Goal: Task Accomplishment & Management: Use online tool/utility

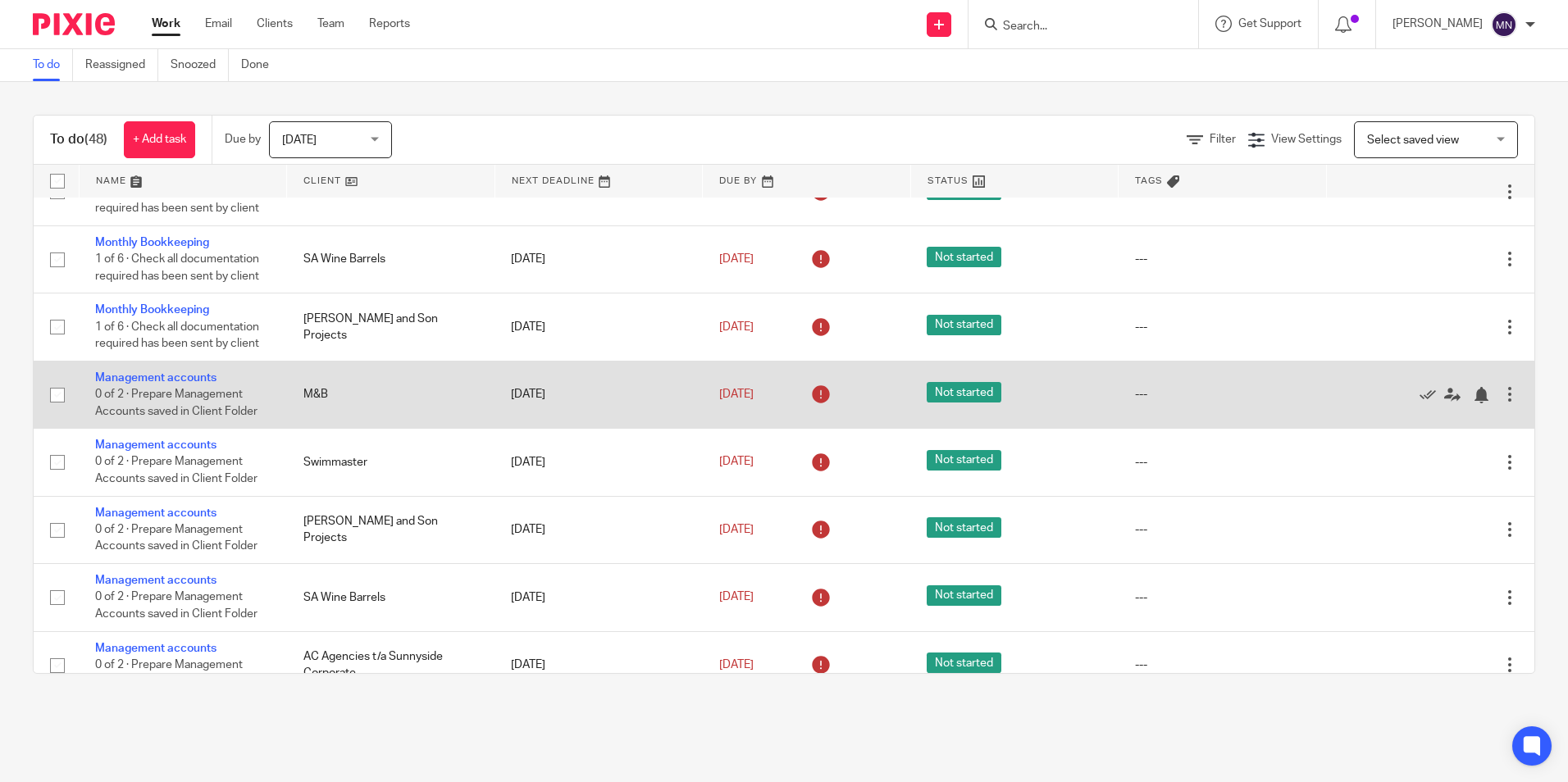
scroll to position [1312, 0]
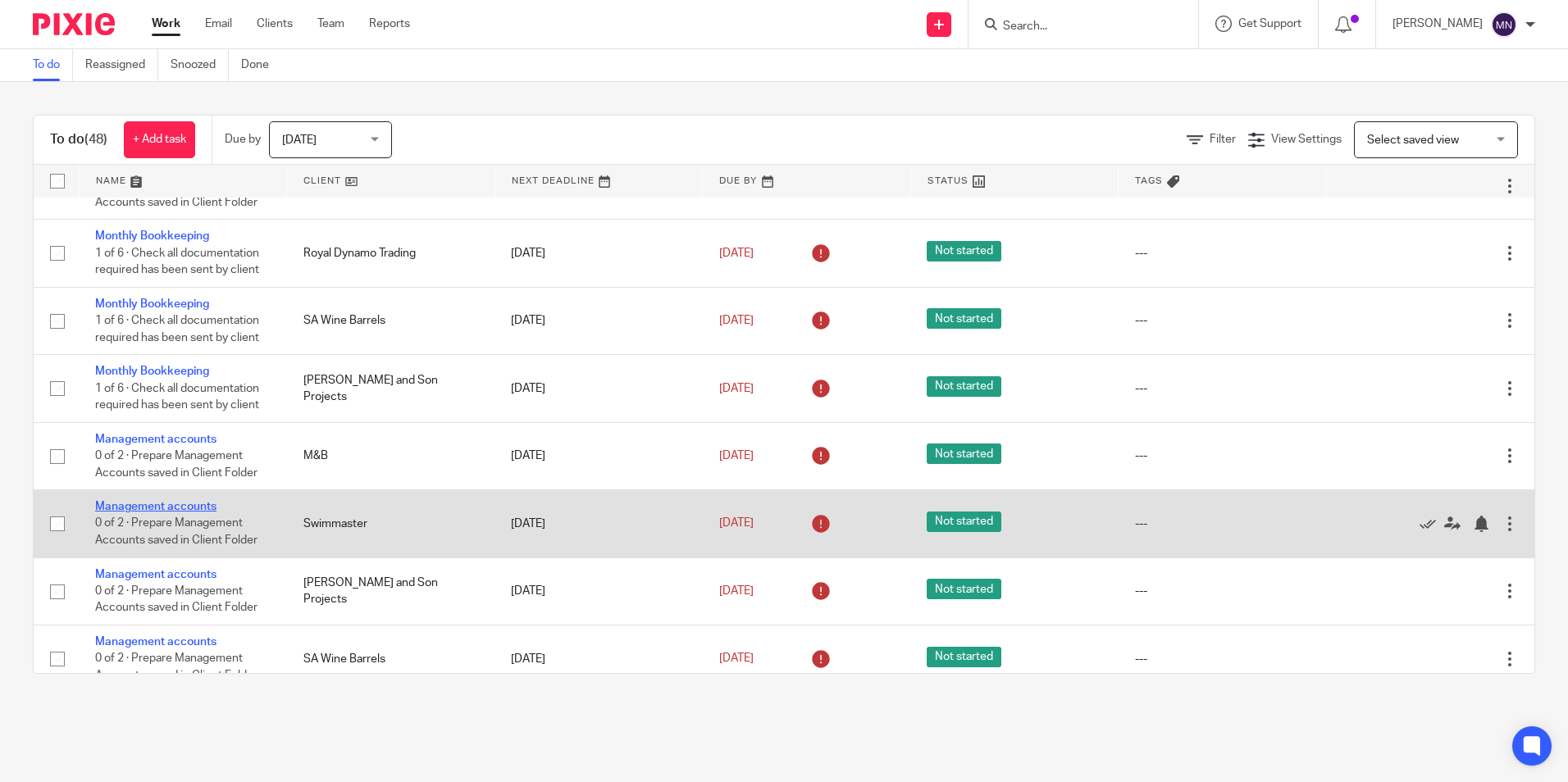
drag, startPoint x: 176, startPoint y: 487, endPoint x: 184, endPoint y: 502, distance: 17.0
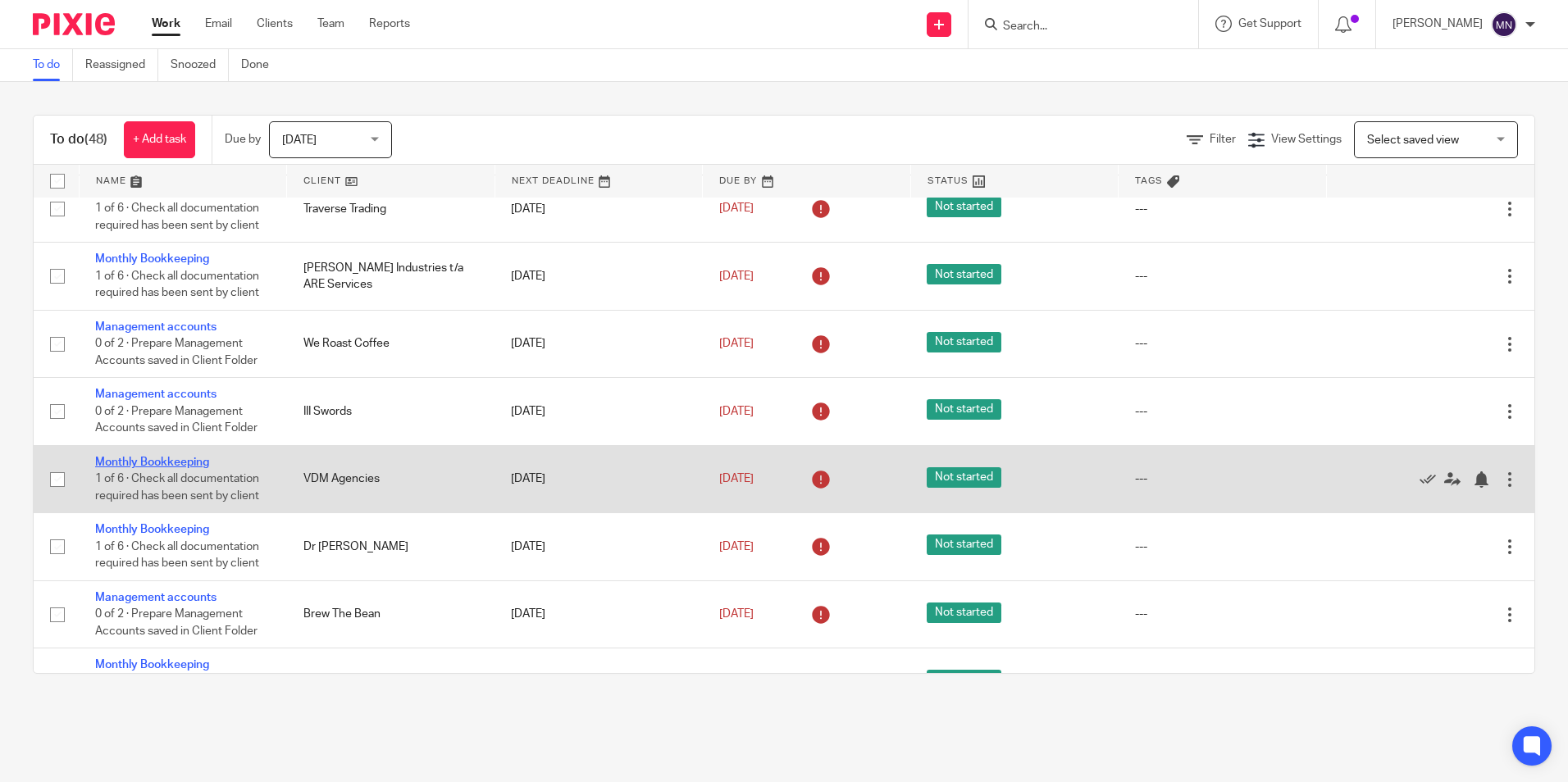
scroll to position [902, 0]
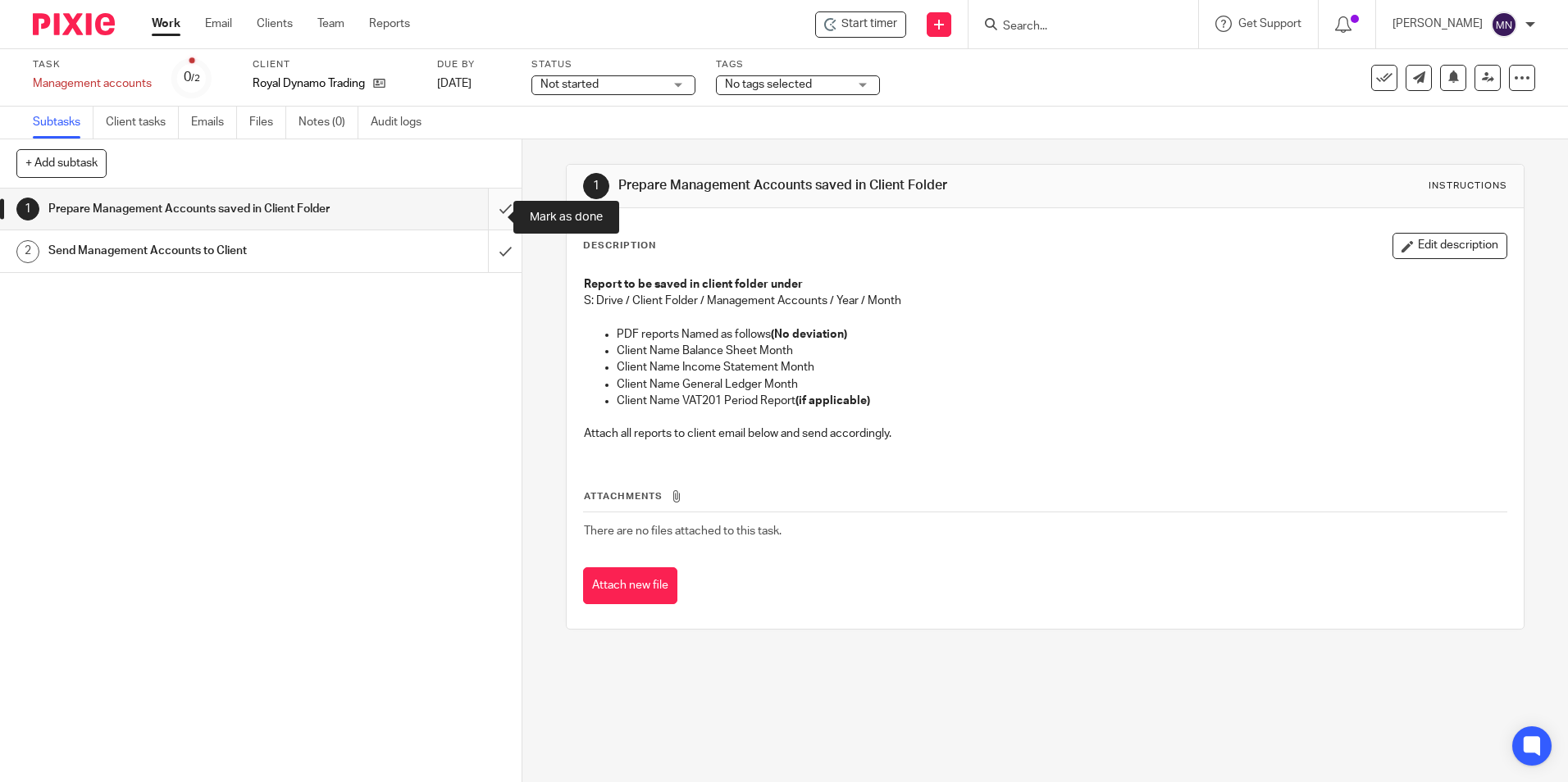
click at [486, 222] on input "submit" at bounding box center [261, 209] width 522 height 41
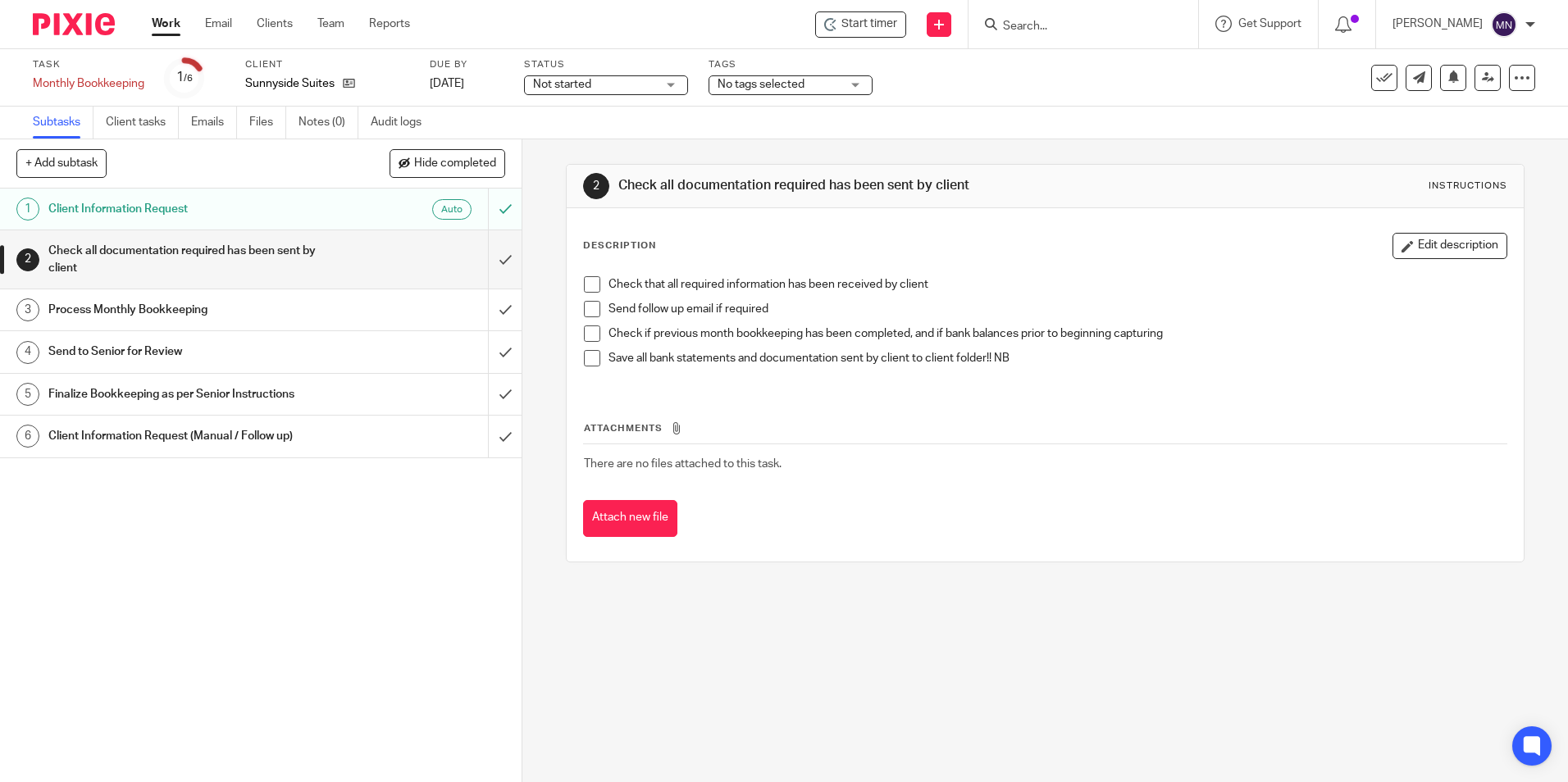
click at [594, 266] on div "Description Edit description Check that all required information has been recei…" at bounding box center [1044, 310] width 924 height 155
click at [584, 280] on span at bounding box center [592, 284] width 17 height 17
click at [584, 305] on span at bounding box center [592, 309] width 17 height 17
click at [586, 332] on span at bounding box center [592, 334] width 17 height 17
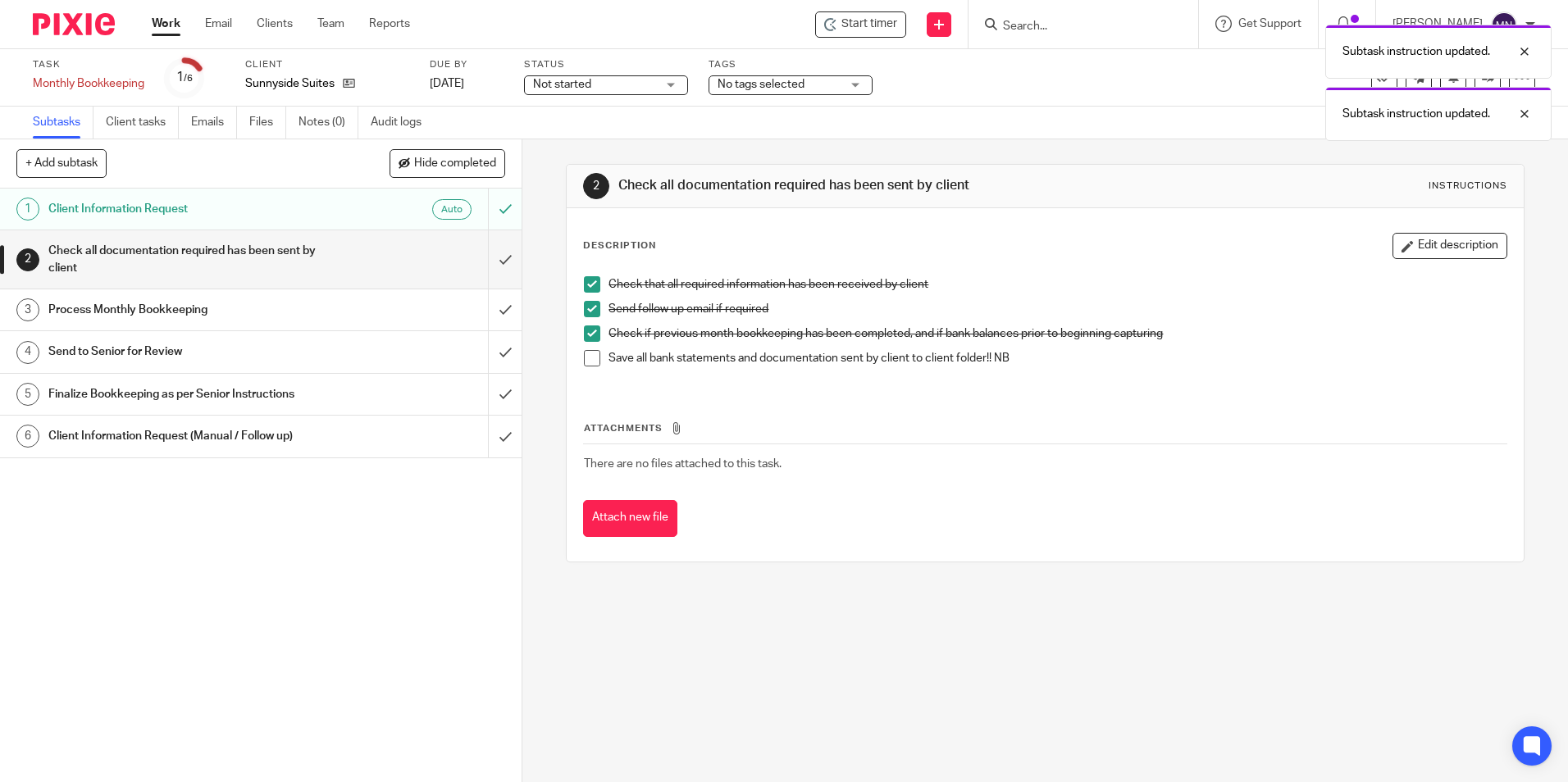
click at [583, 355] on div "Check that all required information has been received by client Send follow up …" at bounding box center [1045, 328] width 938 height 119
click at [593, 362] on span at bounding box center [592, 359] width 17 height 17
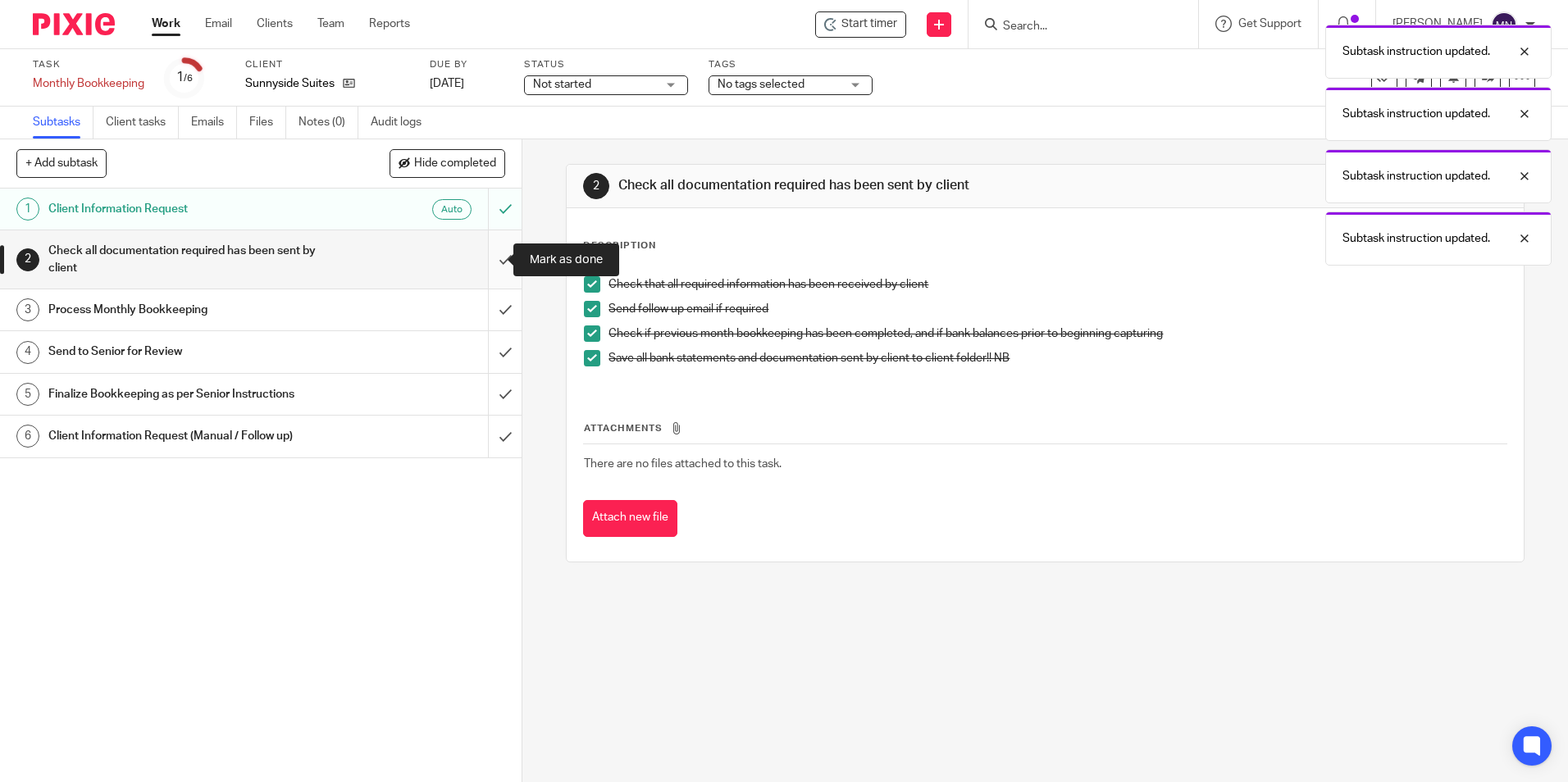
click at [489, 254] on input "submit" at bounding box center [261, 259] width 522 height 58
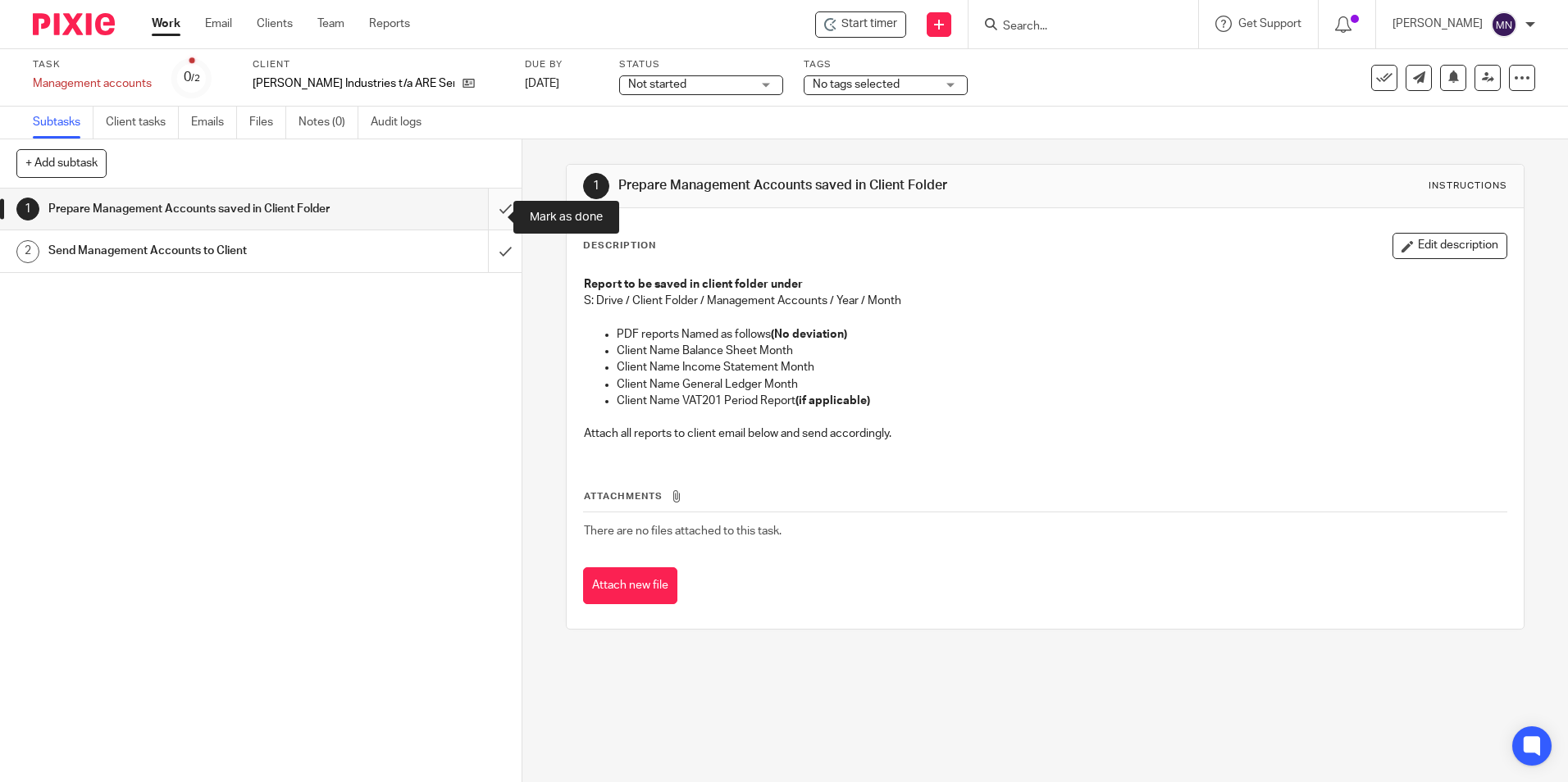
click at [492, 222] on input "submit" at bounding box center [261, 209] width 522 height 41
click at [490, 226] on input "submit" at bounding box center [261, 209] width 522 height 41
click at [485, 223] on input "submit" at bounding box center [261, 209] width 522 height 41
click at [484, 216] on input "submit" at bounding box center [261, 209] width 522 height 41
click at [503, 214] on input "submit" at bounding box center [261, 209] width 522 height 41
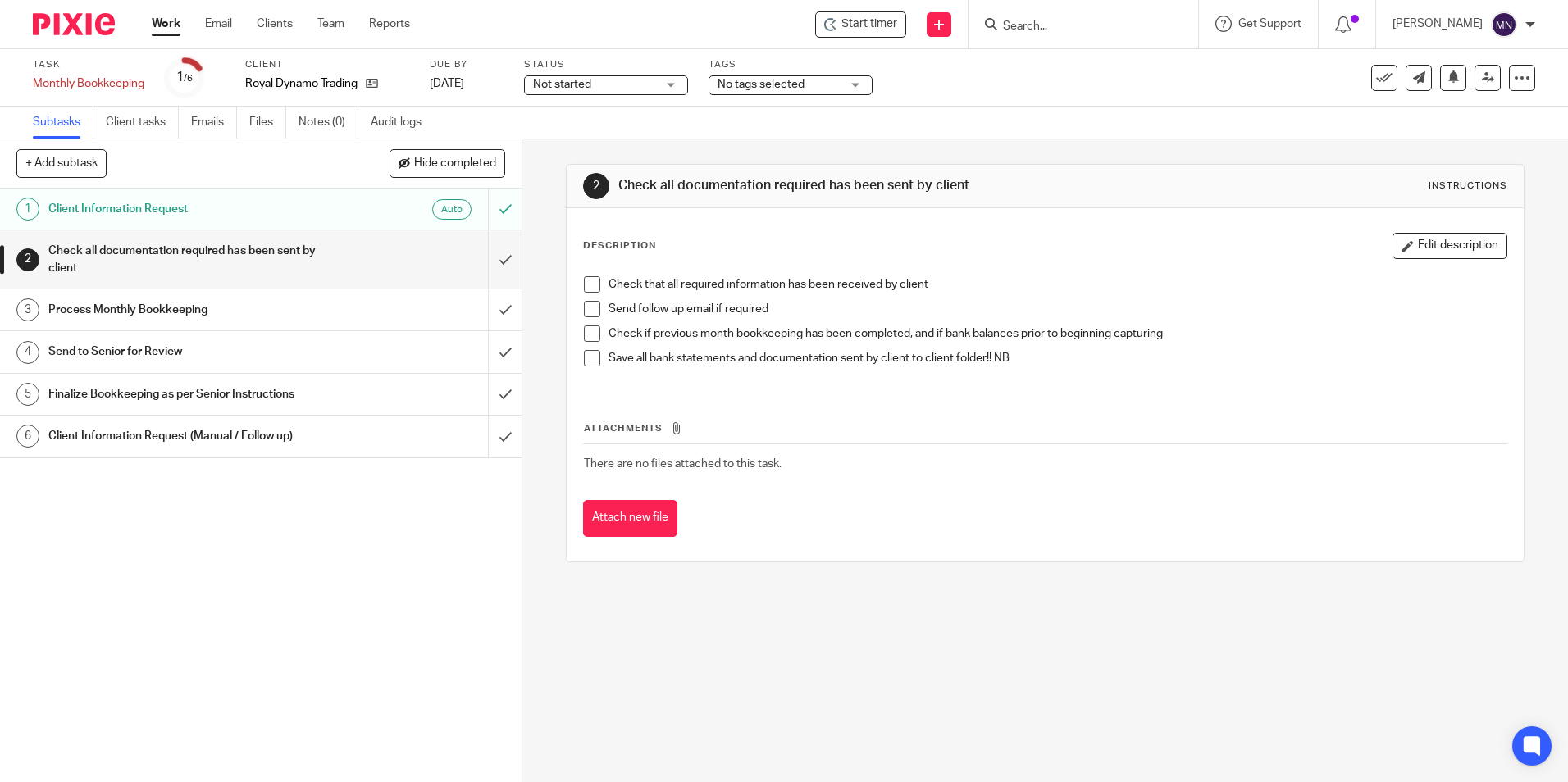
click at [558, 281] on div "2 Check all documentation required has been sent by client Instructions Descrip…" at bounding box center [1045, 461] width 1046 height 643
click at [576, 274] on div "Check that all required information has been received by client Send follow up …" at bounding box center [1045, 328] width 938 height 119
click at [586, 284] on span at bounding box center [592, 284] width 17 height 17
click at [586, 308] on span at bounding box center [592, 309] width 17 height 17
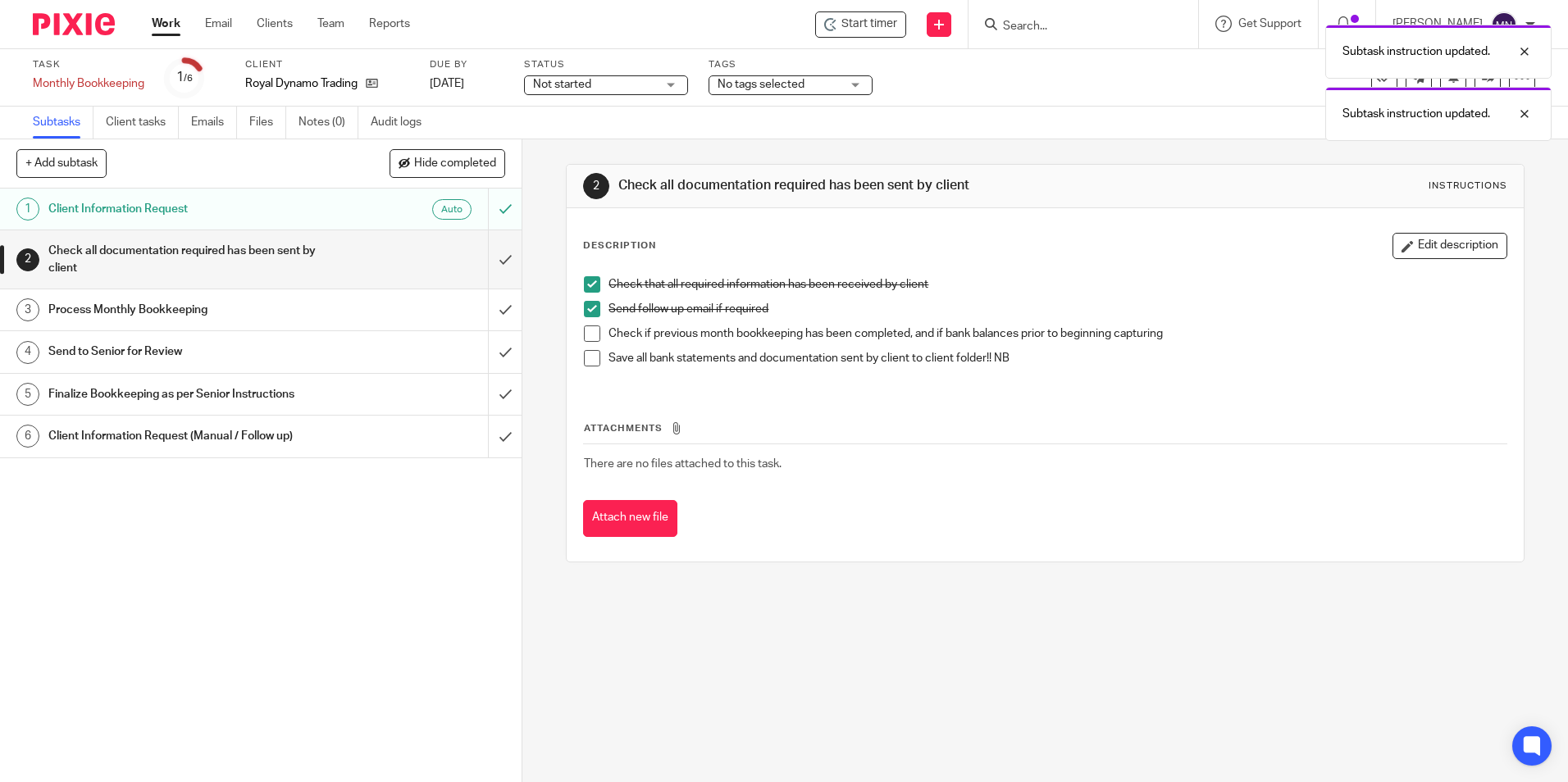
click at [590, 330] on span at bounding box center [592, 334] width 17 height 17
click at [587, 362] on span at bounding box center [592, 359] width 17 height 17
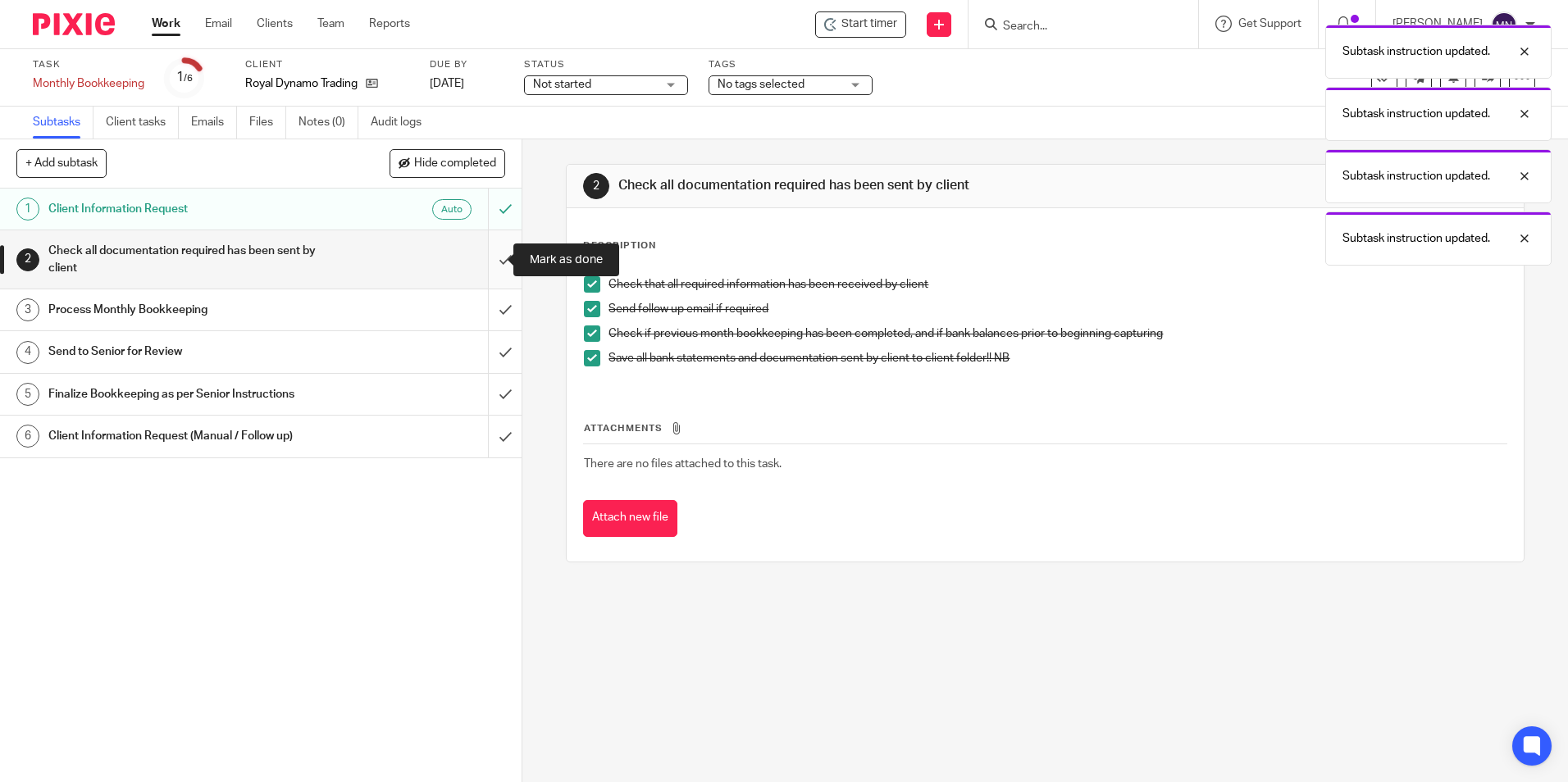
click at [475, 249] on input "submit" at bounding box center [261, 259] width 522 height 58
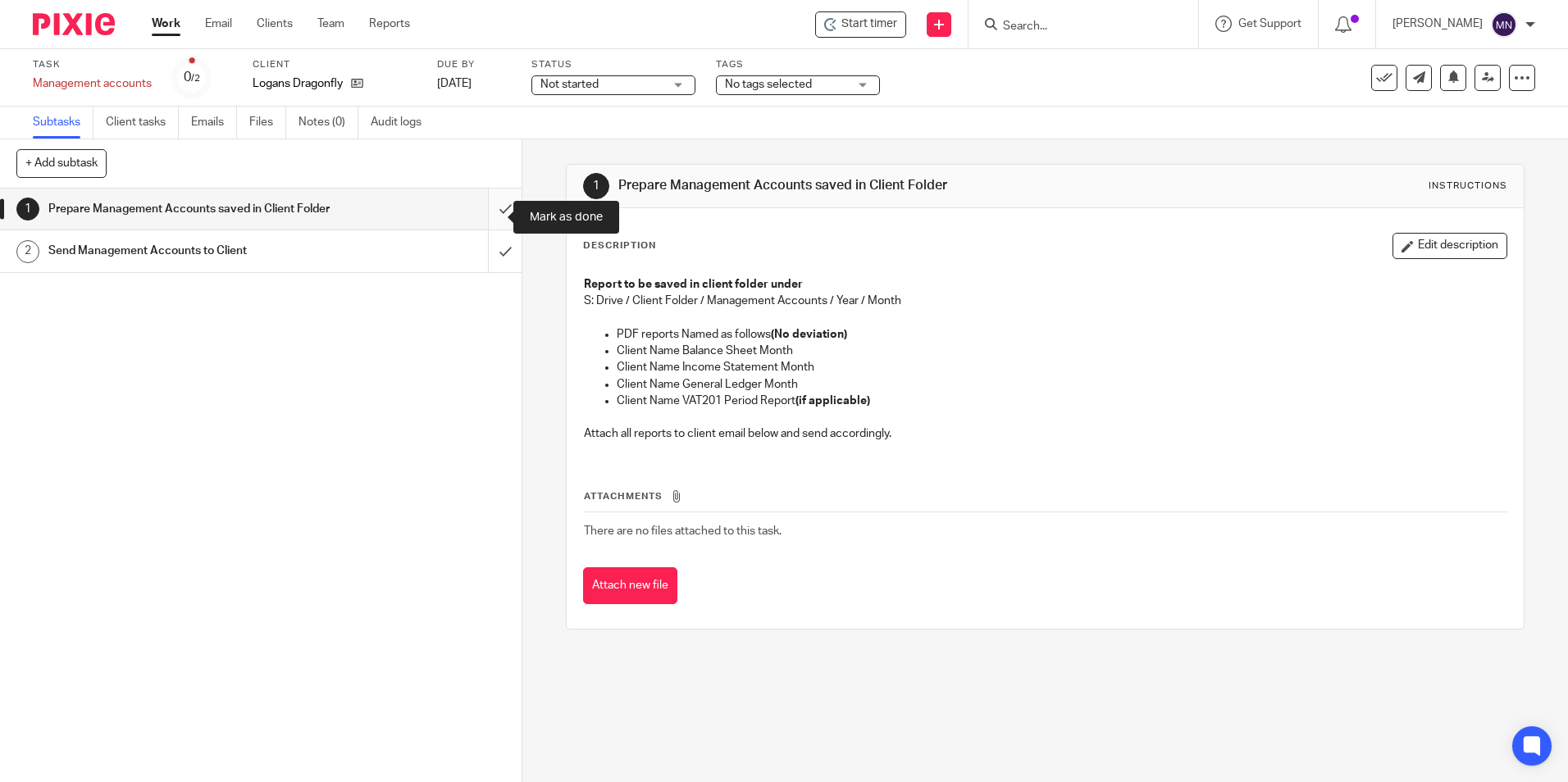
click at [500, 219] on input "submit" at bounding box center [261, 209] width 522 height 41
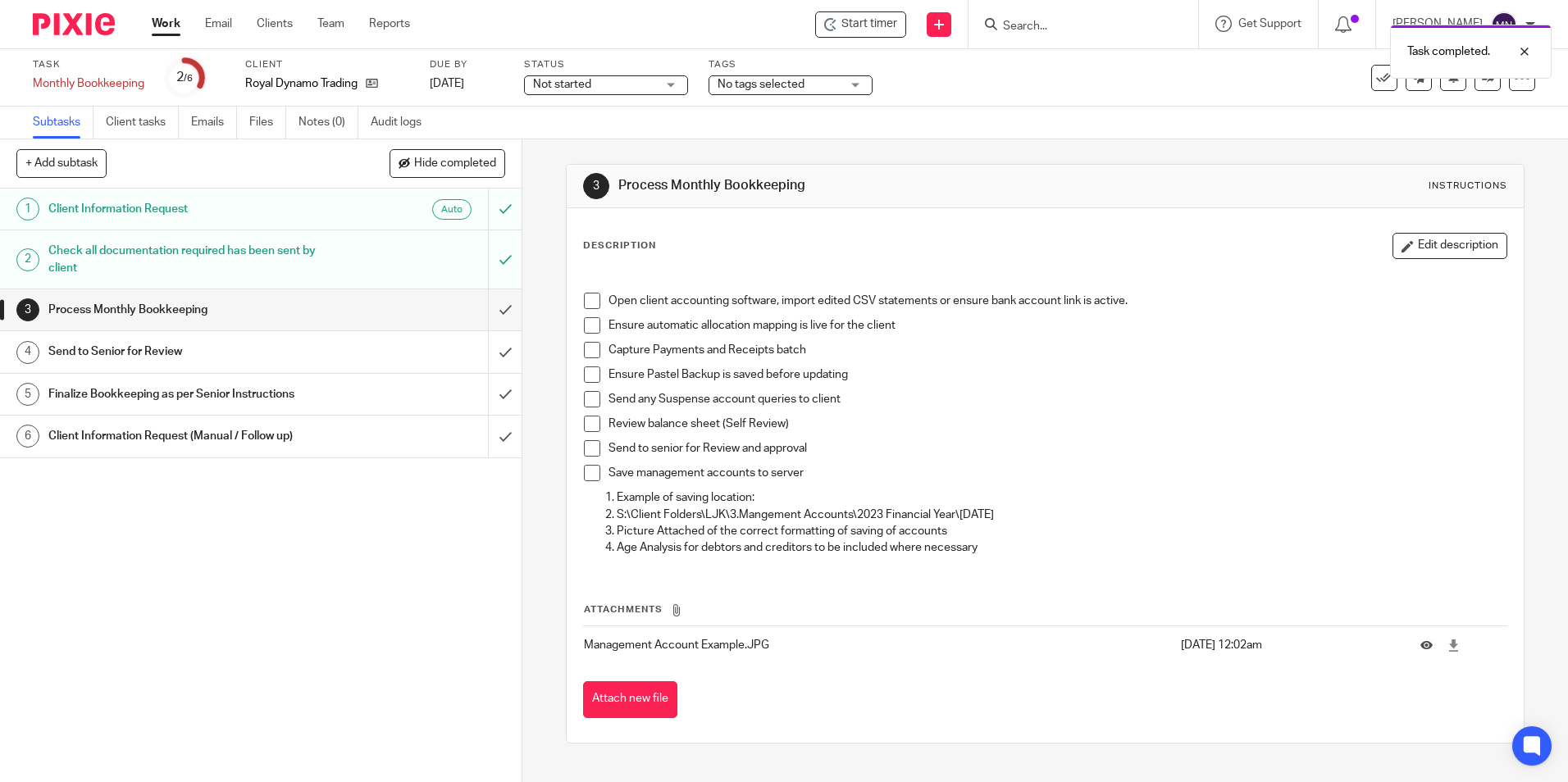
click at [589, 306] on span at bounding box center [592, 301] width 17 height 17
click at [590, 321] on span at bounding box center [592, 325] width 17 height 17
drag, startPoint x: 592, startPoint y: 345, endPoint x: 584, endPoint y: 353, distance: 11.3
click at [589, 345] on span at bounding box center [592, 350] width 17 height 17
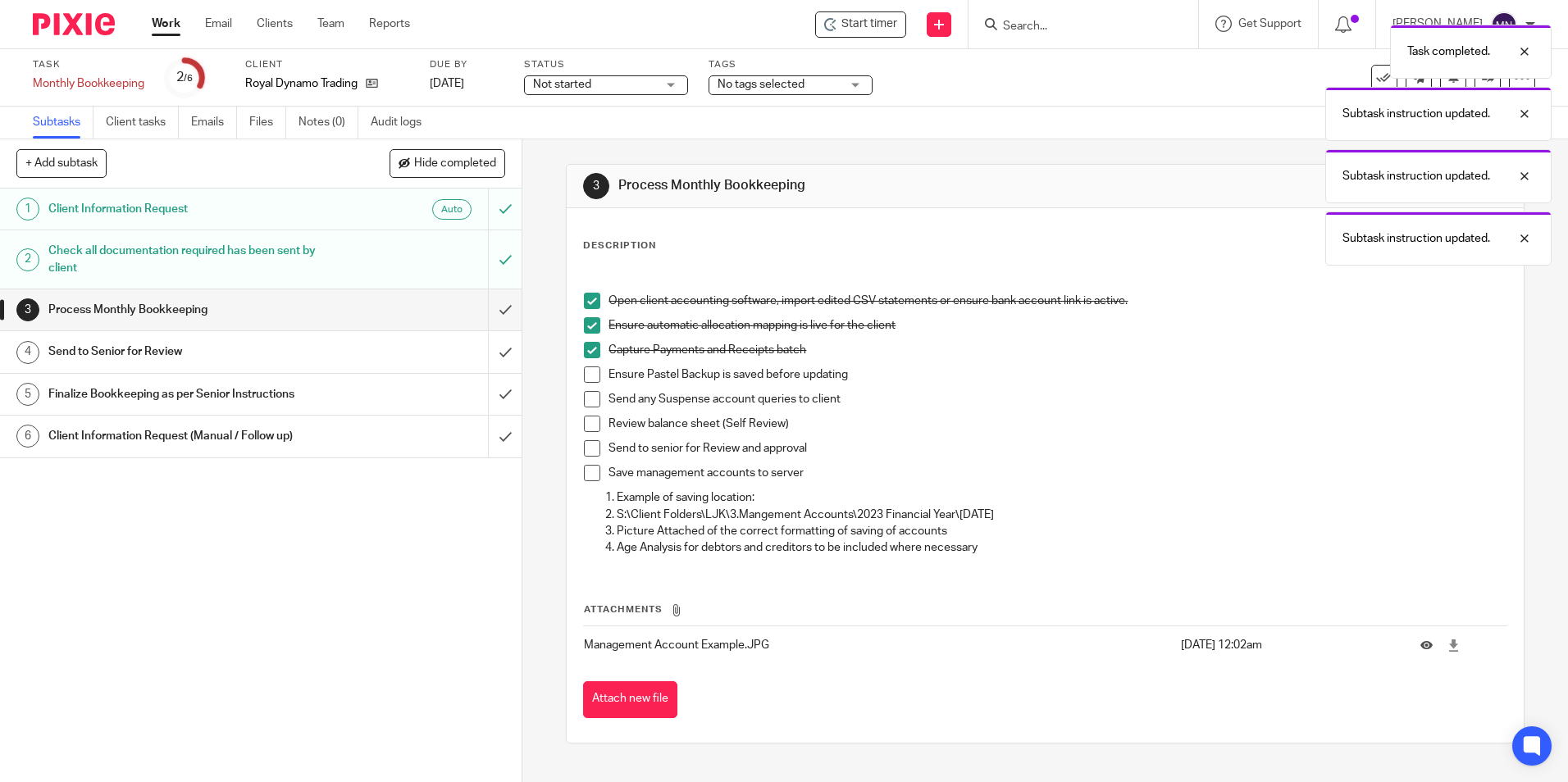
click at [588, 370] on span at bounding box center [592, 375] width 17 height 17
click at [586, 400] on span at bounding box center [592, 400] width 17 height 17
click at [590, 432] on span at bounding box center [592, 424] width 17 height 17
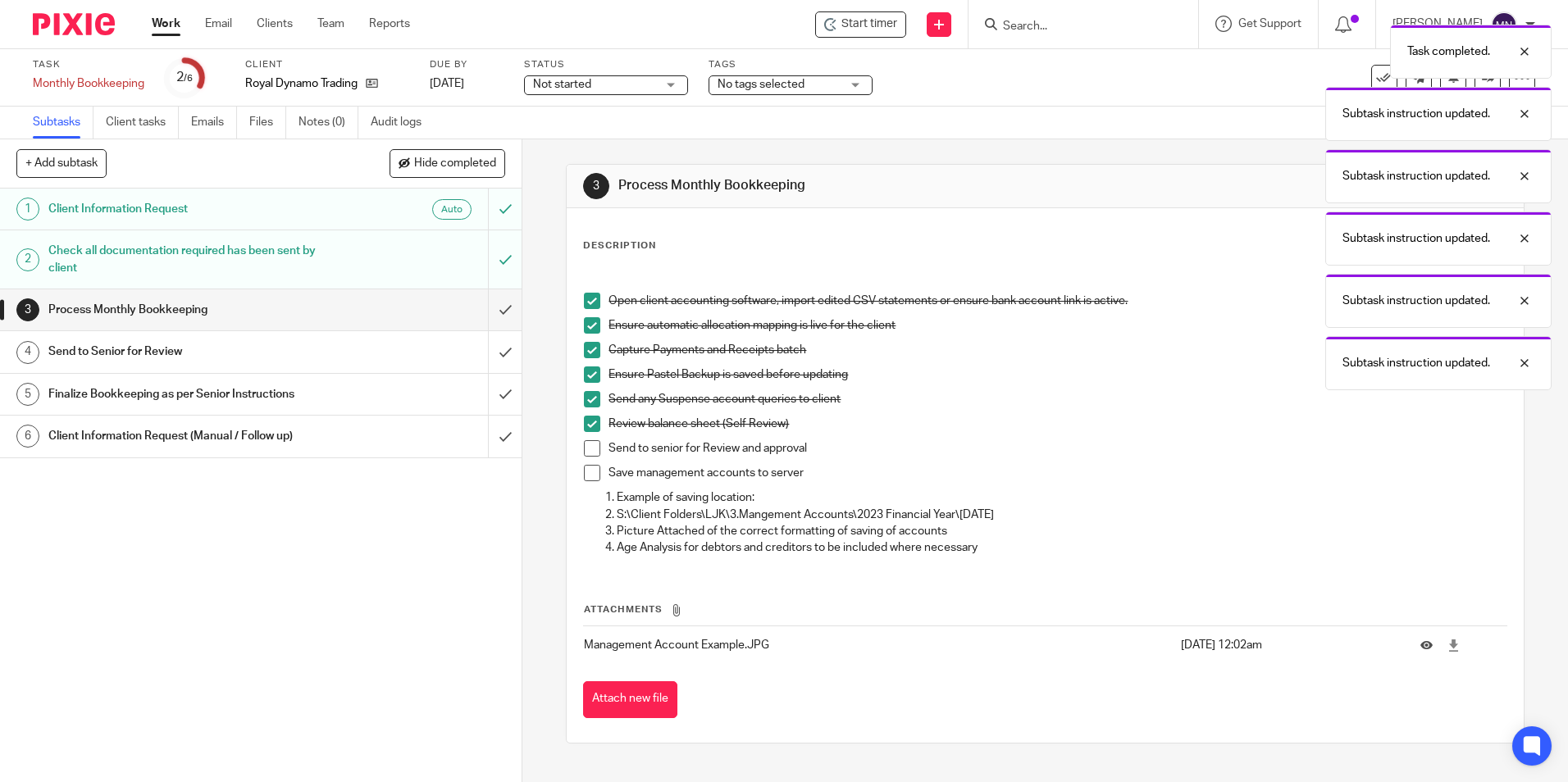
click at [591, 455] on span at bounding box center [592, 448] width 17 height 17
click at [590, 467] on span at bounding box center [592, 473] width 17 height 17
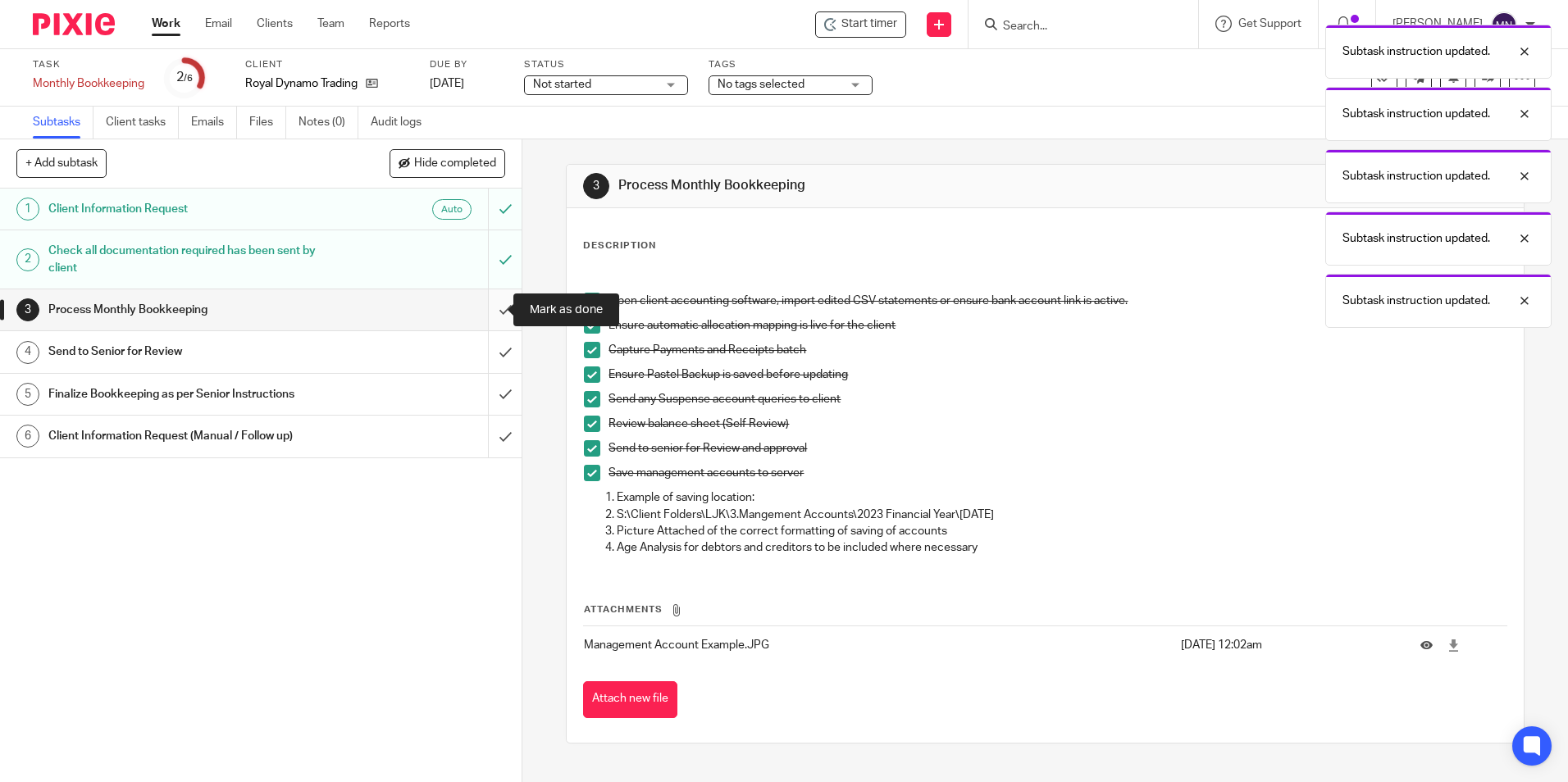
click at [485, 319] on input "submit" at bounding box center [261, 310] width 522 height 41
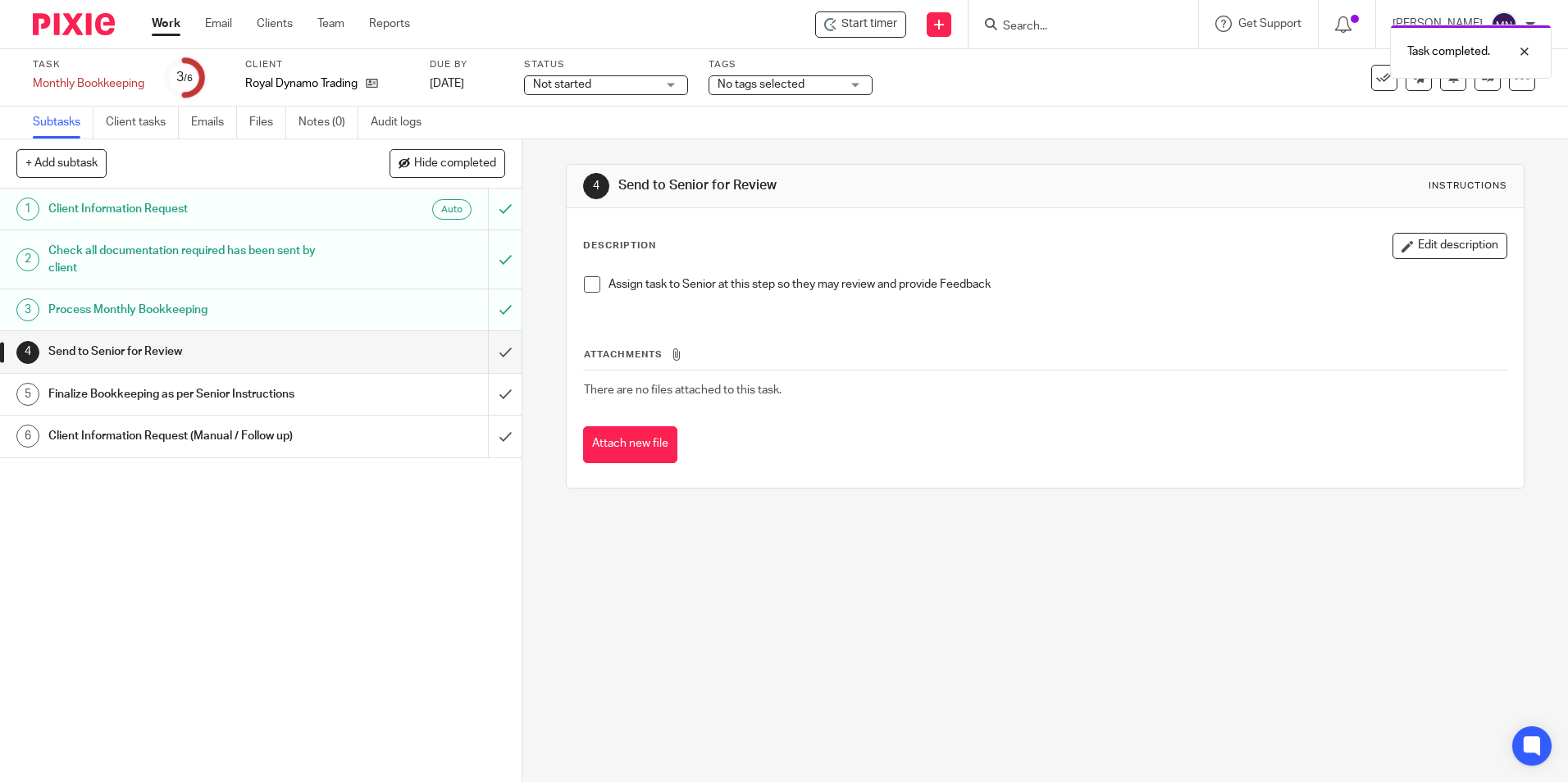
click at [586, 288] on span at bounding box center [592, 284] width 17 height 17
click at [481, 339] on input "submit" at bounding box center [261, 351] width 522 height 41
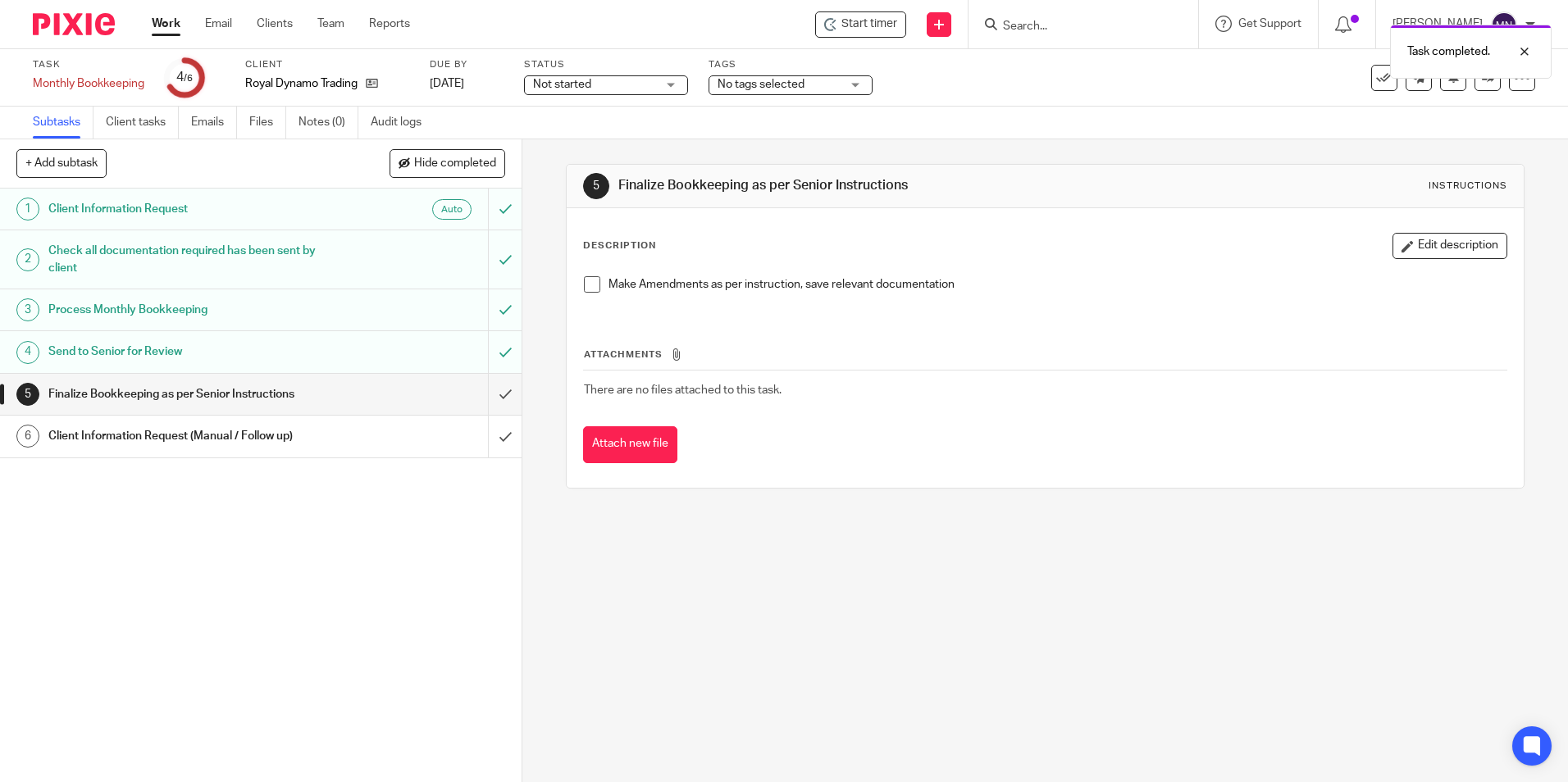
click at [593, 281] on span at bounding box center [592, 284] width 17 height 17
click at [491, 384] on input "submit" at bounding box center [261, 394] width 522 height 41
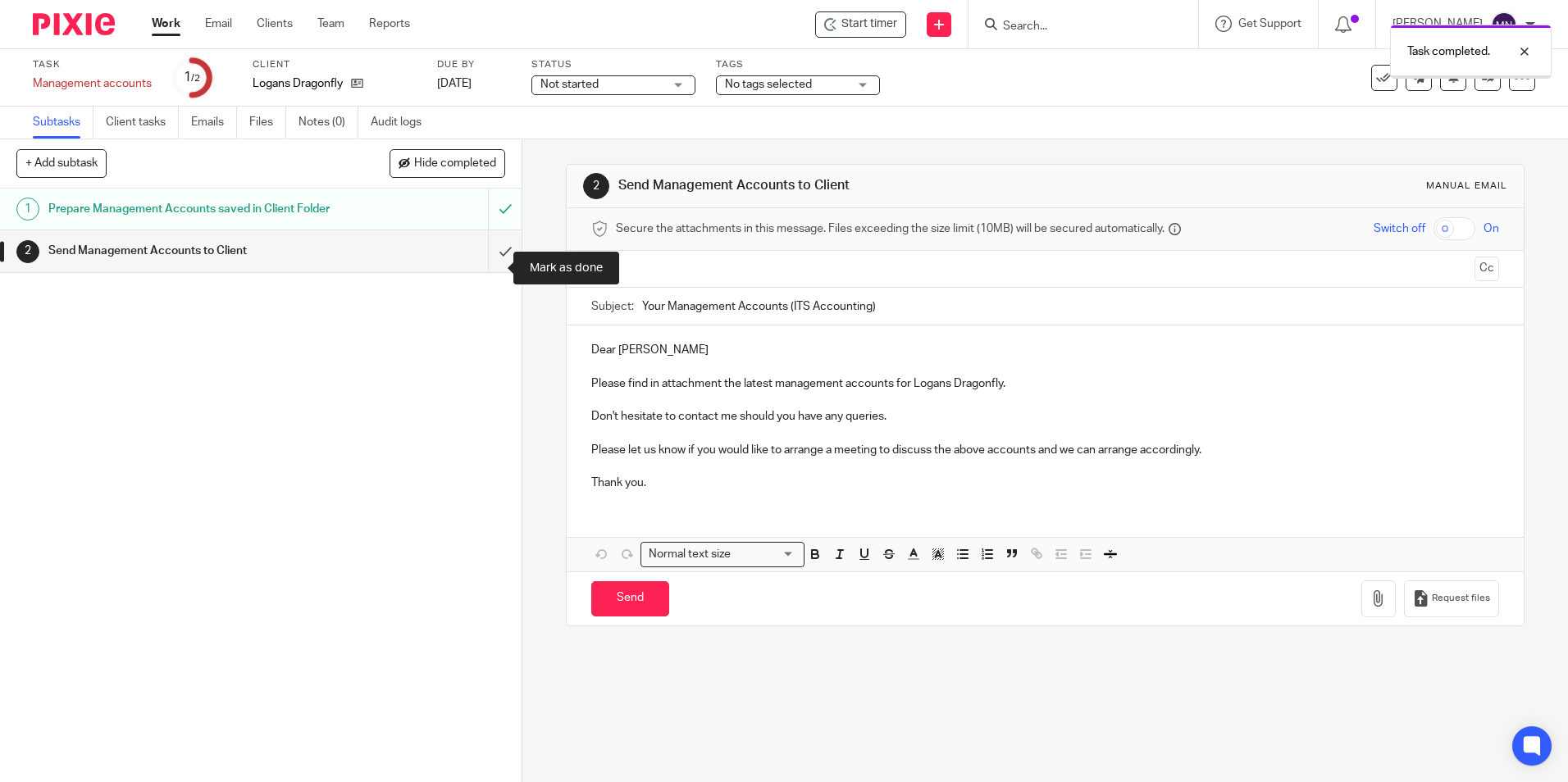
click at [494, 268] on input "submit" at bounding box center [261, 251] width 522 height 41
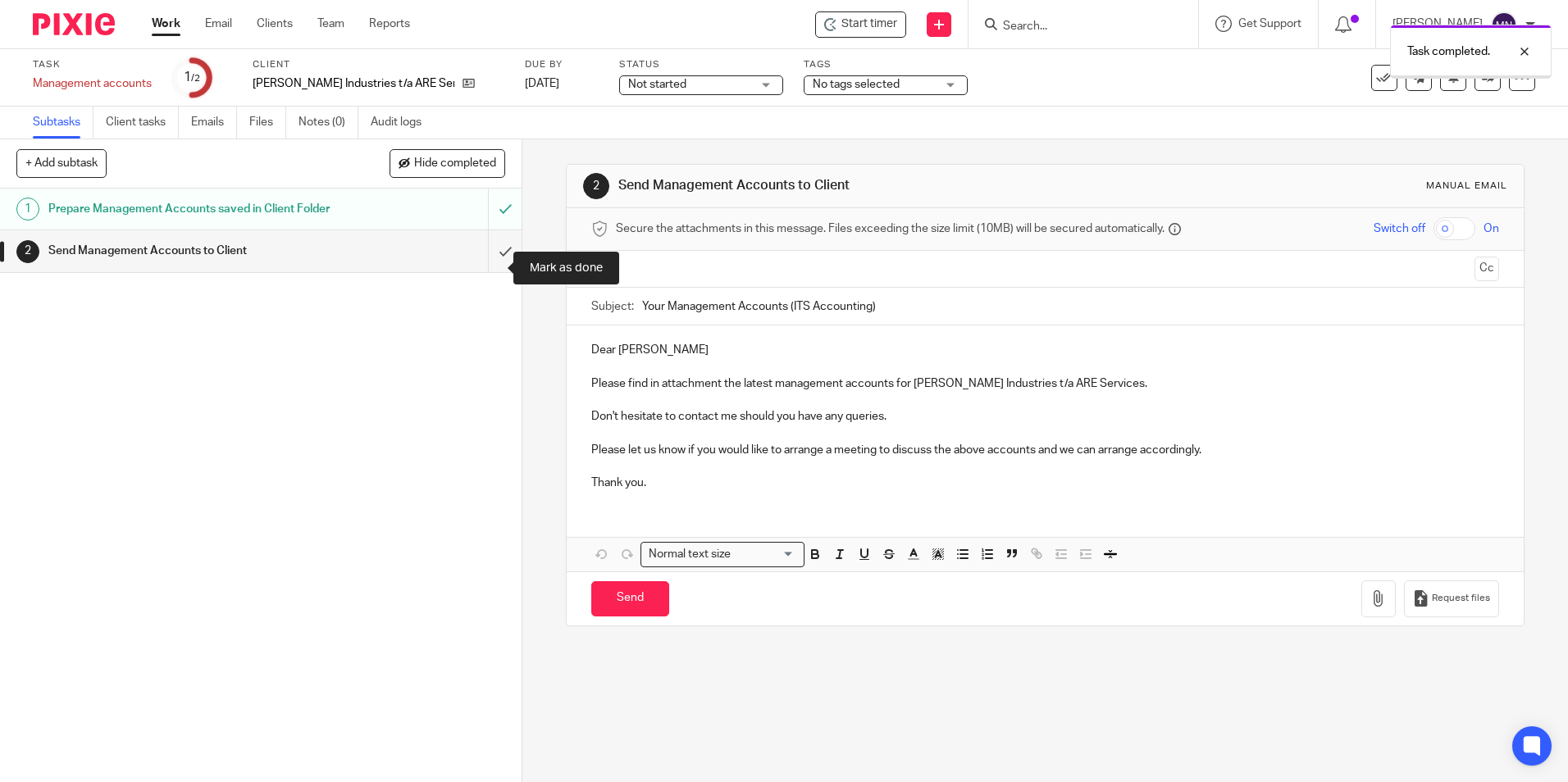
click at [492, 251] on input "submit" at bounding box center [261, 251] width 522 height 41
click at [497, 268] on input "submit" at bounding box center [261, 251] width 522 height 41
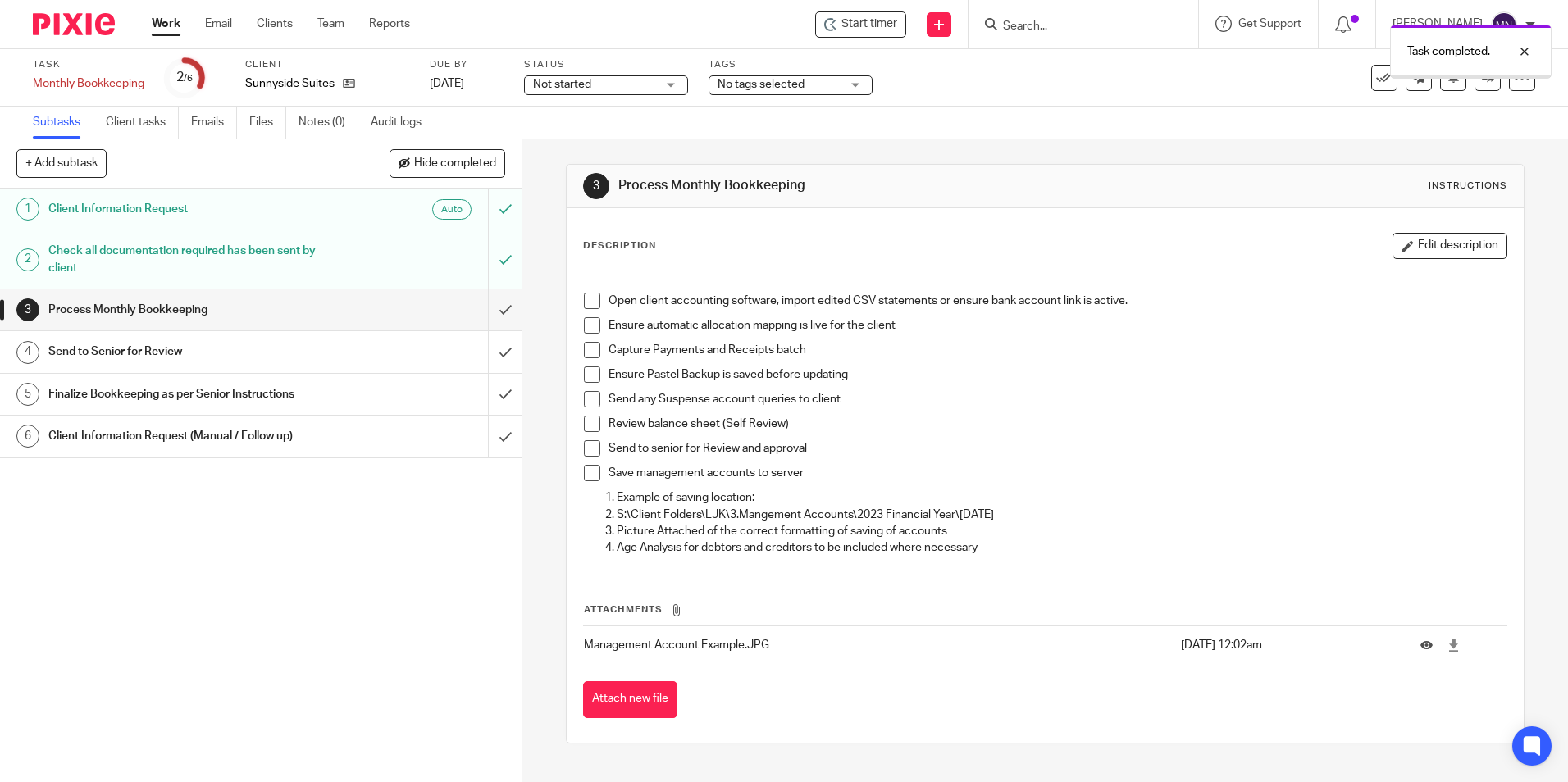
click at [591, 299] on span at bounding box center [592, 301] width 17 height 17
click at [592, 328] on span at bounding box center [592, 325] width 17 height 17
click at [585, 343] on span at bounding box center [592, 350] width 17 height 17
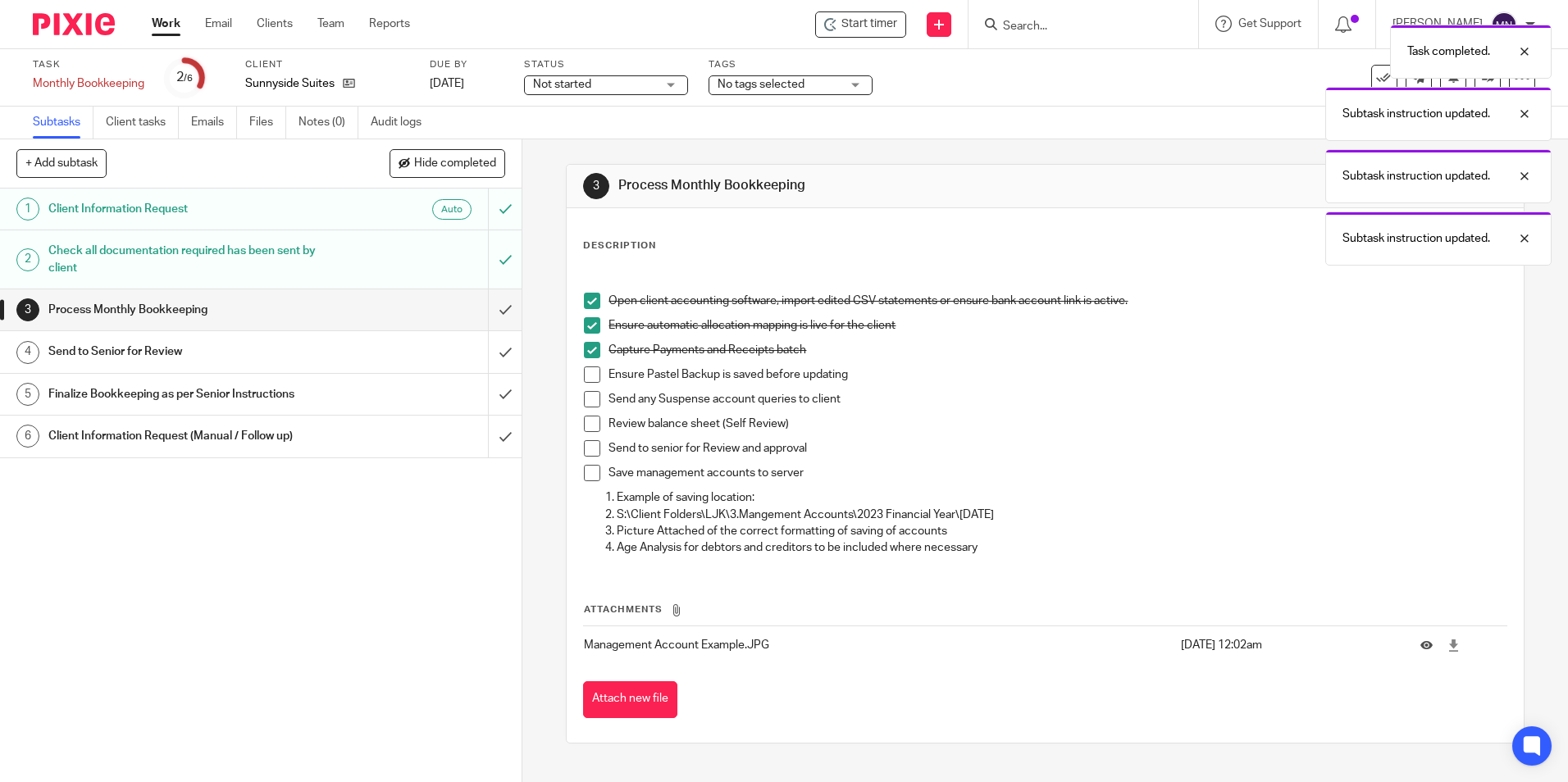
click at [590, 366] on ul "Open client accounting software, import edited CSV statements or ensure bank ac…" at bounding box center [1044, 391] width 922 height 197
click at [585, 372] on span at bounding box center [592, 375] width 17 height 17
click at [589, 403] on span at bounding box center [592, 400] width 17 height 17
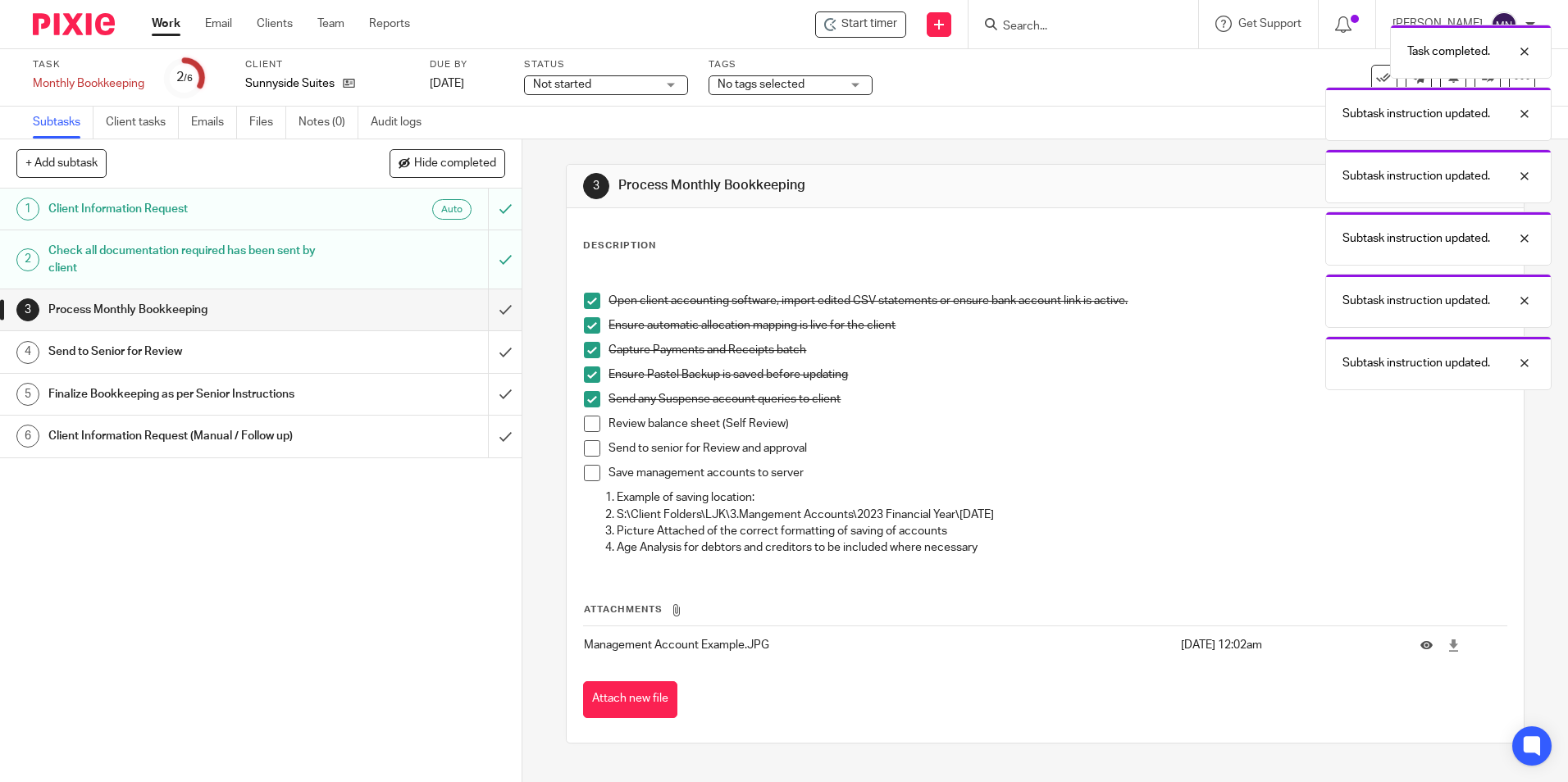
click at [589, 415] on li "Send any Suspense account queries to client" at bounding box center [1044, 404] width 922 height 24
click at [586, 421] on span at bounding box center [592, 424] width 17 height 17
click at [587, 445] on span at bounding box center [592, 448] width 17 height 17
click at [592, 472] on span at bounding box center [592, 473] width 17 height 17
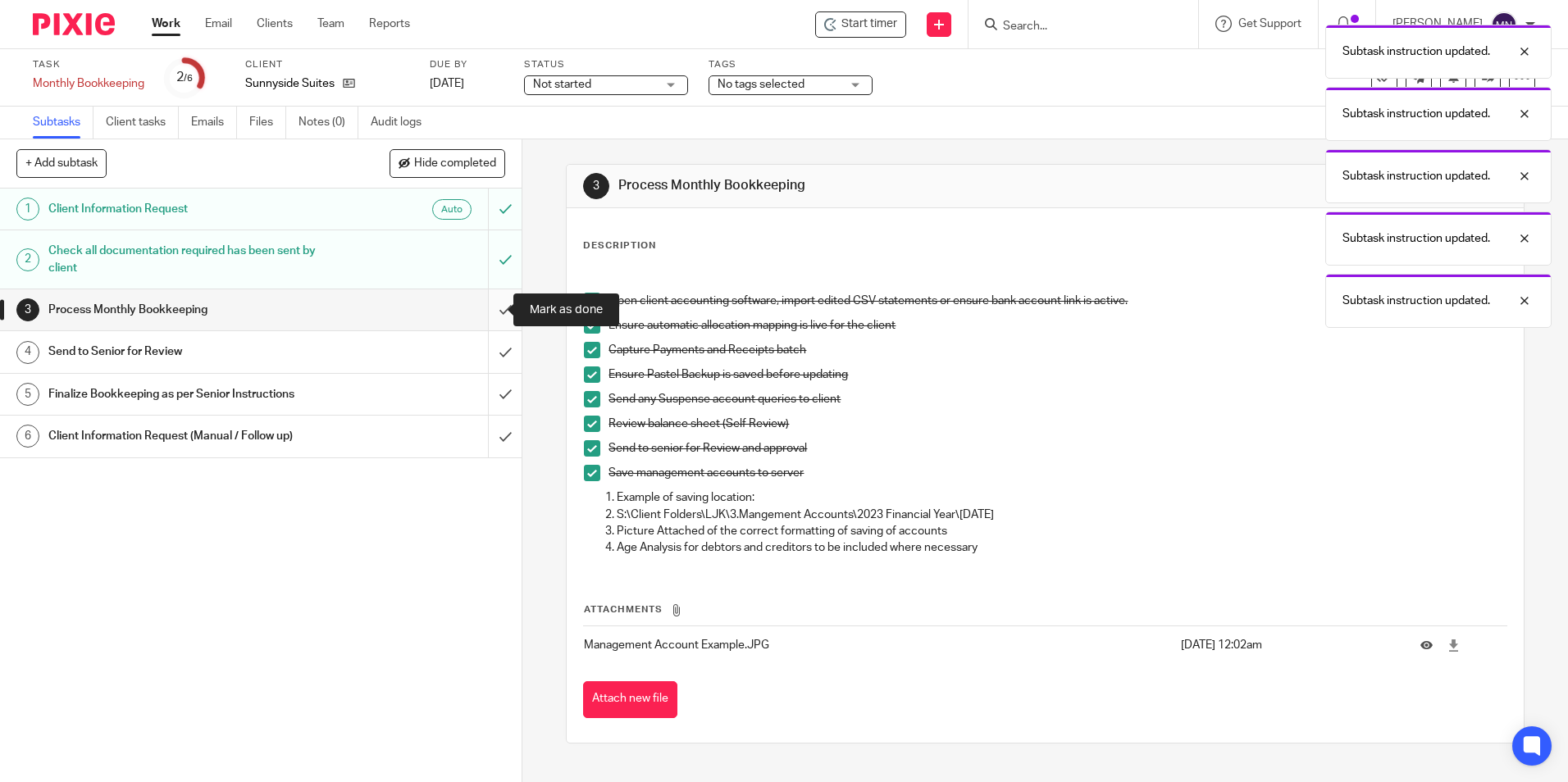
click at [496, 305] on input "submit" at bounding box center [261, 310] width 522 height 41
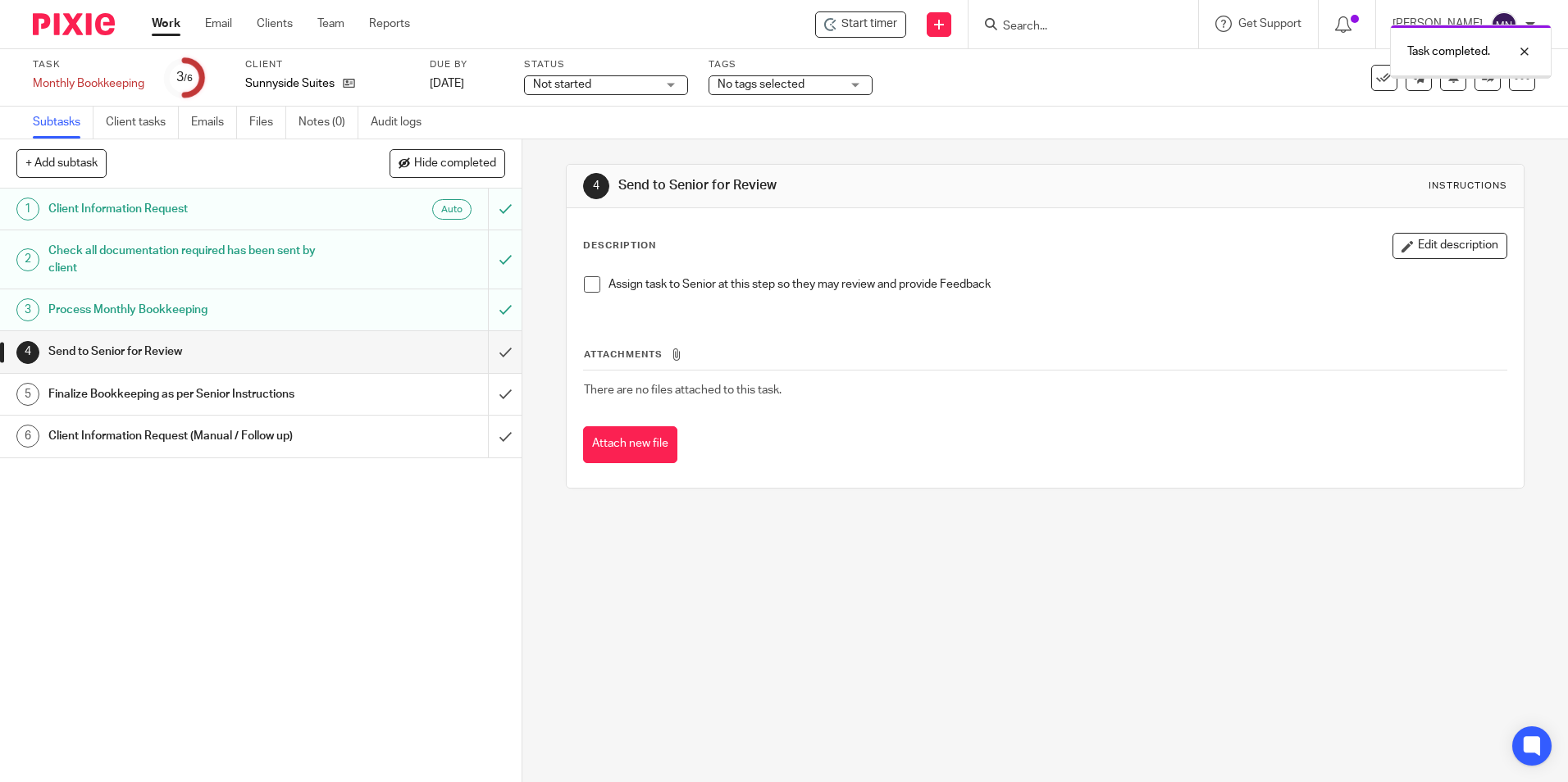
click at [577, 285] on div "Assign task to Senior at this step so they may review and provide Feedback" at bounding box center [1045, 291] width 938 height 45
click at [597, 283] on li "Assign task to Senior at this step so they may review and provide Feedback" at bounding box center [1044, 288] width 922 height 24
click at [586, 281] on span at bounding box center [592, 284] width 17 height 17
click at [481, 343] on input "submit" at bounding box center [261, 351] width 522 height 41
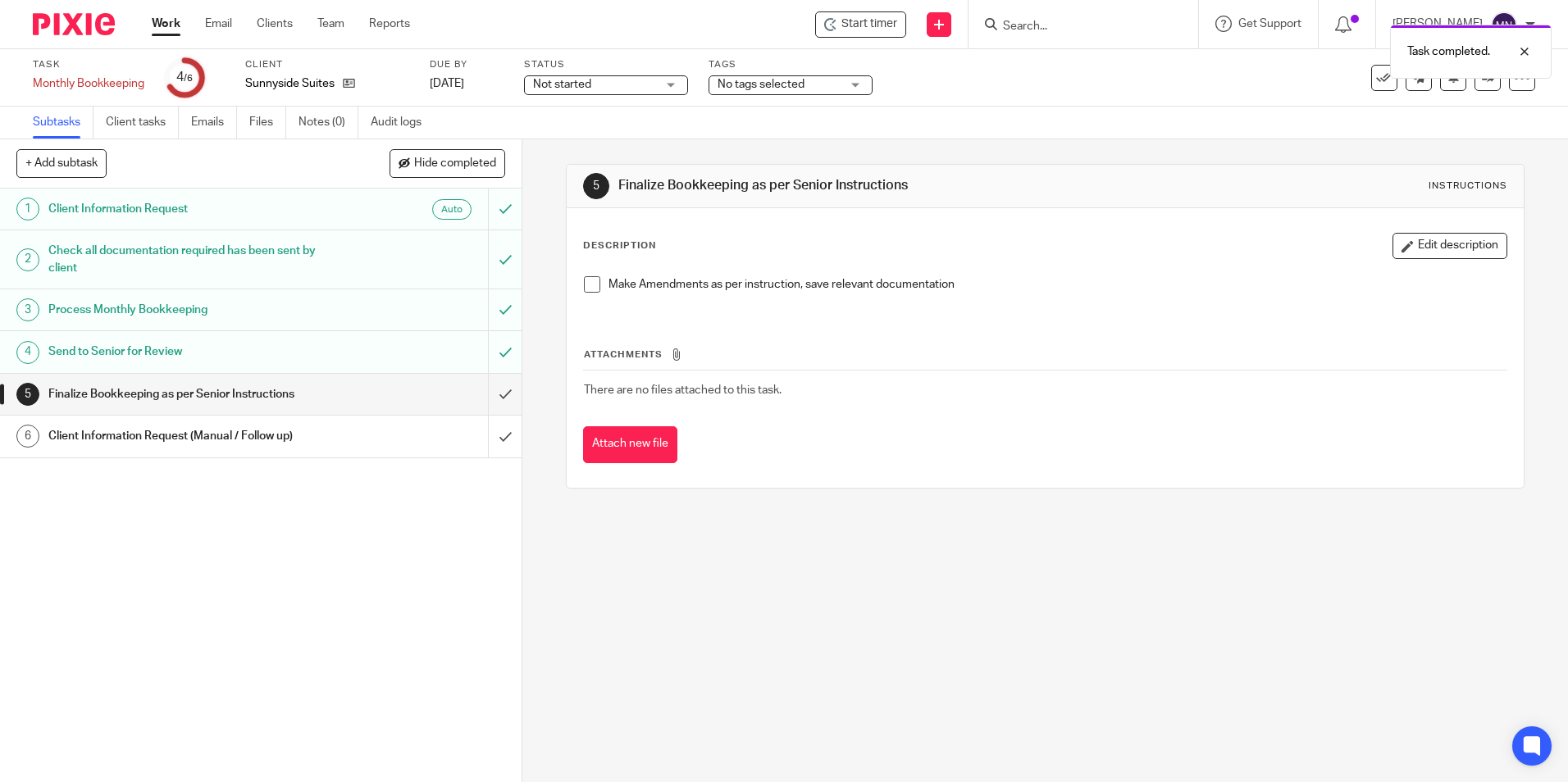
click at [587, 279] on span at bounding box center [592, 284] width 17 height 17
click at [488, 395] on input "submit" at bounding box center [261, 394] width 522 height 41
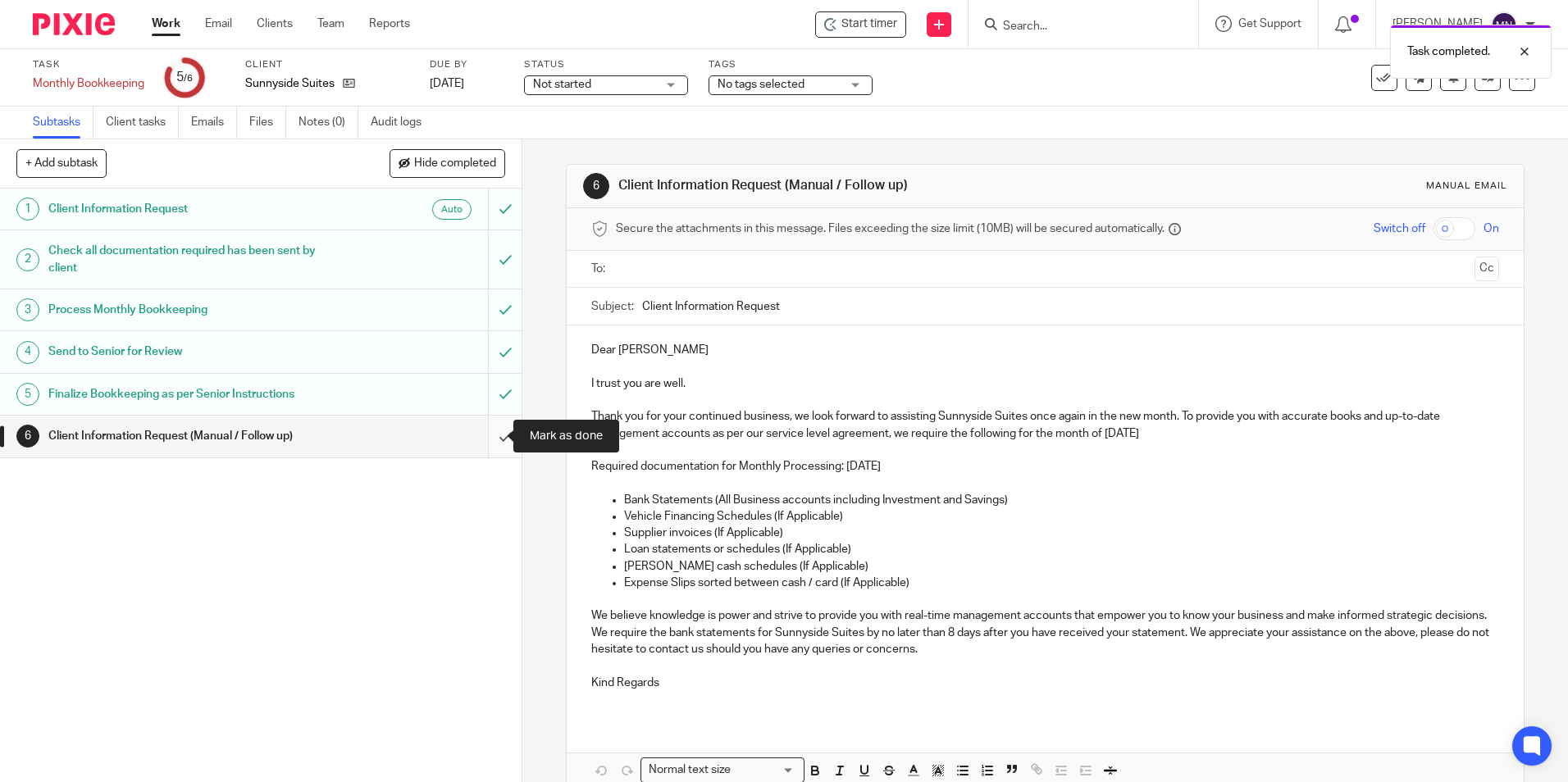
click at [493, 431] on input "submit" at bounding box center [261, 436] width 522 height 41
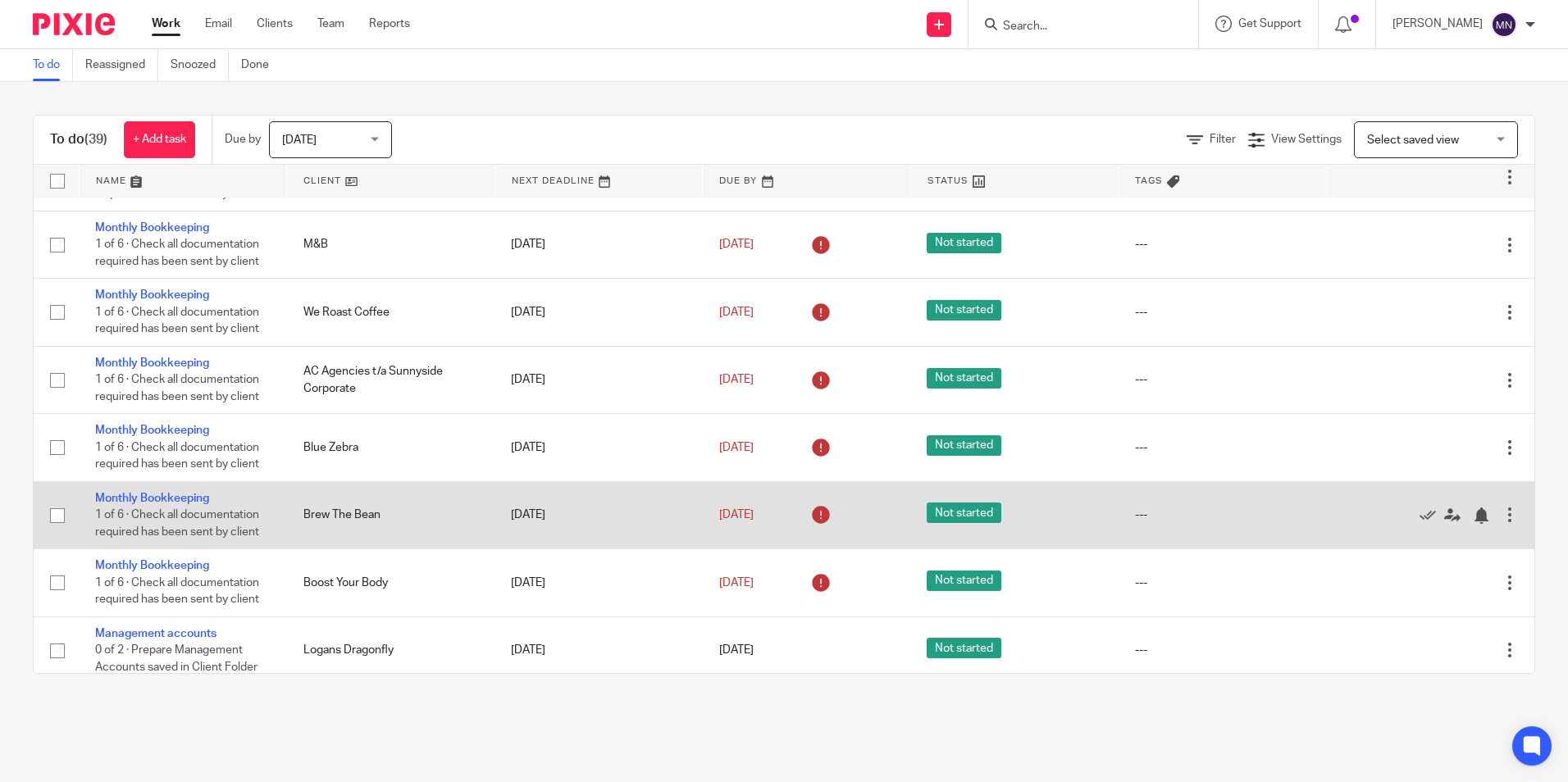
scroll to position [2134, 0]
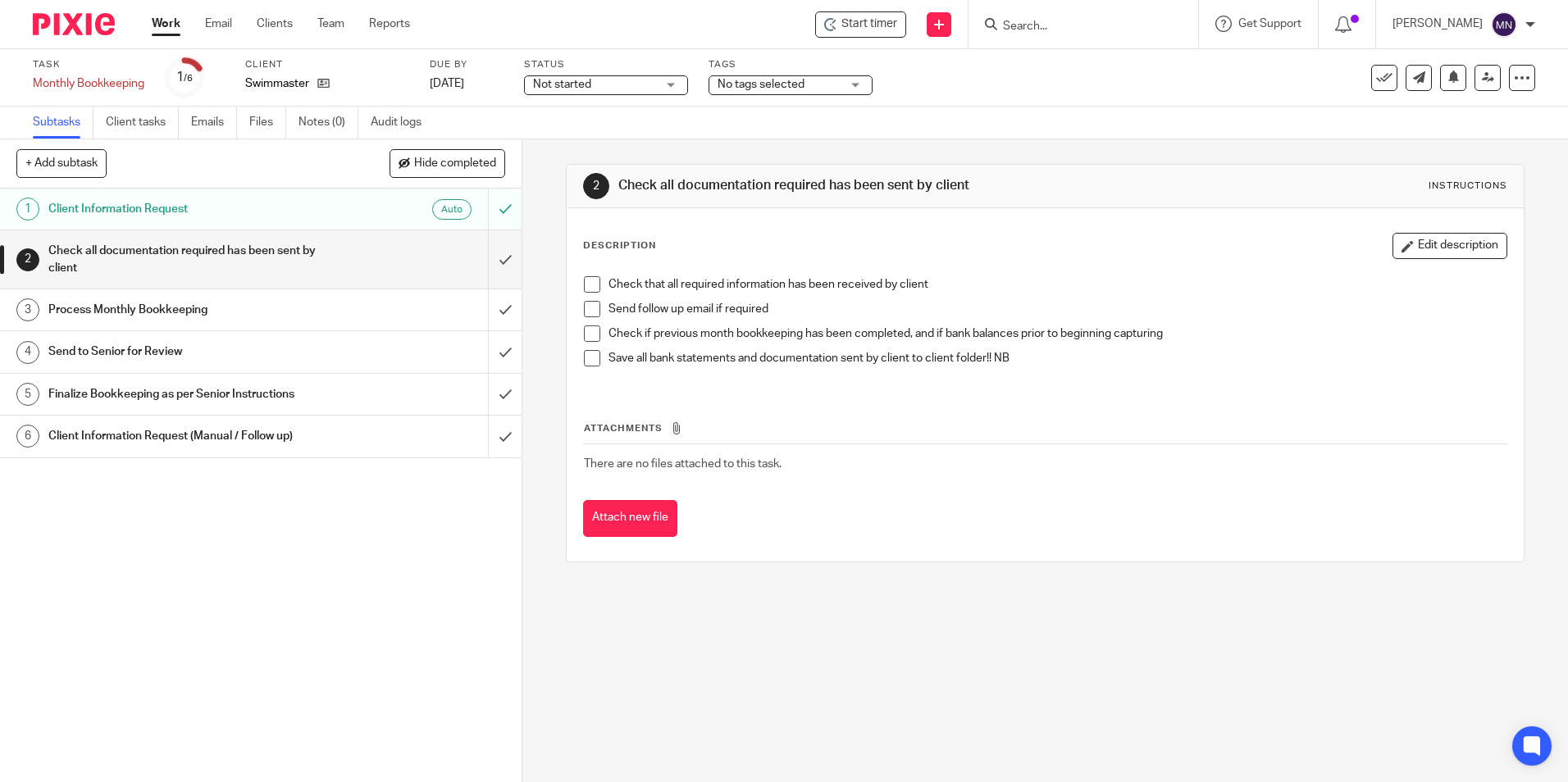
click at [596, 275] on div "Check that all required information has been received by client Send follow up …" at bounding box center [1045, 328] width 938 height 119
click at [588, 280] on span at bounding box center [592, 284] width 17 height 17
click at [588, 303] on span at bounding box center [592, 309] width 17 height 17
click at [584, 332] on span at bounding box center [592, 334] width 17 height 17
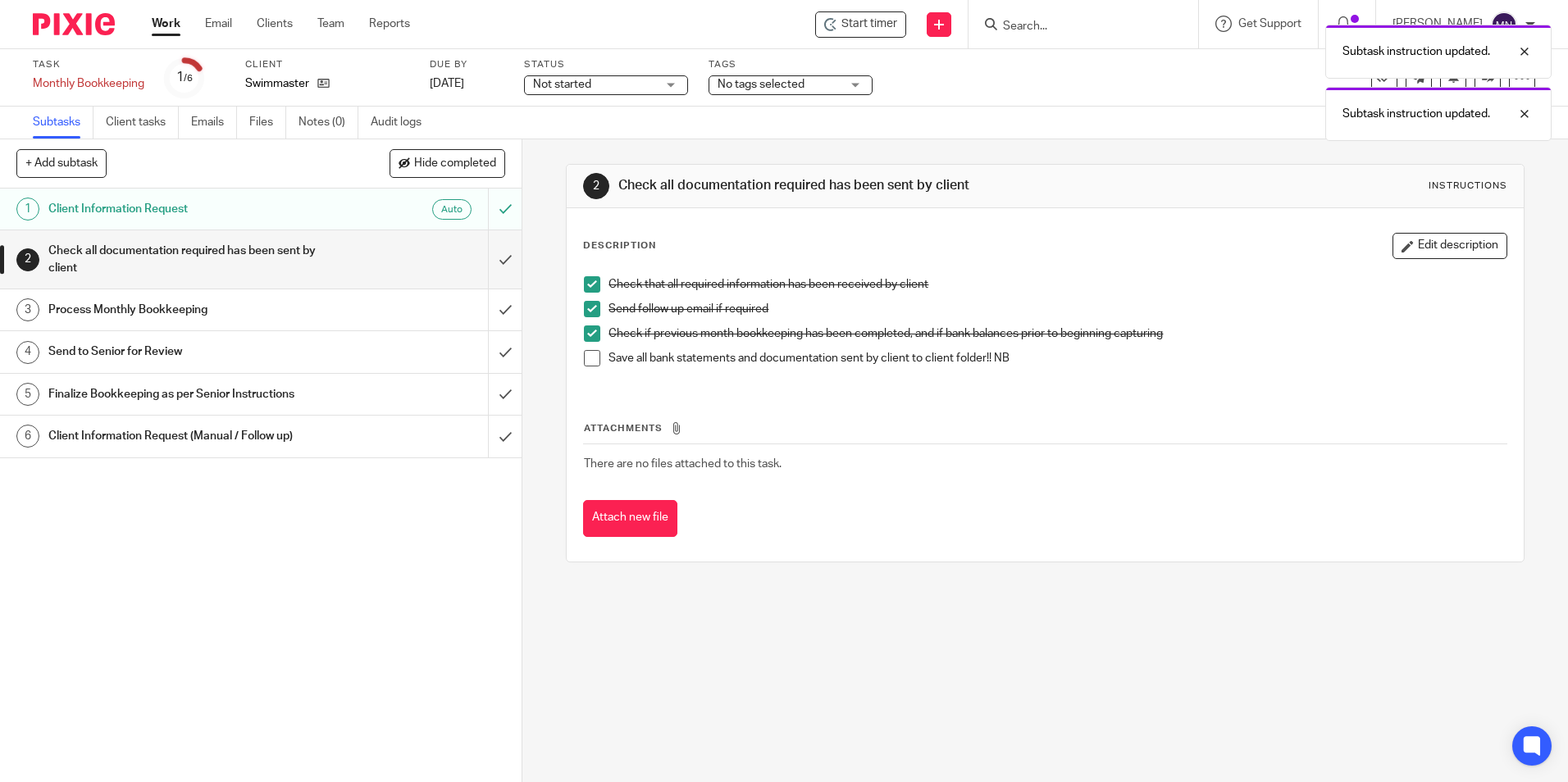
click at [584, 356] on span at bounding box center [592, 359] width 17 height 17
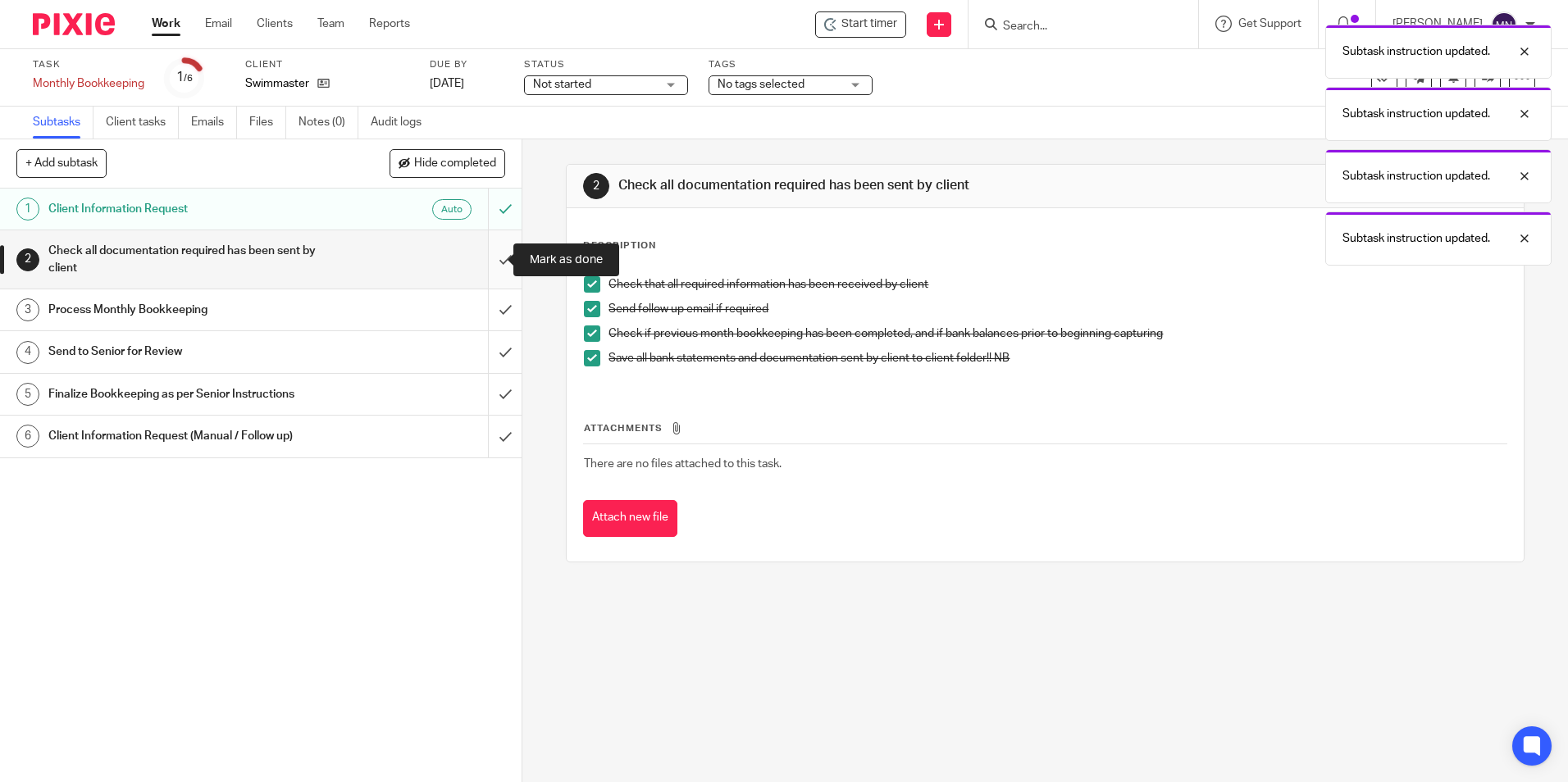
click at [486, 252] on input "submit" at bounding box center [261, 259] width 522 height 58
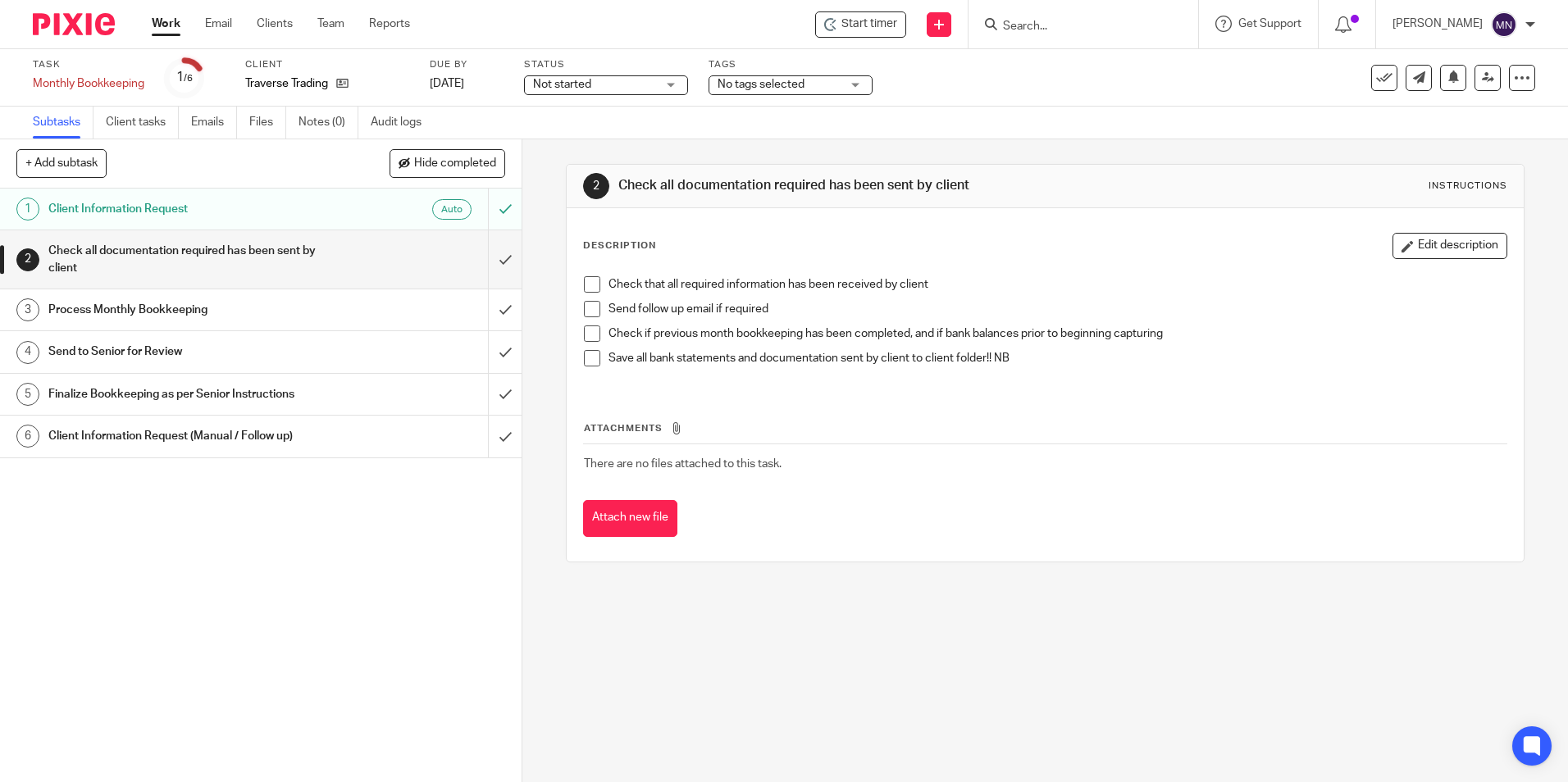
click at [585, 272] on div "Check that all required information has been received by client Send follow up …" at bounding box center [1045, 328] width 938 height 119
click at [585, 283] on span at bounding box center [592, 284] width 17 height 17
click at [591, 304] on span at bounding box center [592, 309] width 17 height 17
click at [584, 324] on li "Send follow up email if required" at bounding box center [1044, 313] width 922 height 24
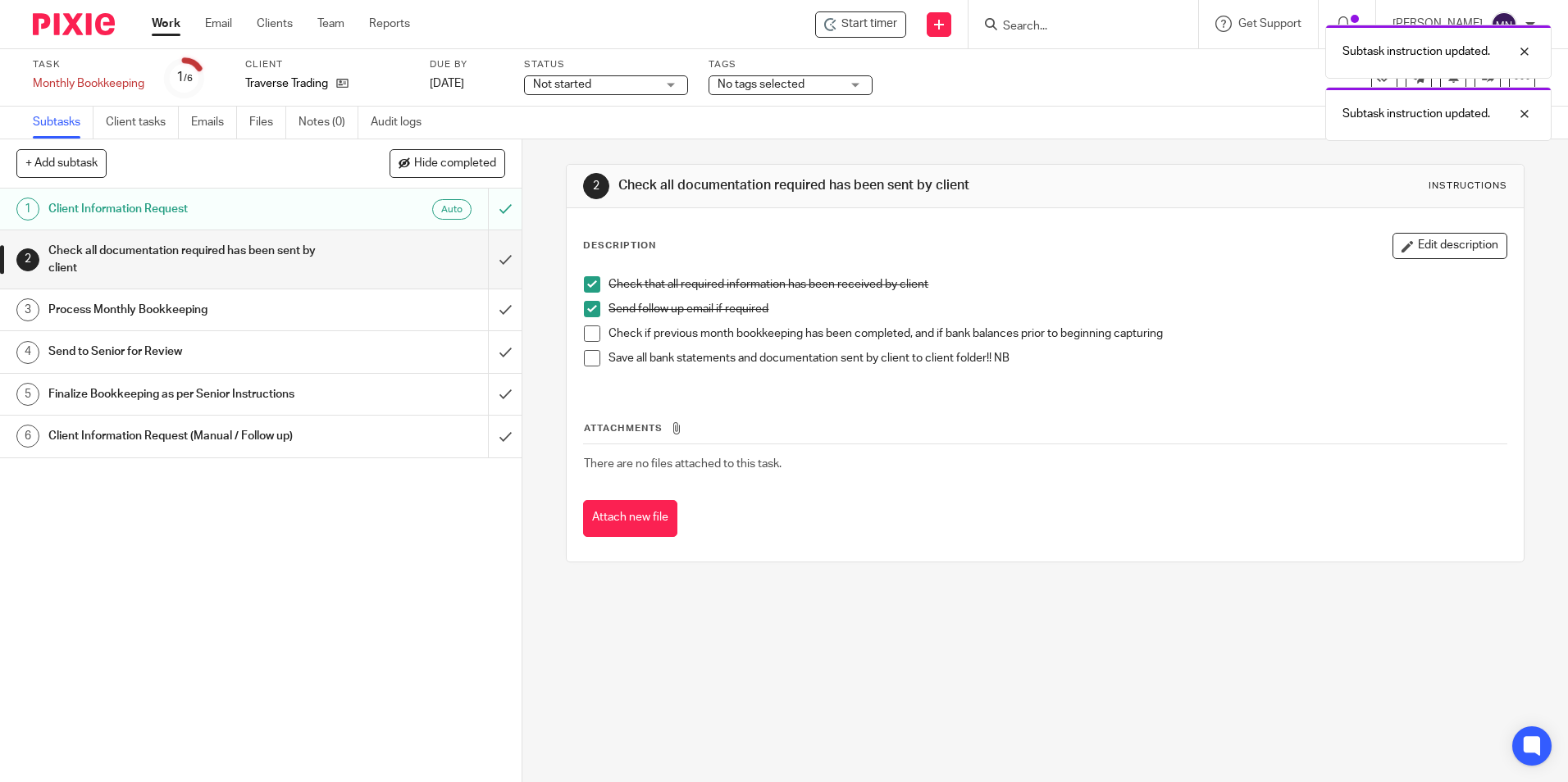
click at [584, 331] on span at bounding box center [592, 334] width 17 height 17
click at [584, 351] on span at bounding box center [592, 359] width 17 height 17
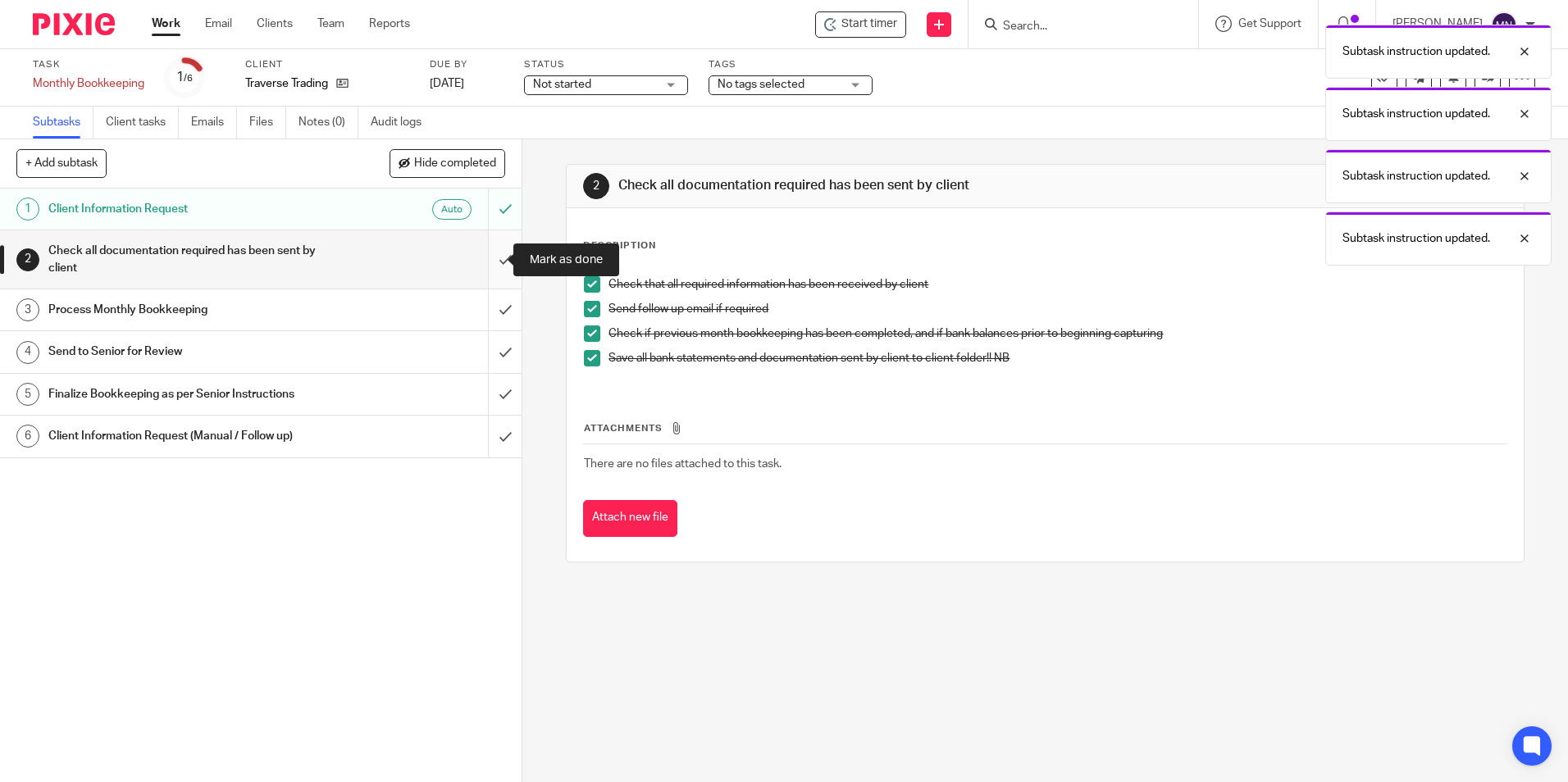
click at [494, 254] on input "submit" at bounding box center [261, 259] width 522 height 58
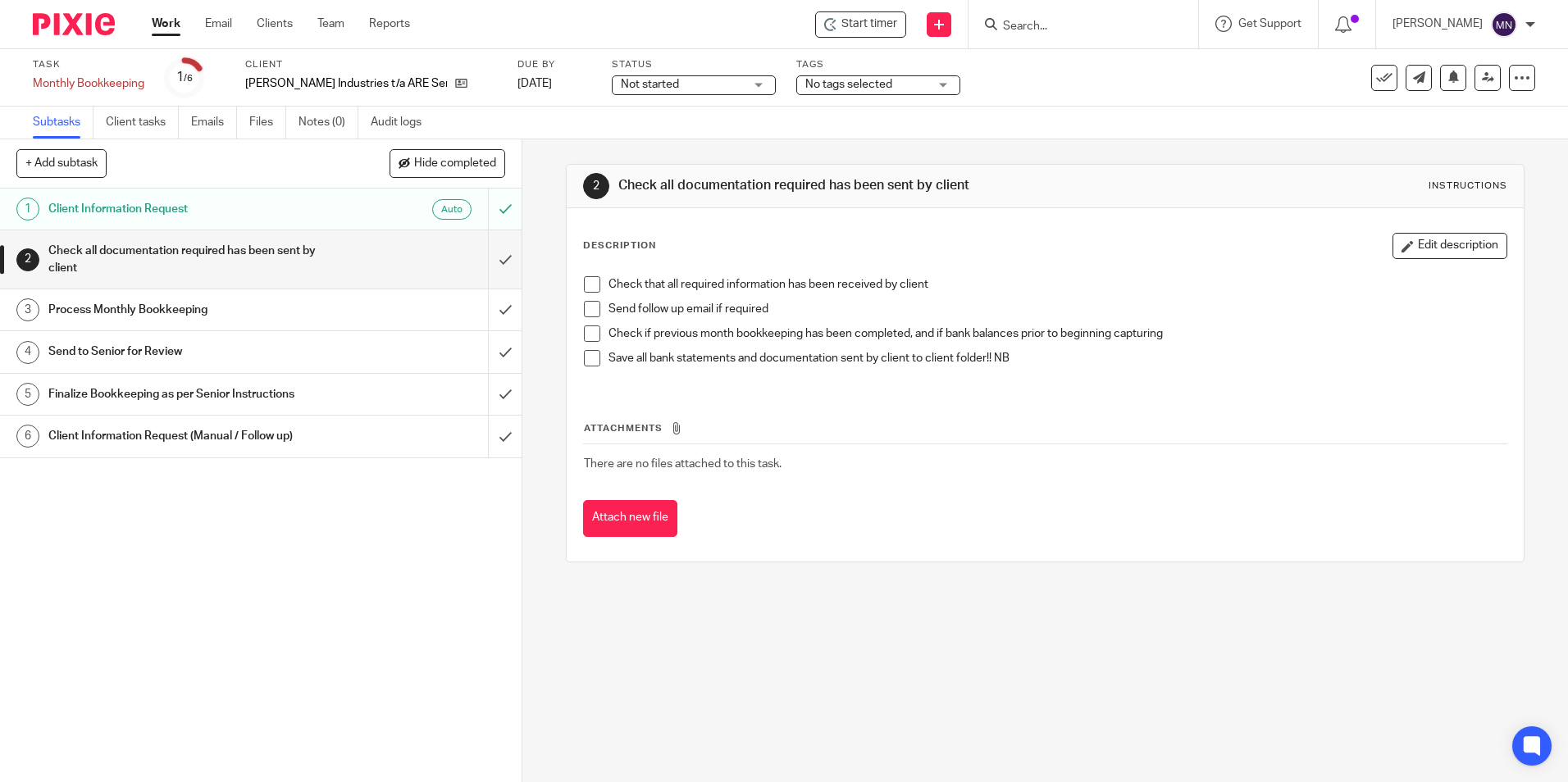
click at [584, 278] on span at bounding box center [592, 284] width 17 height 17
click at [586, 306] on span at bounding box center [592, 309] width 17 height 17
click at [585, 334] on span at bounding box center [592, 334] width 17 height 17
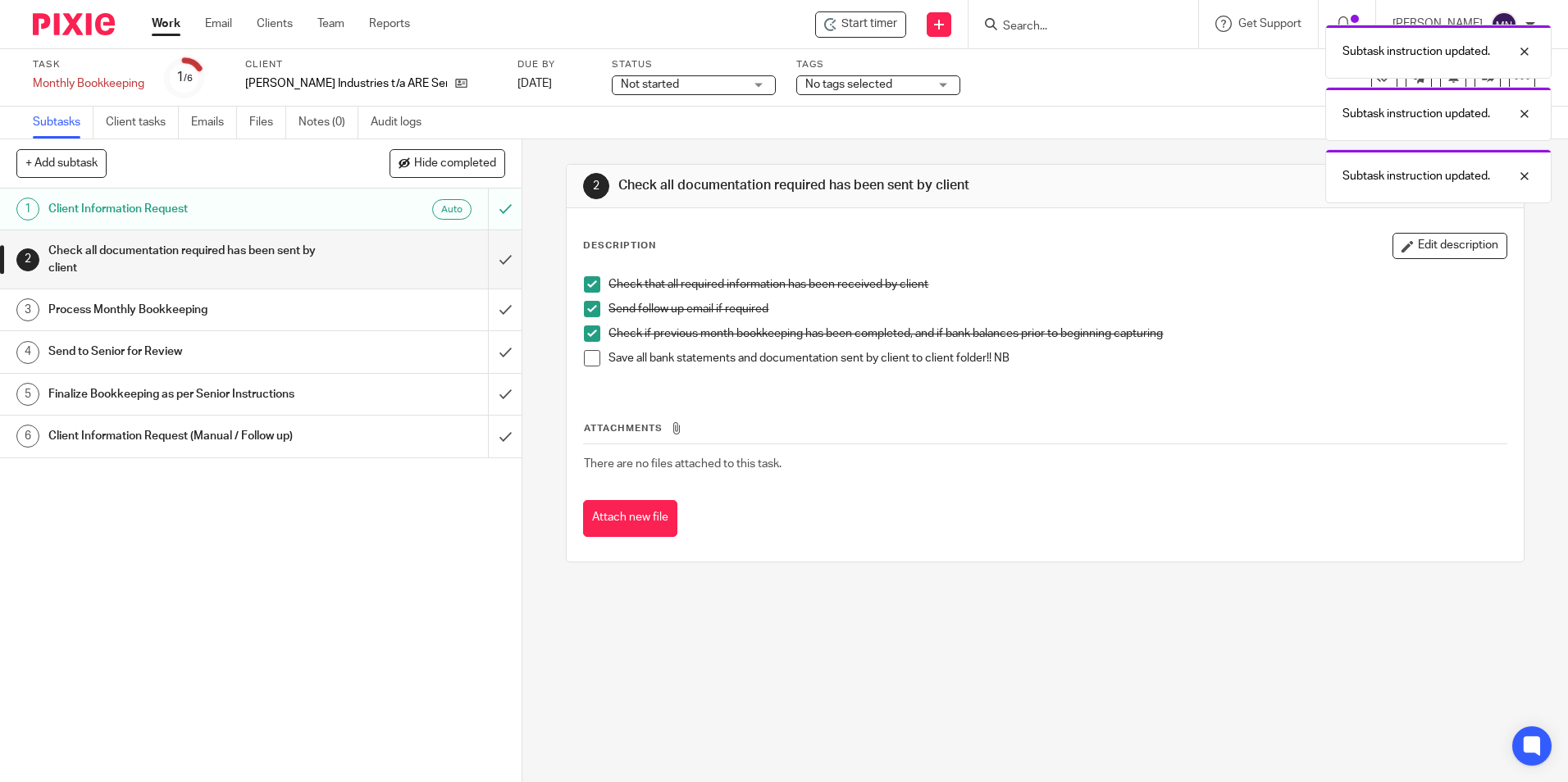
click at [597, 364] on li "Save all bank statements and documentation sent by client to client folder!! NB" at bounding box center [1044, 363] width 922 height 24
click at [589, 359] on span at bounding box center [592, 359] width 17 height 17
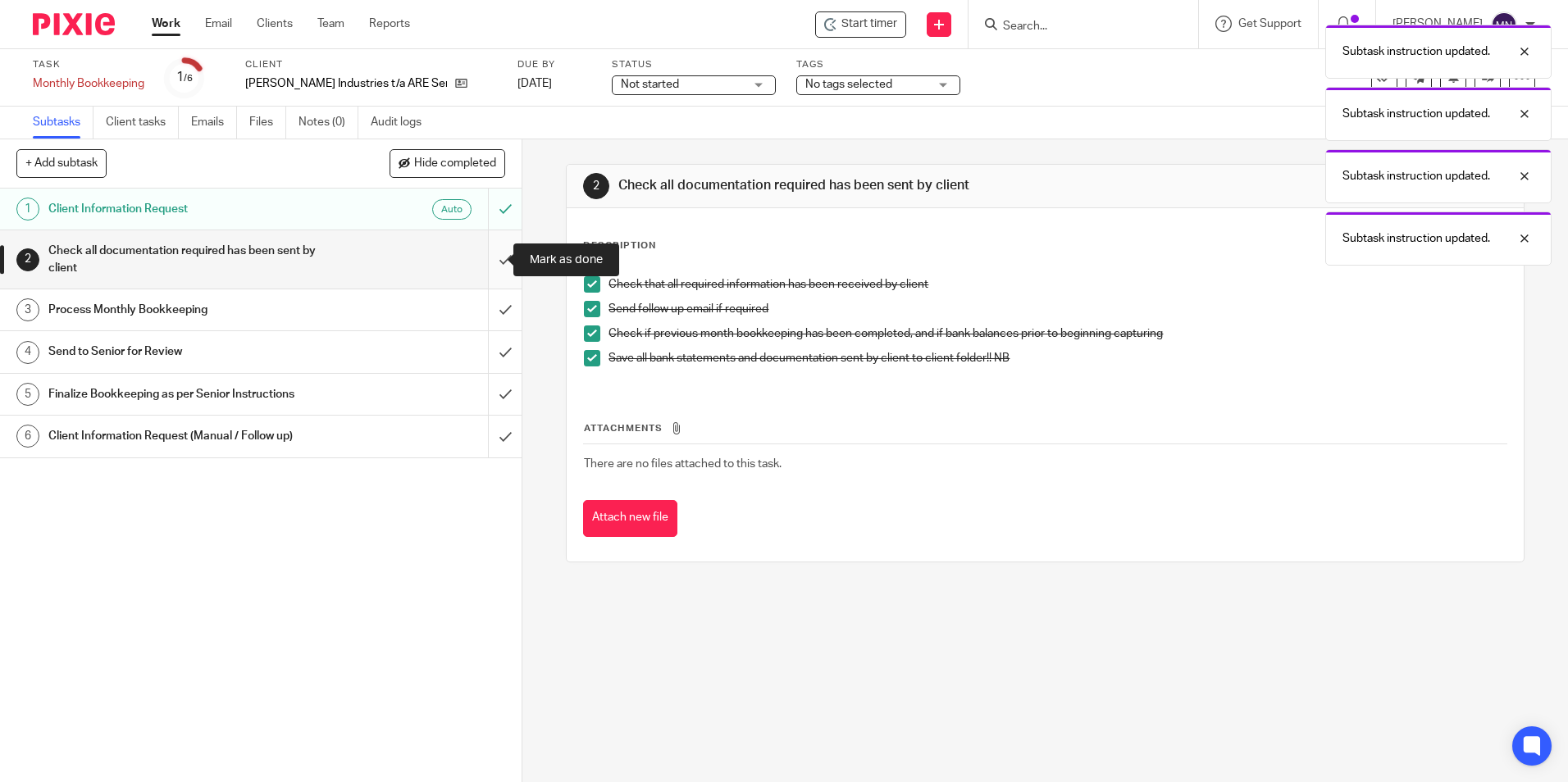
click at [488, 254] on input "submit" at bounding box center [261, 259] width 522 height 58
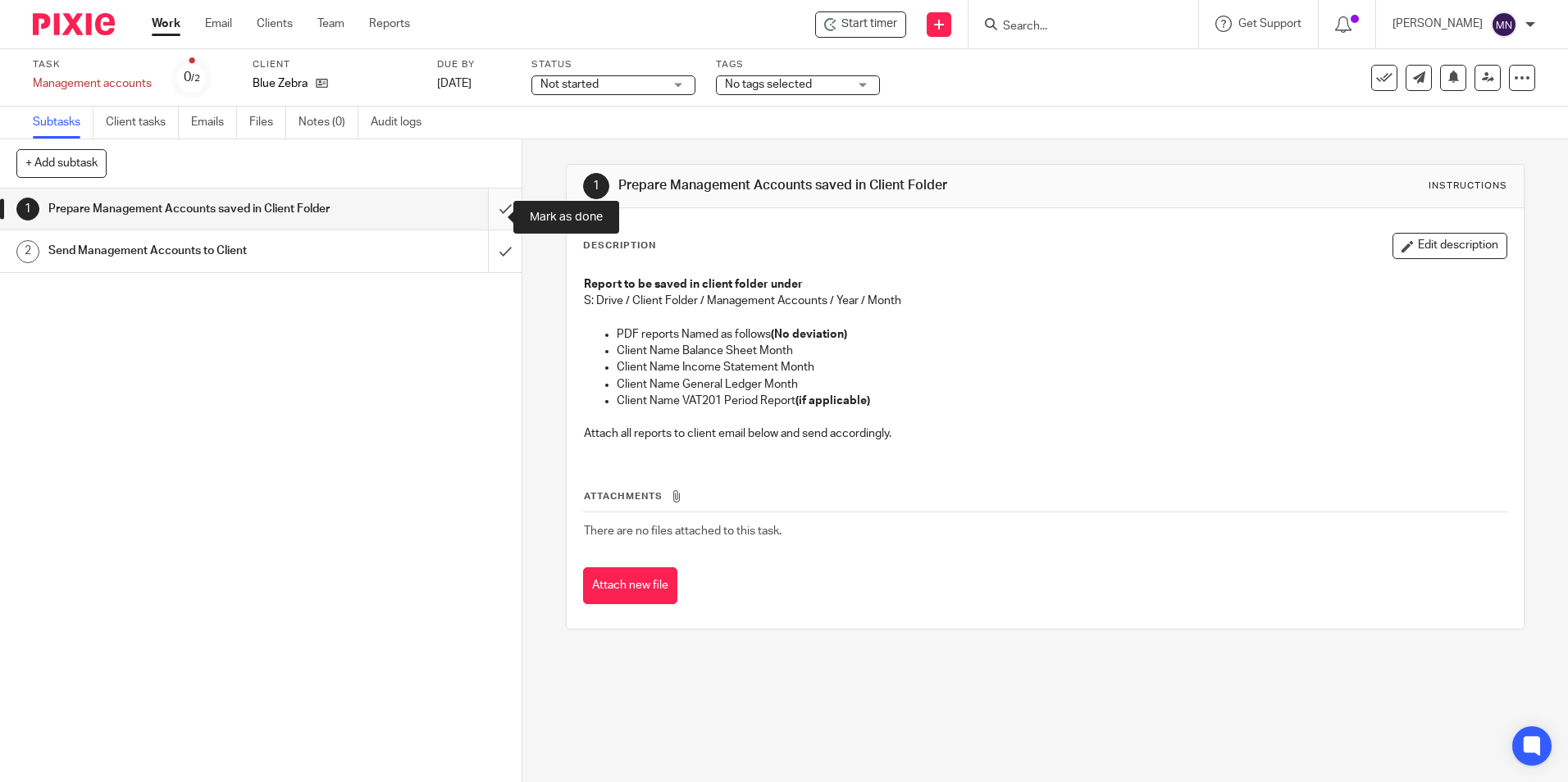
click at [488, 210] on input "submit" at bounding box center [261, 209] width 522 height 41
click at [504, 214] on input "submit" at bounding box center [261, 209] width 522 height 41
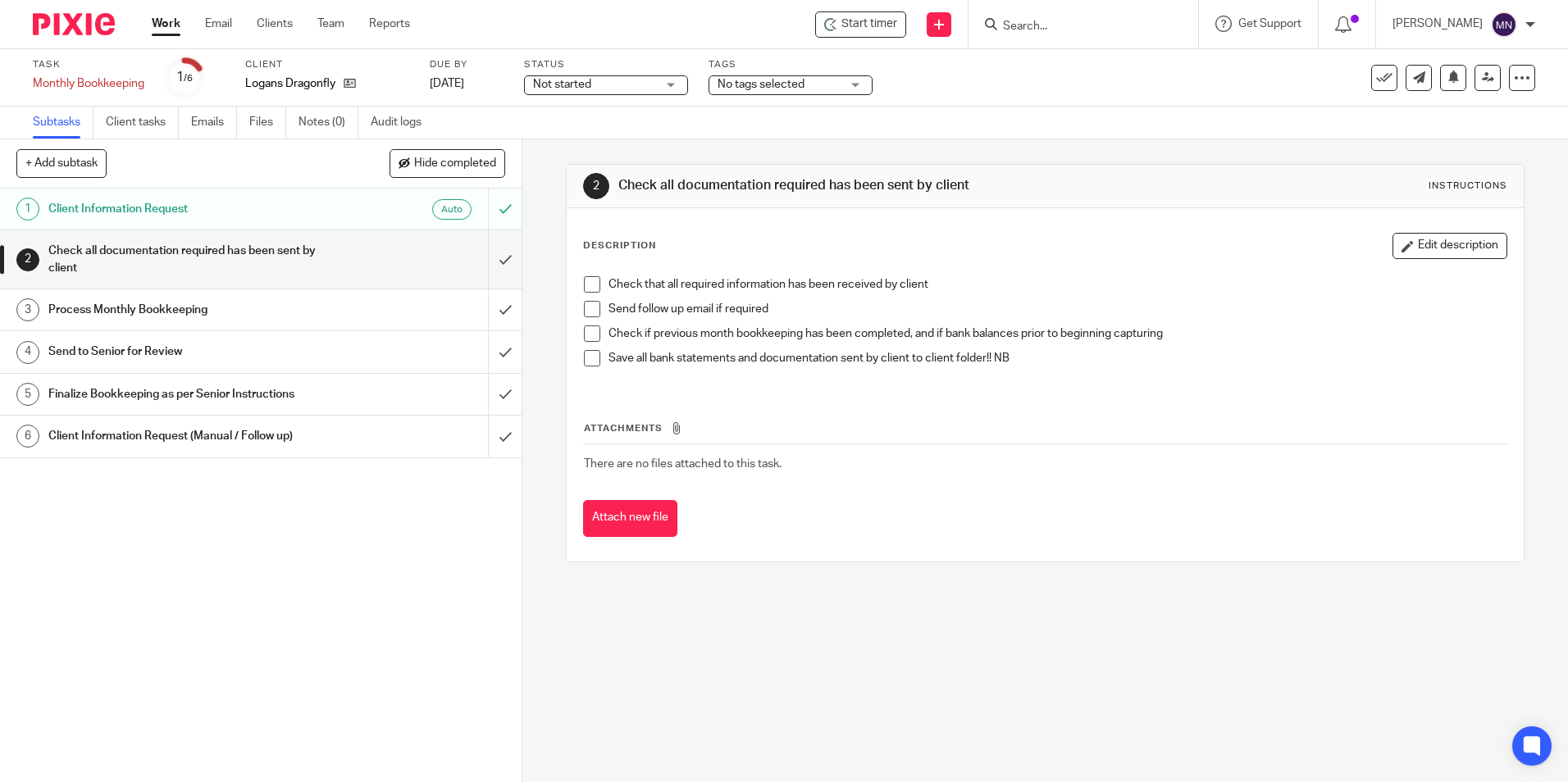
click at [577, 274] on div "Check that all required information has been received by client Send follow up …" at bounding box center [1045, 328] width 938 height 119
click at [582, 276] on div "Check that all required information has been received by client Send follow up …" at bounding box center [1045, 328] width 938 height 119
click at [586, 290] on span at bounding box center [592, 284] width 17 height 17
drag, startPoint x: 590, startPoint y: 304, endPoint x: 590, endPoint y: 311, distance: 7.0
click at [590, 304] on span at bounding box center [592, 309] width 17 height 17
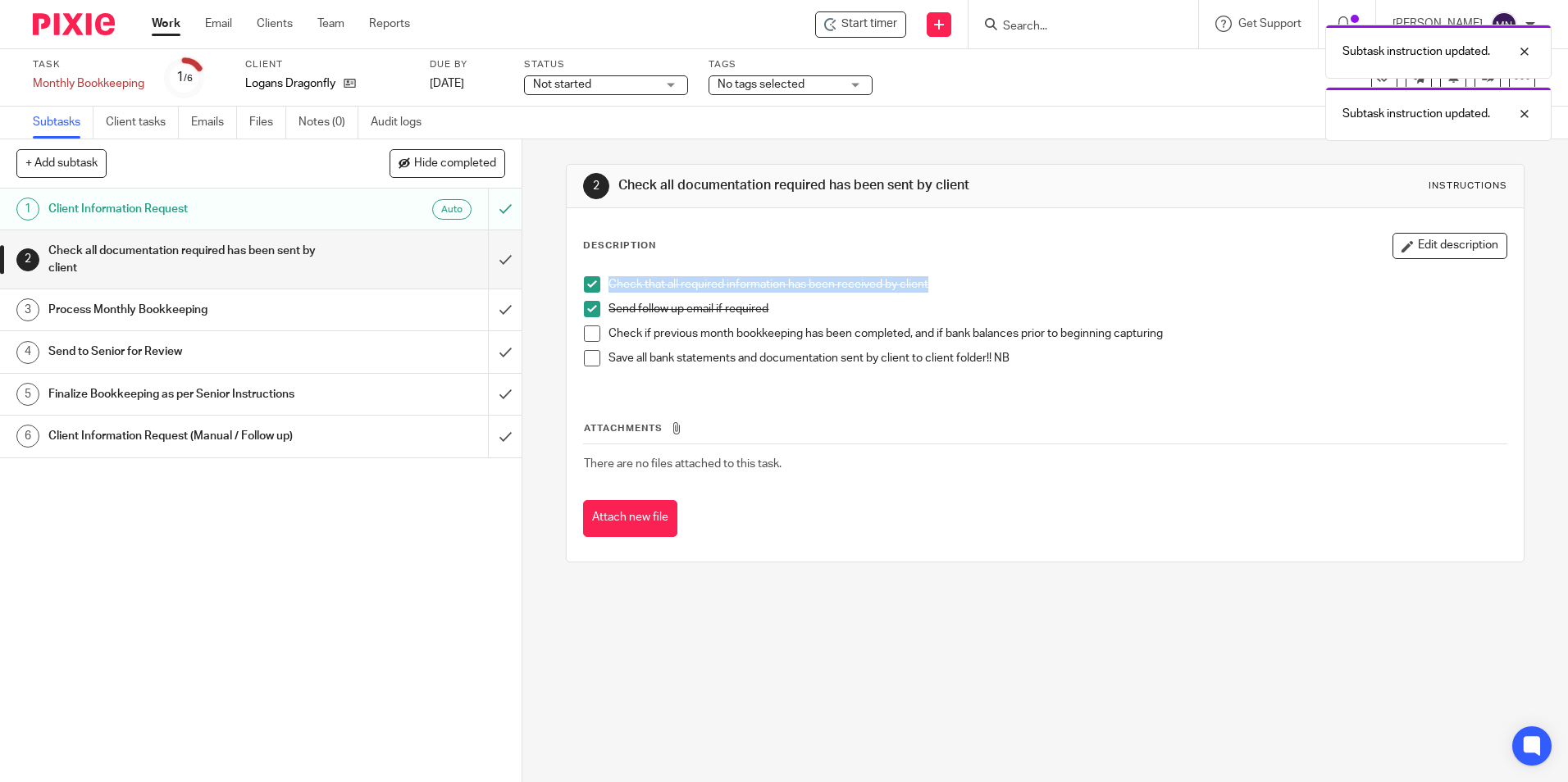
click at [584, 340] on span at bounding box center [592, 334] width 17 height 17
click at [585, 360] on span at bounding box center [592, 359] width 17 height 17
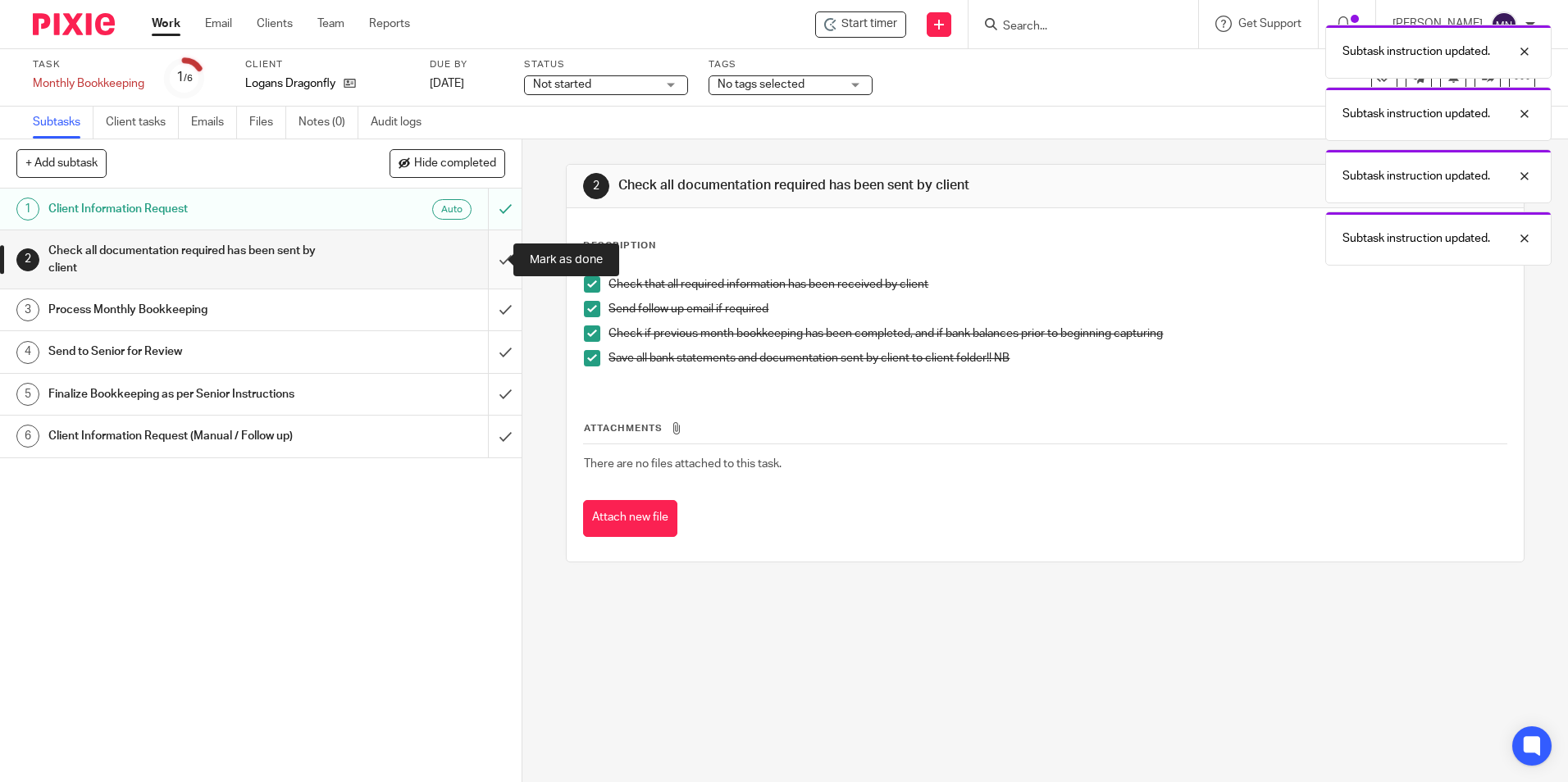
click at [490, 263] on input "submit" at bounding box center [261, 259] width 522 height 58
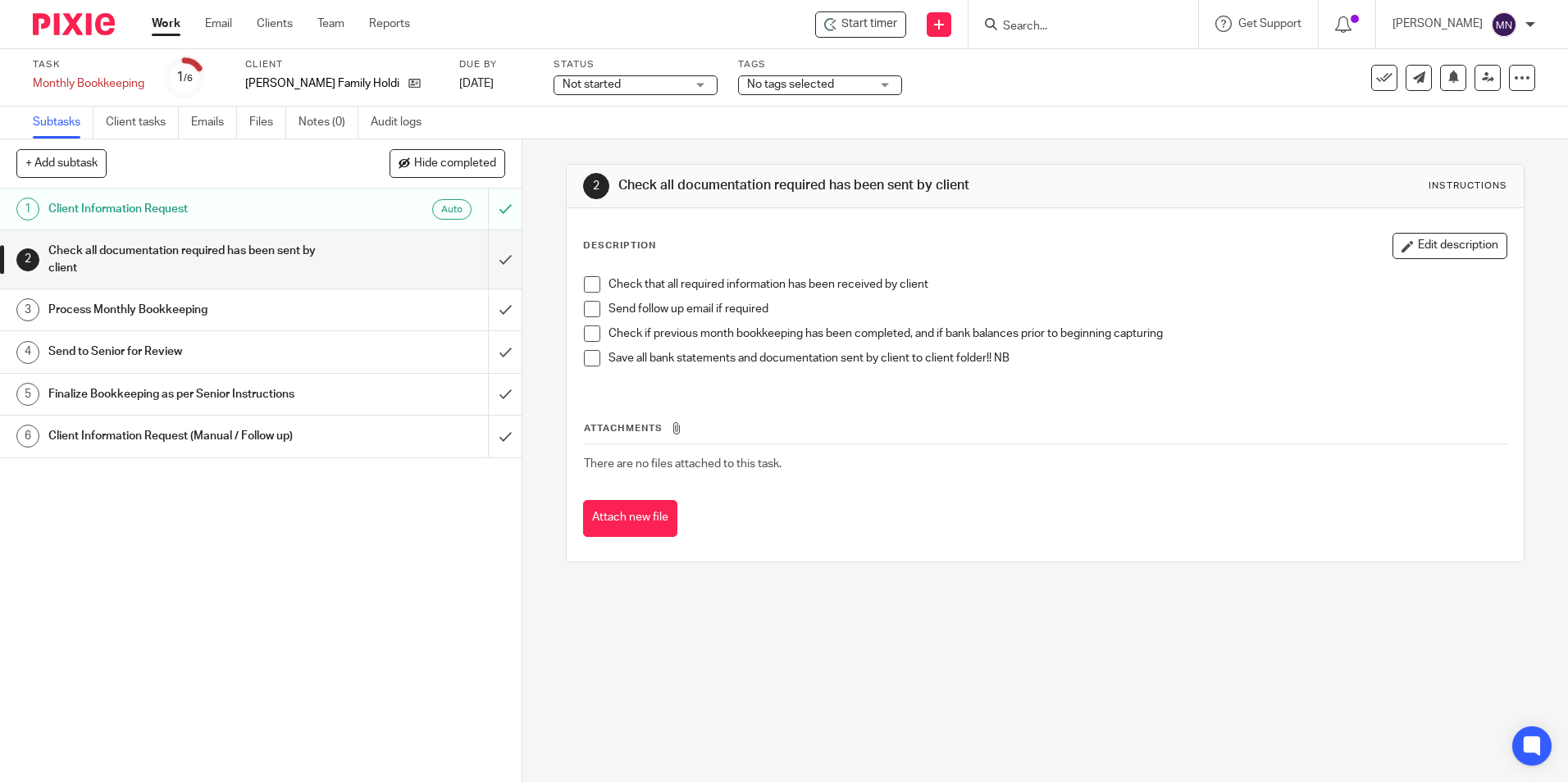
click at [595, 272] on div "Check that all required information has been received by client Send follow up …" at bounding box center [1045, 328] width 938 height 119
click at [592, 295] on li "Check that all required information has been received by client" at bounding box center [1044, 288] width 922 height 24
click at [591, 285] on span at bounding box center [592, 284] width 17 height 17
click at [597, 301] on li "Send follow up email if required" at bounding box center [1044, 313] width 922 height 24
click at [596, 305] on span at bounding box center [592, 309] width 17 height 17
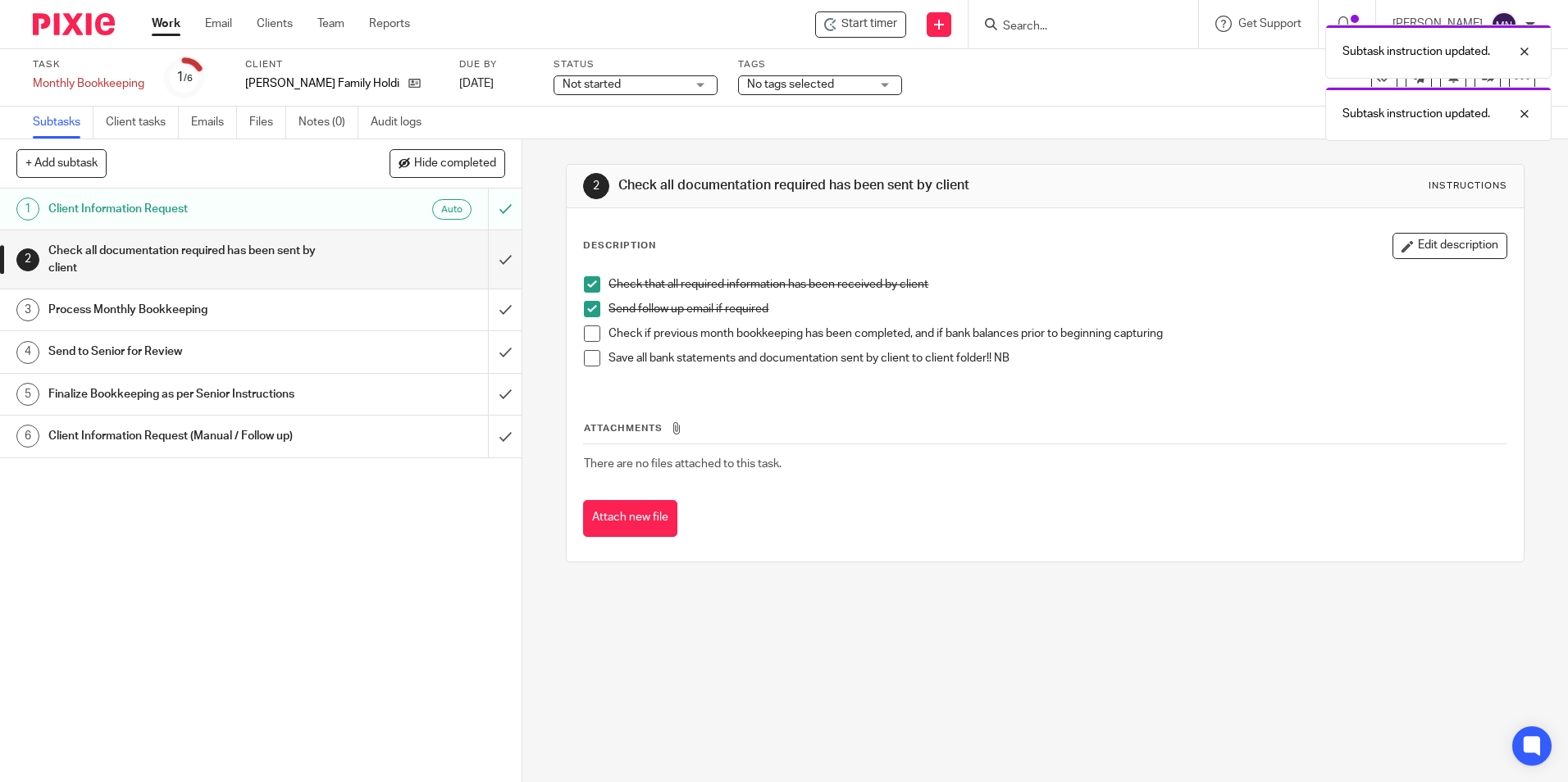
click at [584, 333] on span at bounding box center [592, 334] width 17 height 17
click at [590, 360] on span at bounding box center [592, 359] width 17 height 17
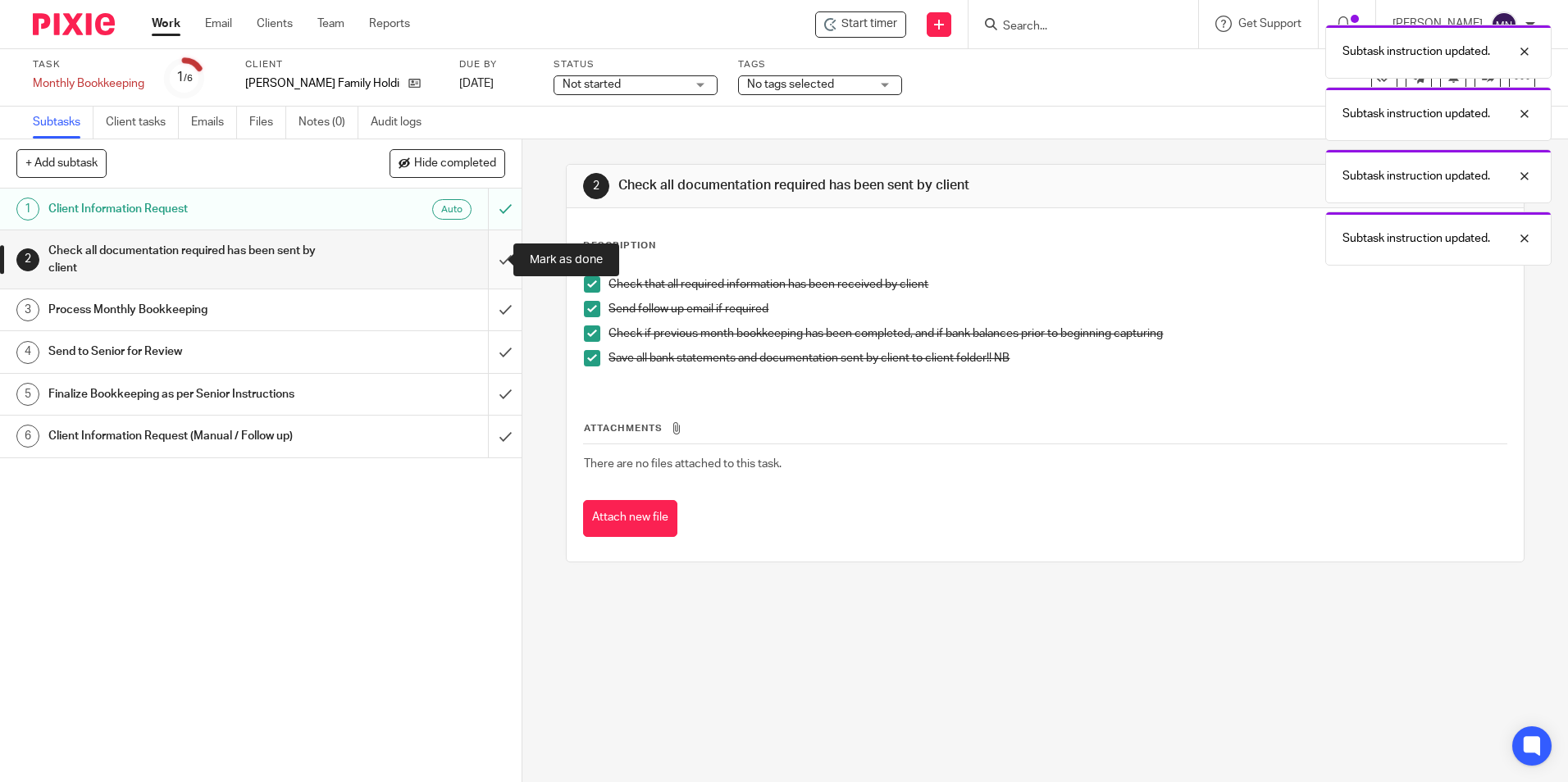
click at [497, 259] on input "submit" at bounding box center [261, 259] width 522 height 58
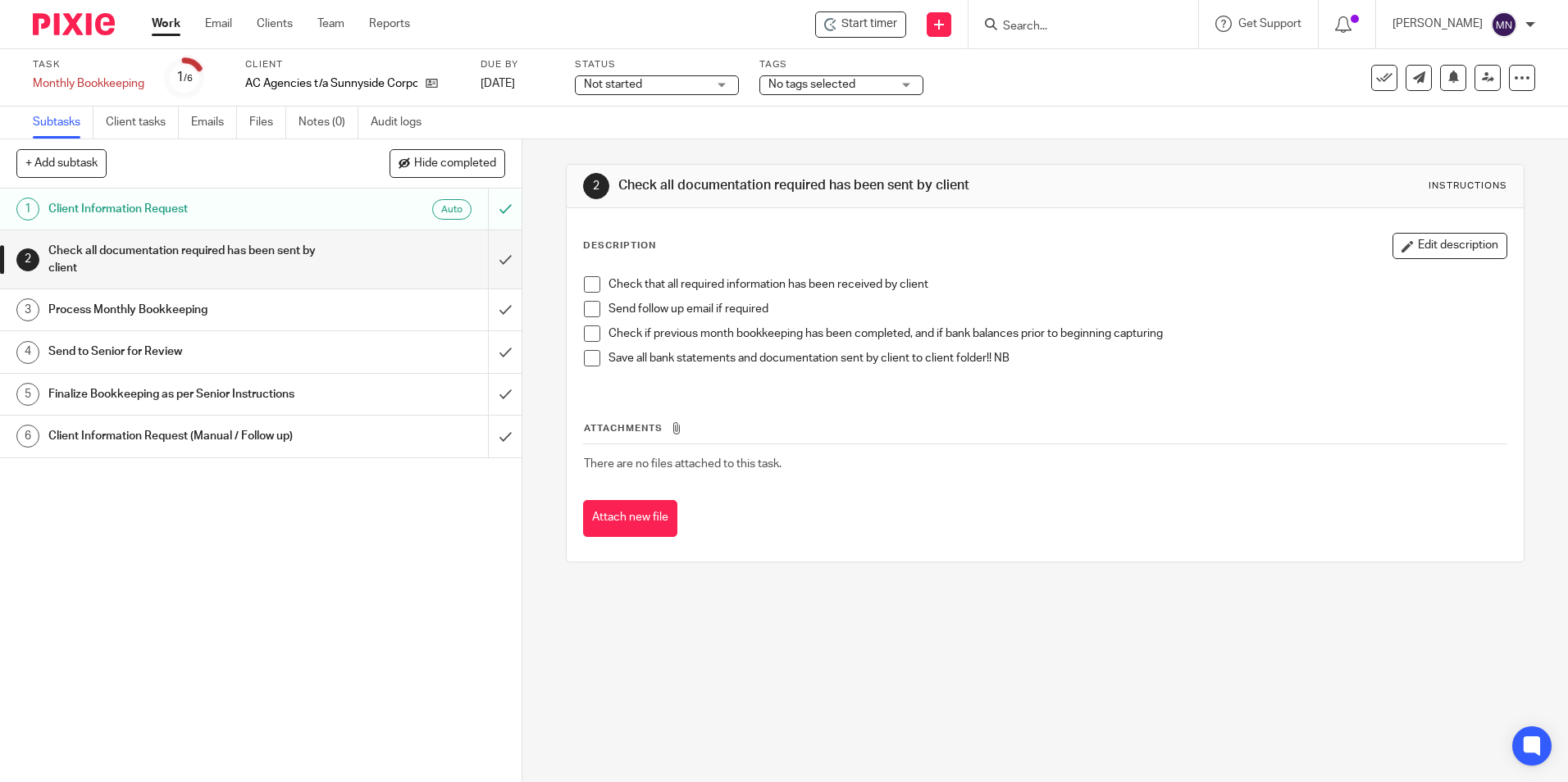
click at [586, 295] on li "Check that all required information has been received by client" at bounding box center [1044, 288] width 922 height 24
click at [585, 301] on span at bounding box center [592, 309] width 17 height 17
click at [590, 282] on span at bounding box center [592, 284] width 17 height 17
click at [590, 321] on li "Send follow up email if required" at bounding box center [1044, 313] width 922 height 24
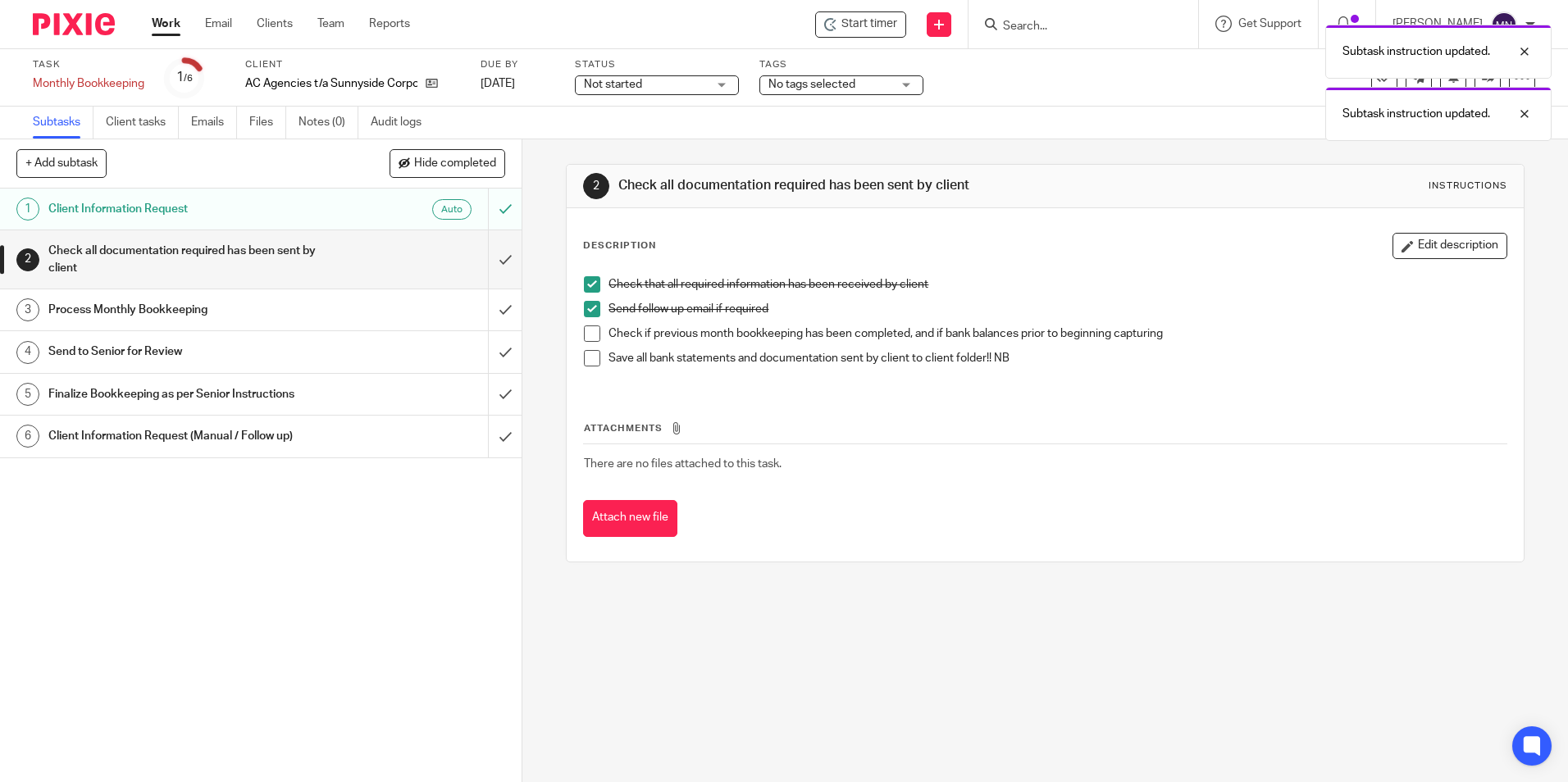
click at [588, 336] on span at bounding box center [592, 334] width 17 height 17
click at [592, 354] on span at bounding box center [592, 359] width 17 height 17
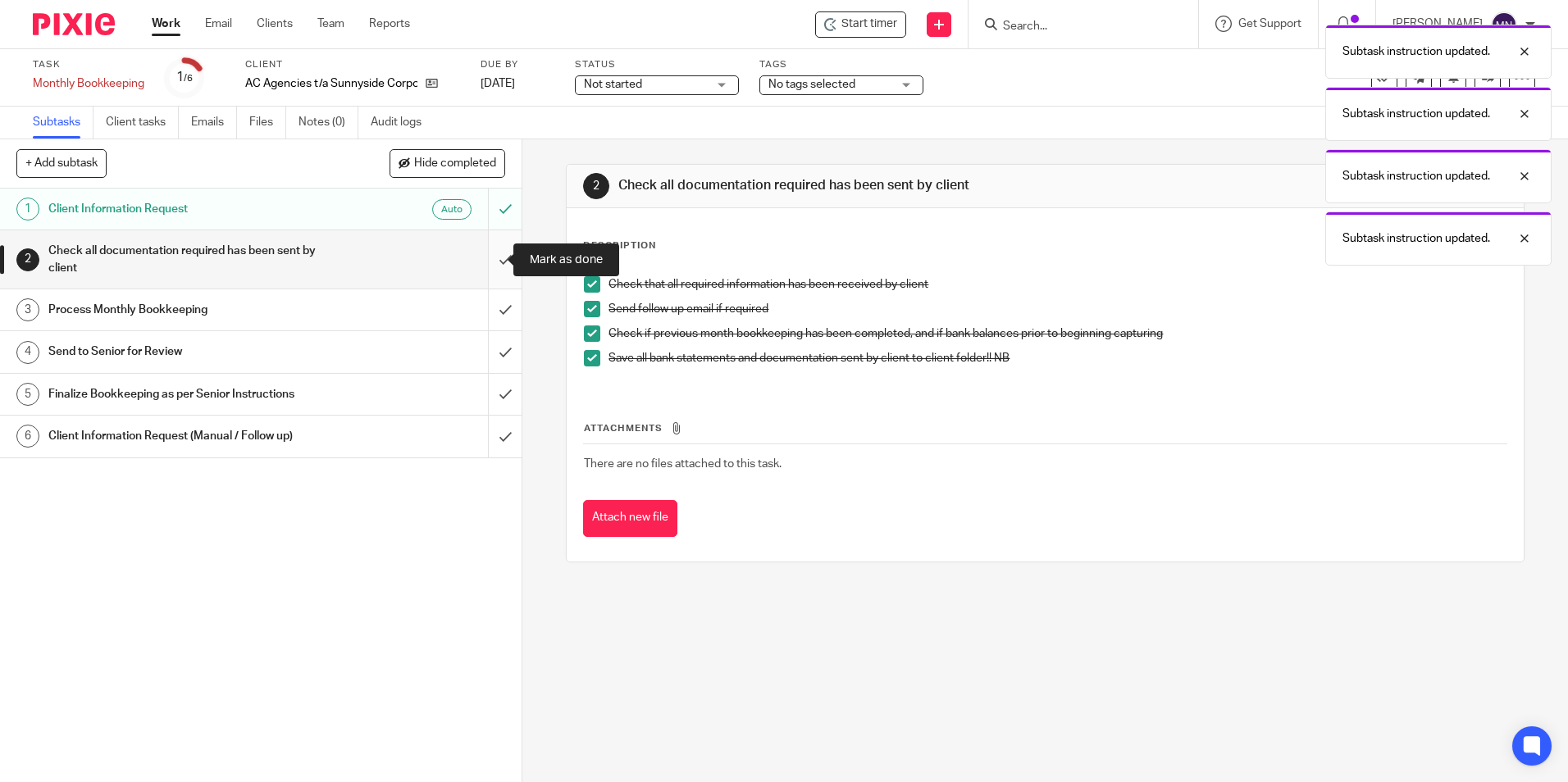
click at [502, 260] on input "submit" at bounding box center [261, 259] width 522 height 58
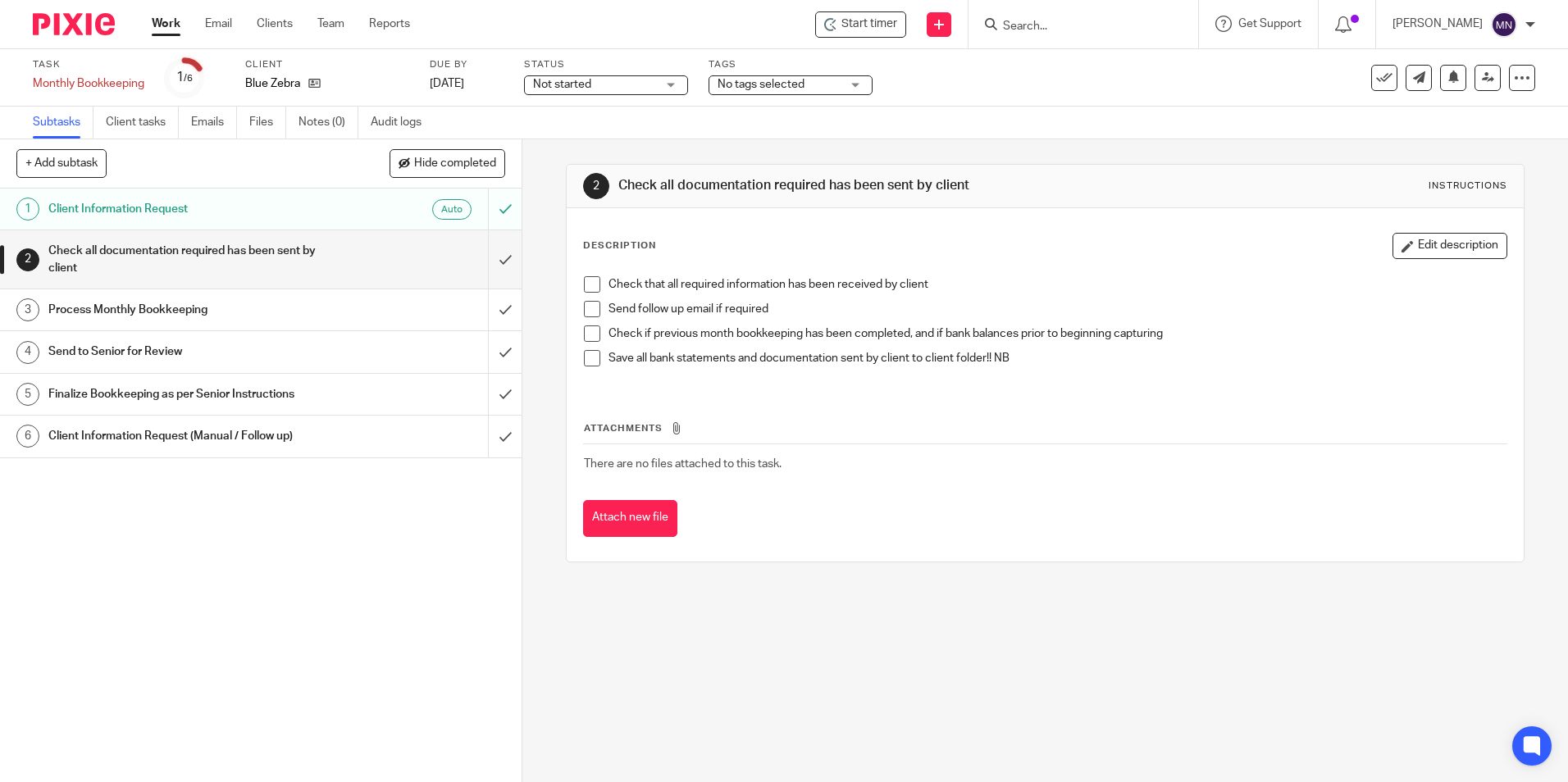
click at [585, 285] on span at bounding box center [592, 284] width 17 height 17
click at [589, 310] on span at bounding box center [592, 309] width 17 height 17
click at [590, 337] on span at bounding box center [592, 334] width 17 height 17
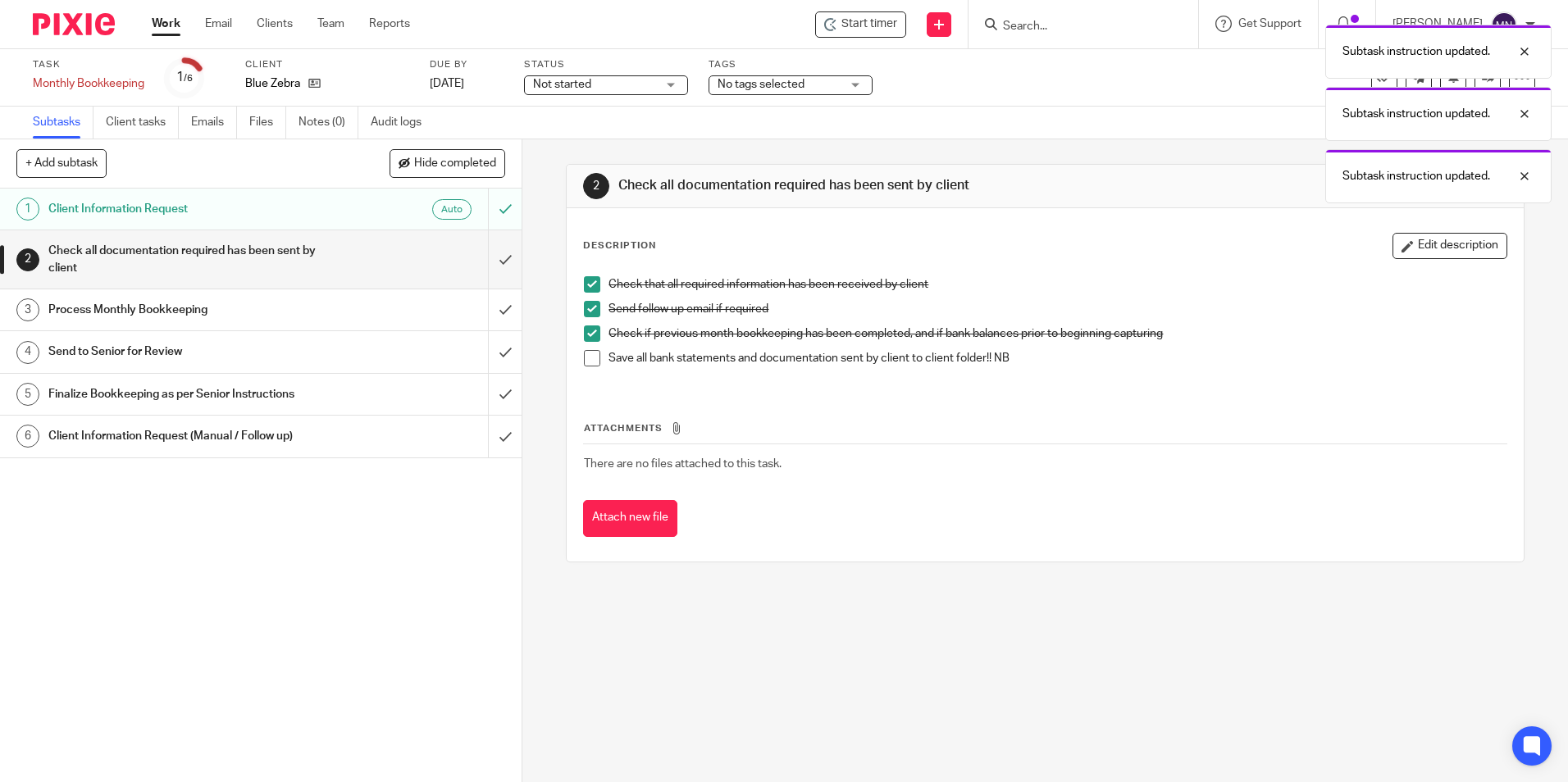
click at [590, 365] on li "Save all bank statements and documentation sent by client to client folder!! NB" at bounding box center [1044, 363] width 922 height 24
click at [586, 358] on span at bounding box center [592, 359] width 17 height 17
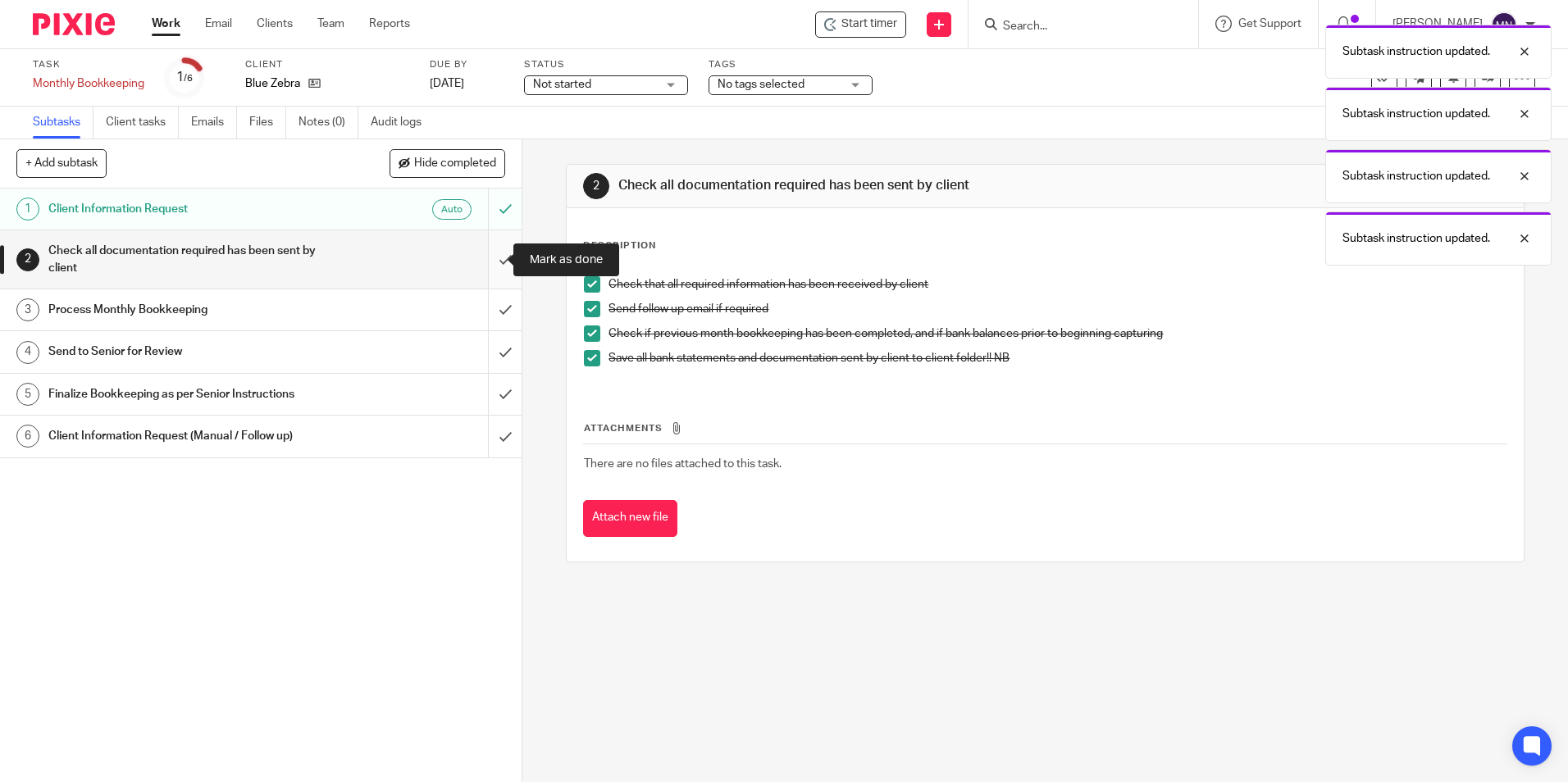
click at [493, 268] on input "submit" at bounding box center [261, 259] width 522 height 58
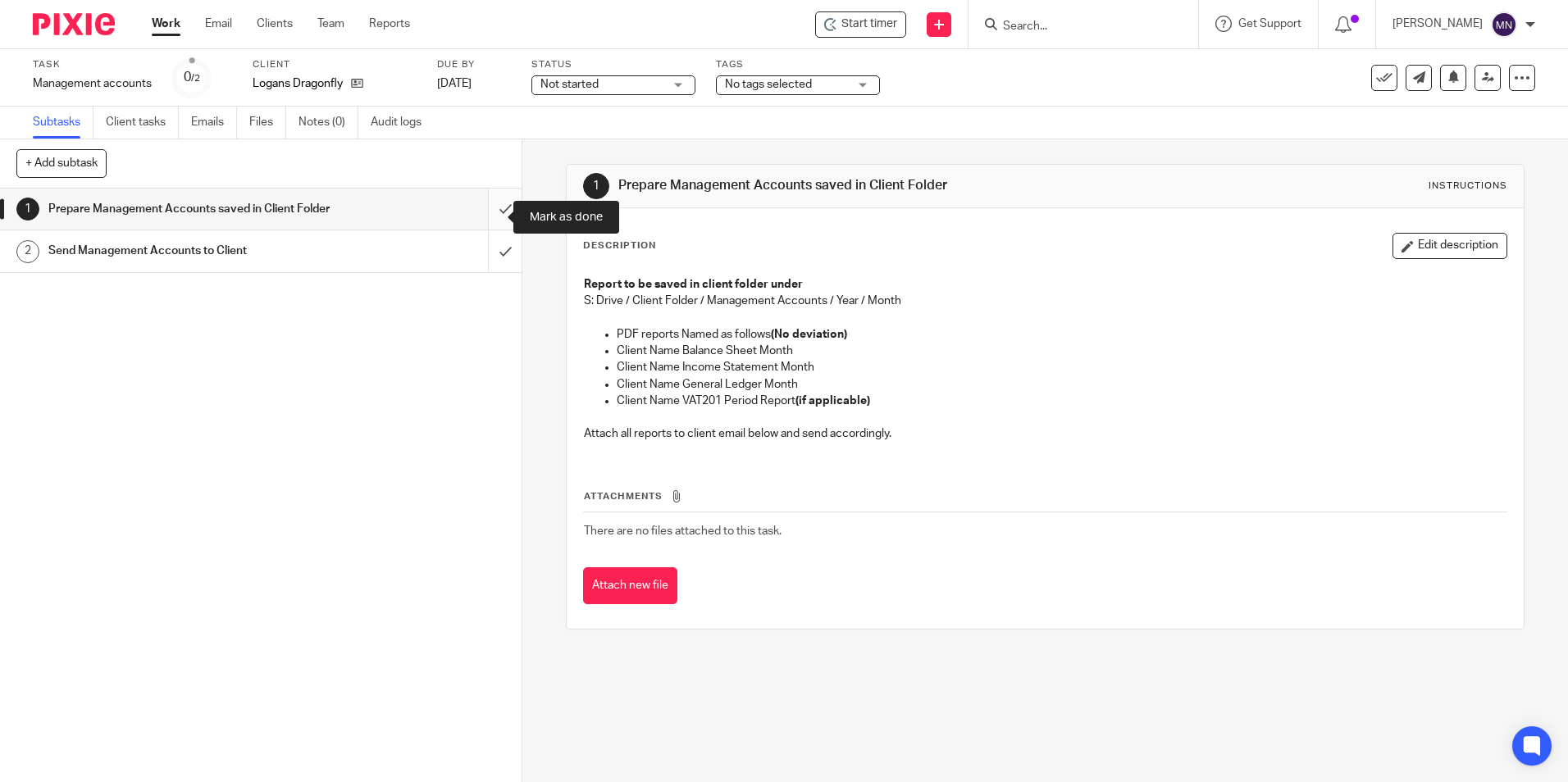
click at [496, 210] on input "submit" at bounding box center [261, 209] width 522 height 41
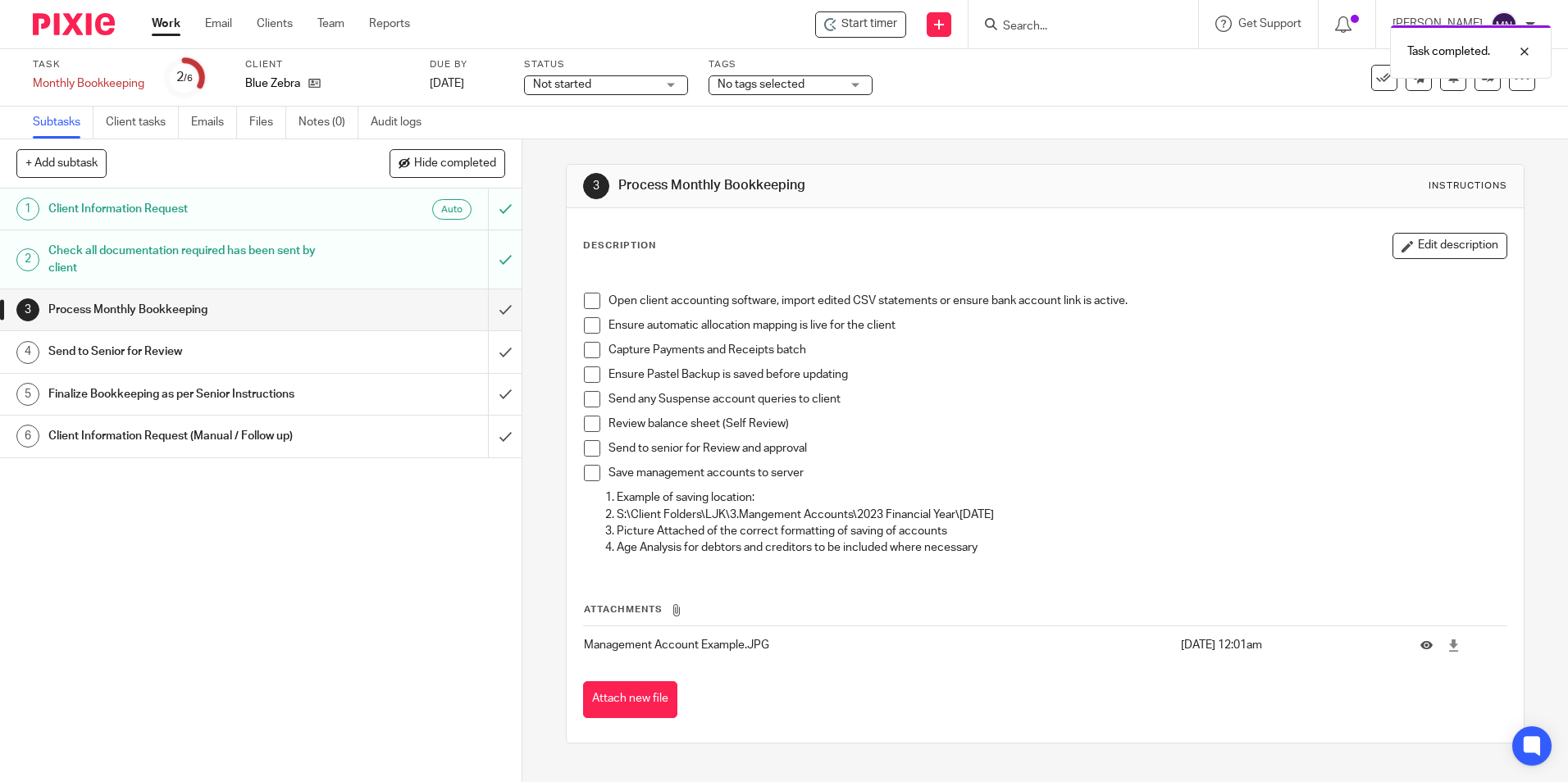
click at [585, 296] on span at bounding box center [592, 301] width 17 height 17
click at [590, 325] on span at bounding box center [592, 325] width 17 height 17
click at [590, 350] on span at bounding box center [592, 350] width 17 height 17
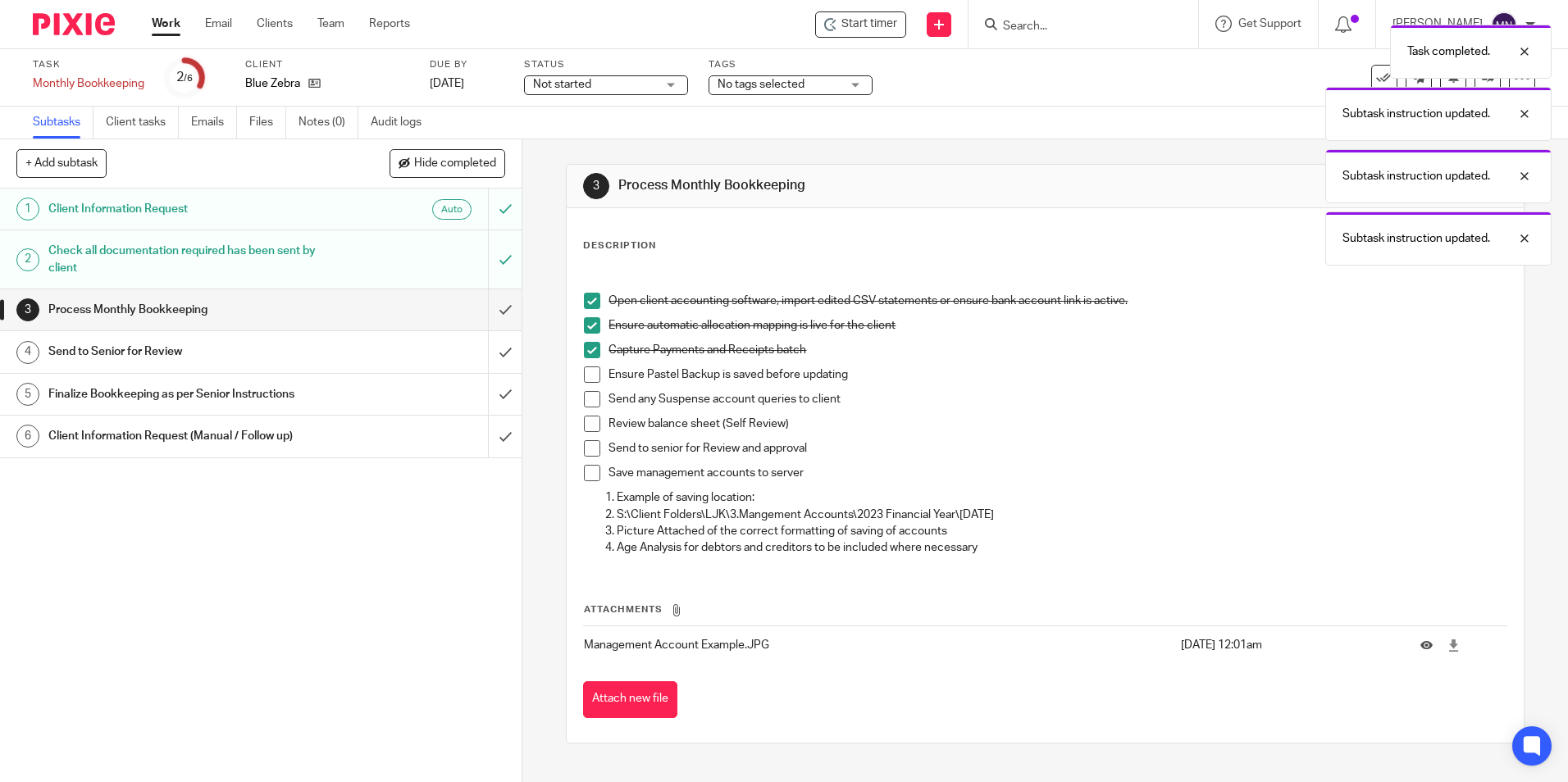
click at [590, 379] on span at bounding box center [592, 375] width 17 height 17
click at [589, 397] on span at bounding box center [592, 400] width 17 height 17
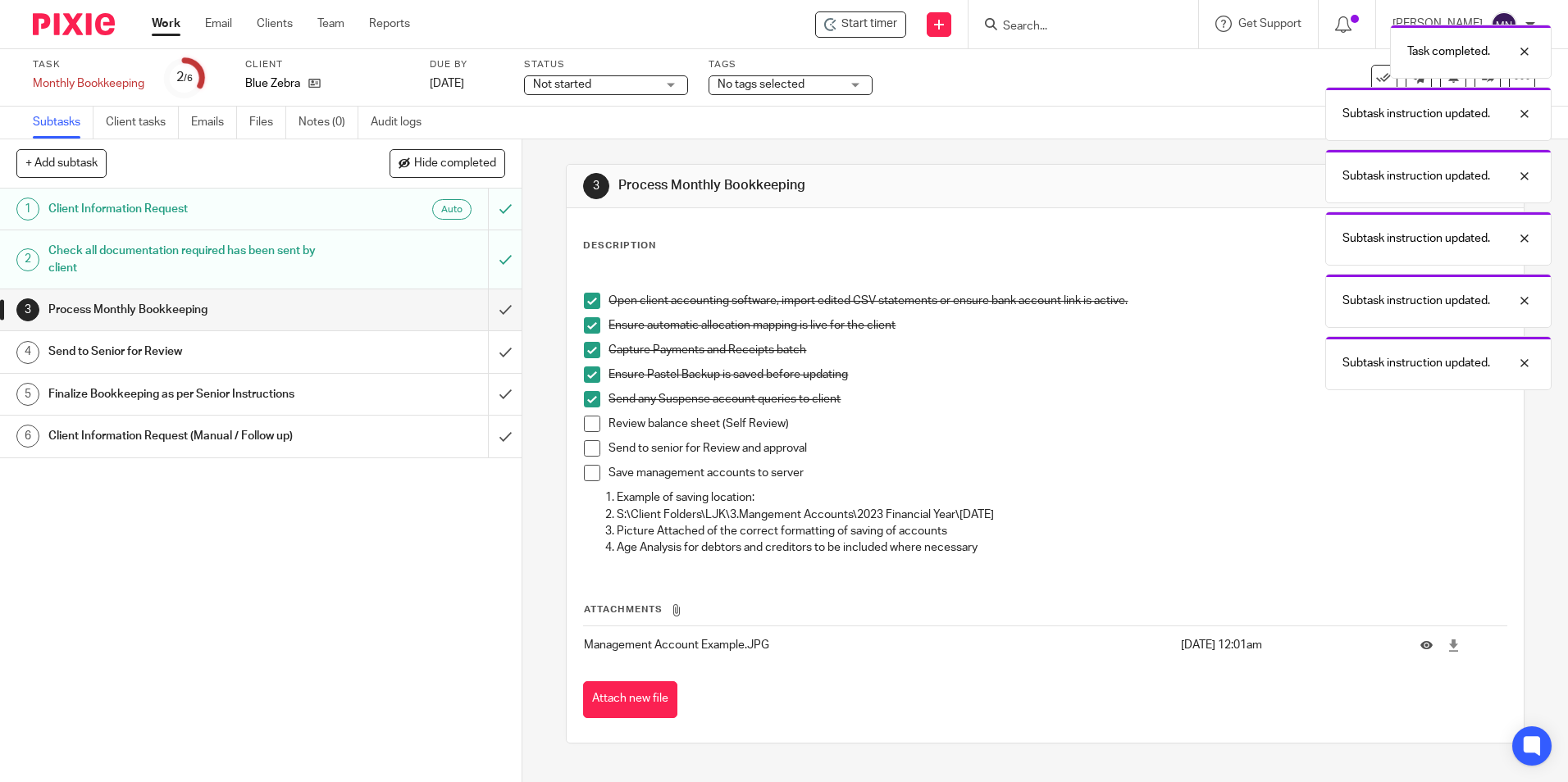
click at [600, 426] on li "Review balance sheet (Self Review)" at bounding box center [1044, 428] width 922 height 24
click at [592, 424] on span at bounding box center [592, 424] width 17 height 17
click at [589, 449] on span at bounding box center [592, 448] width 17 height 17
click at [590, 480] on span at bounding box center [592, 473] width 17 height 17
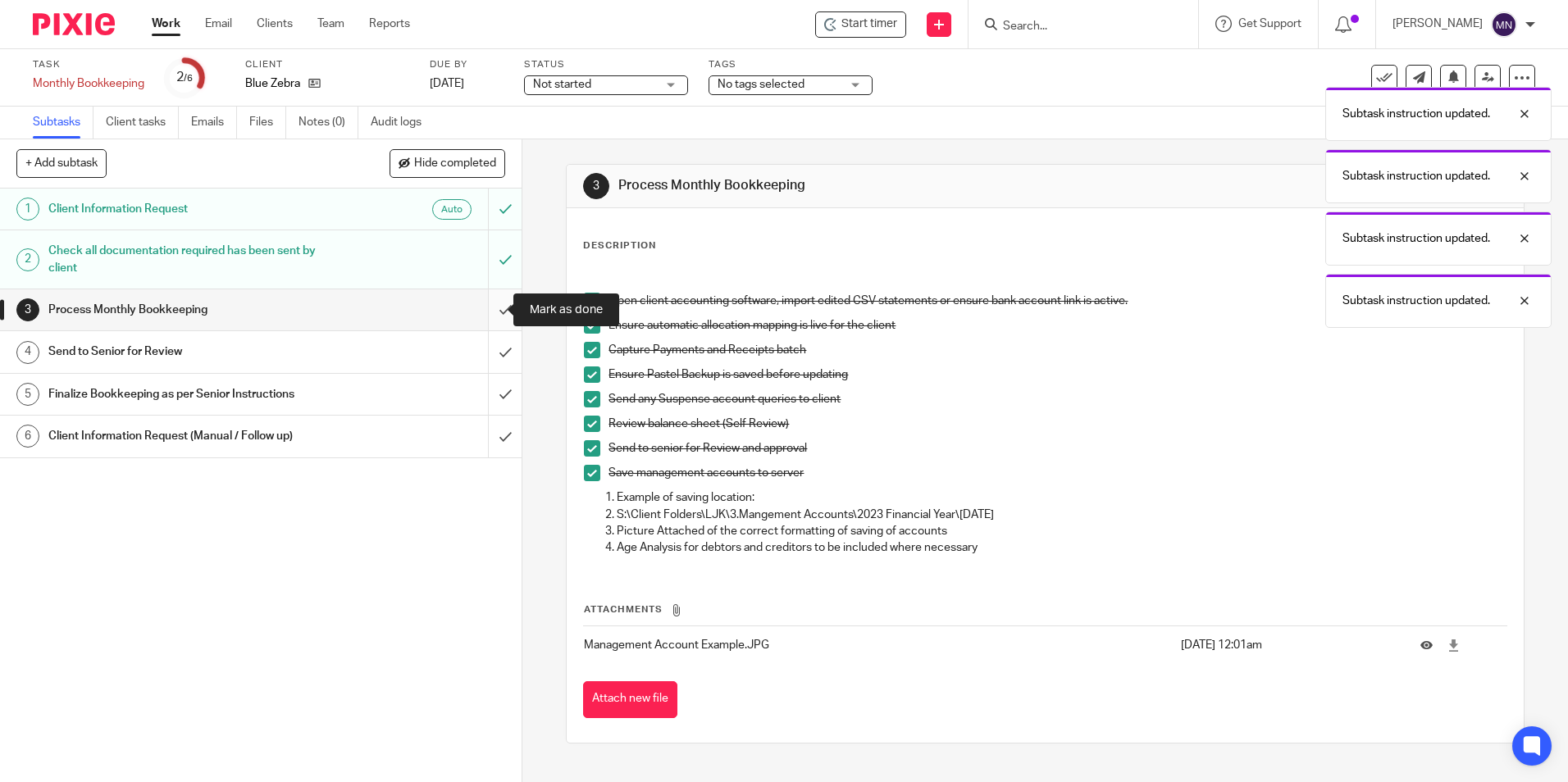
click at [488, 307] on input "submit" at bounding box center [261, 310] width 522 height 41
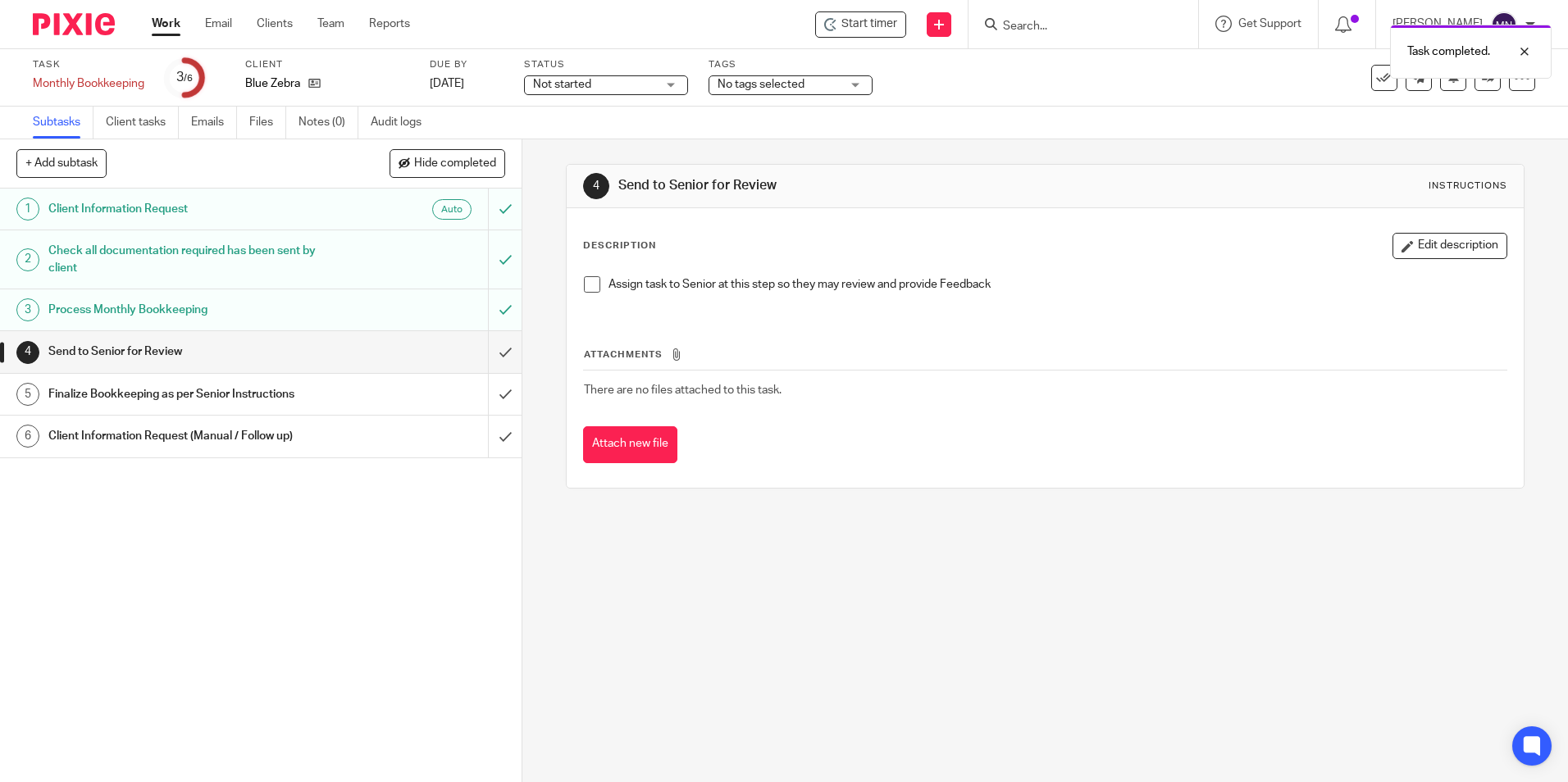
click at [585, 283] on span at bounding box center [592, 284] width 17 height 17
click at [488, 356] on input "submit" at bounding box center [261, 351] width 522 height 41
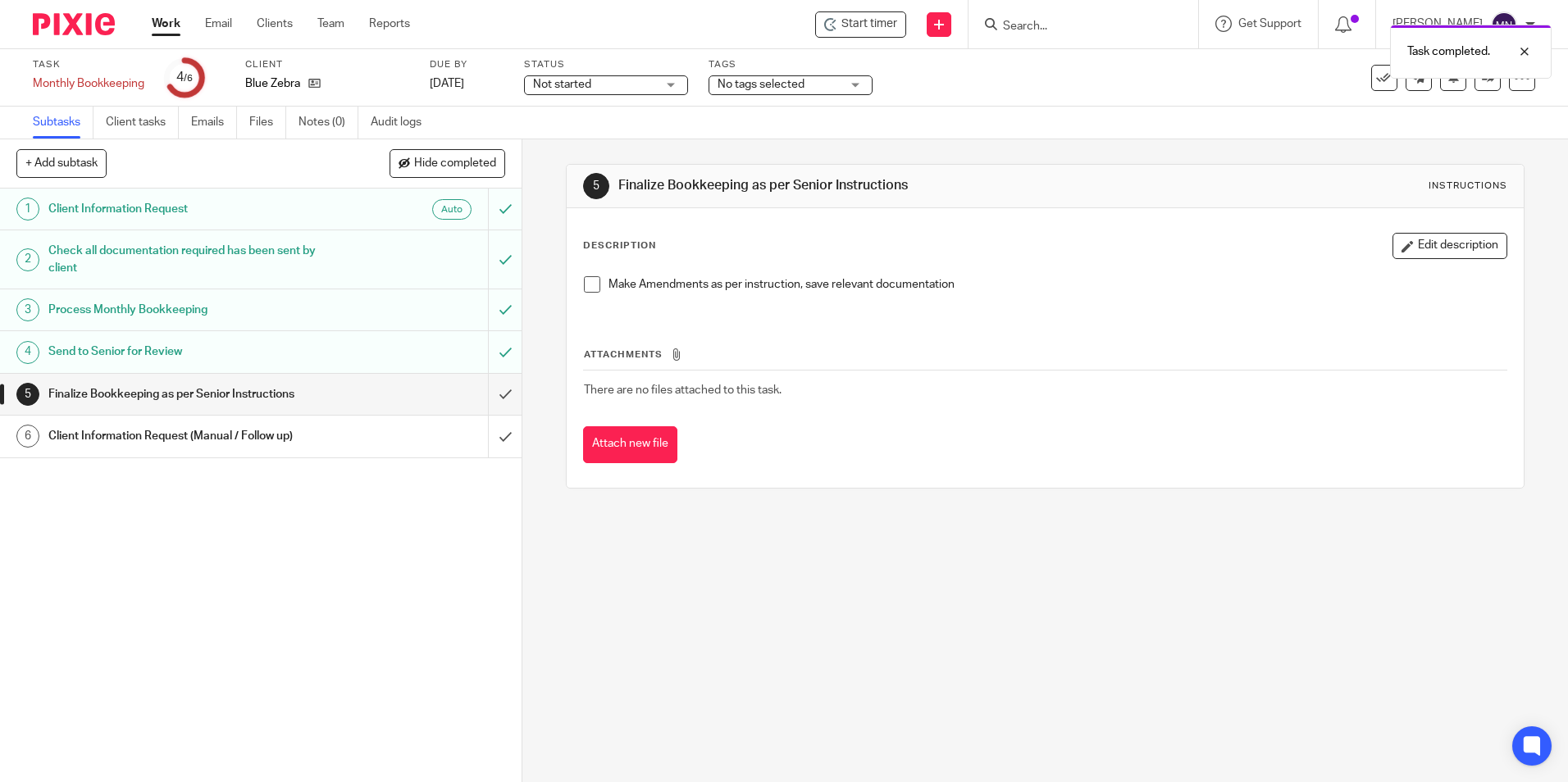
click at [588, 280] on span at bounding box center [592, 284] width 17 height 17
click at [494, 382] on input "submit" at bounding box center [261, 394] width 522 height 41
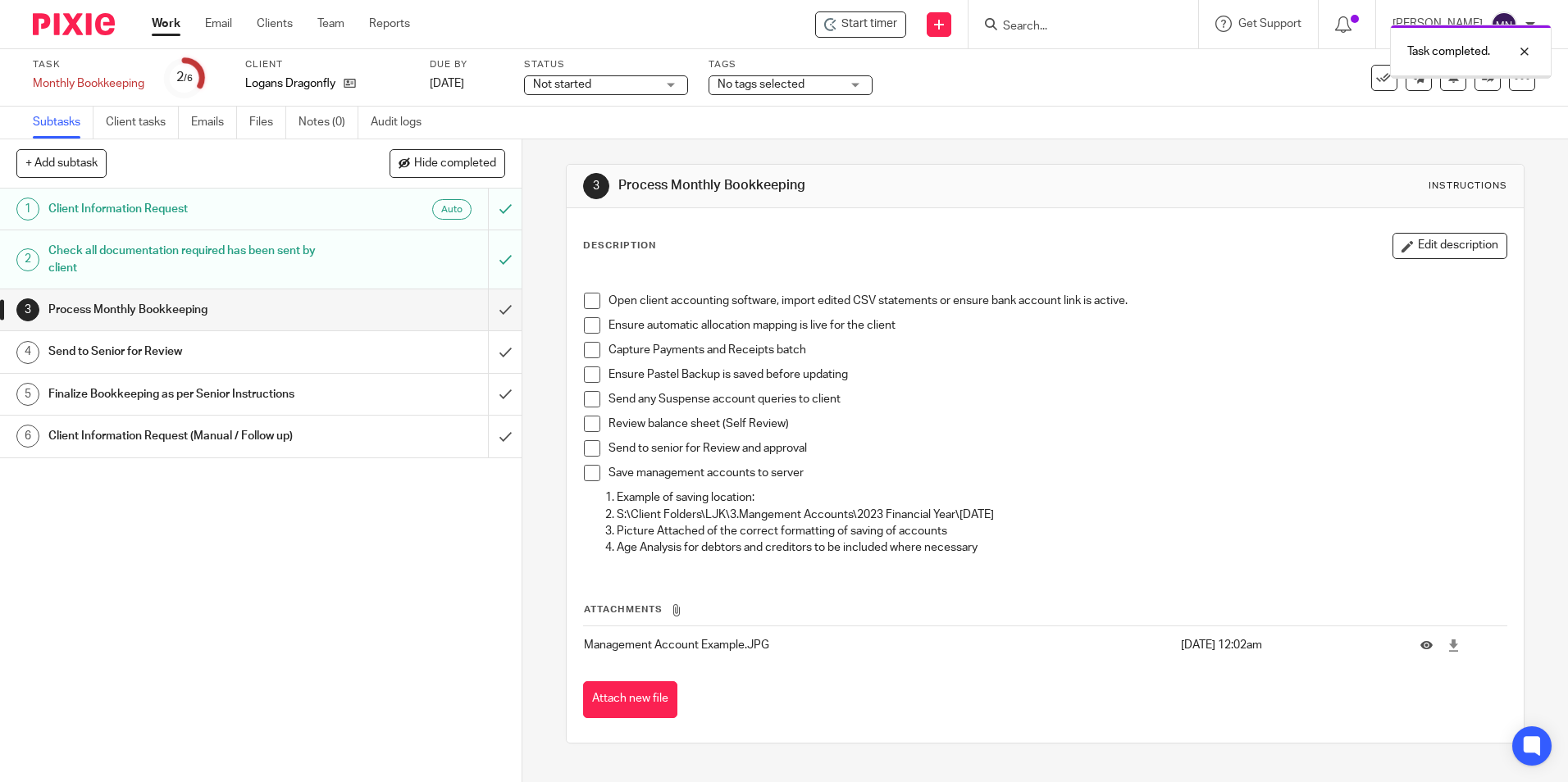
click at [586, 304] on span at bounding box center [592, 301] width 17 height 17
click at [584, 323] on span at bounding box center [592, 325] width 17 height 17
click at [586, 350] on span at bounding box center [592, 350] width 17 height 17
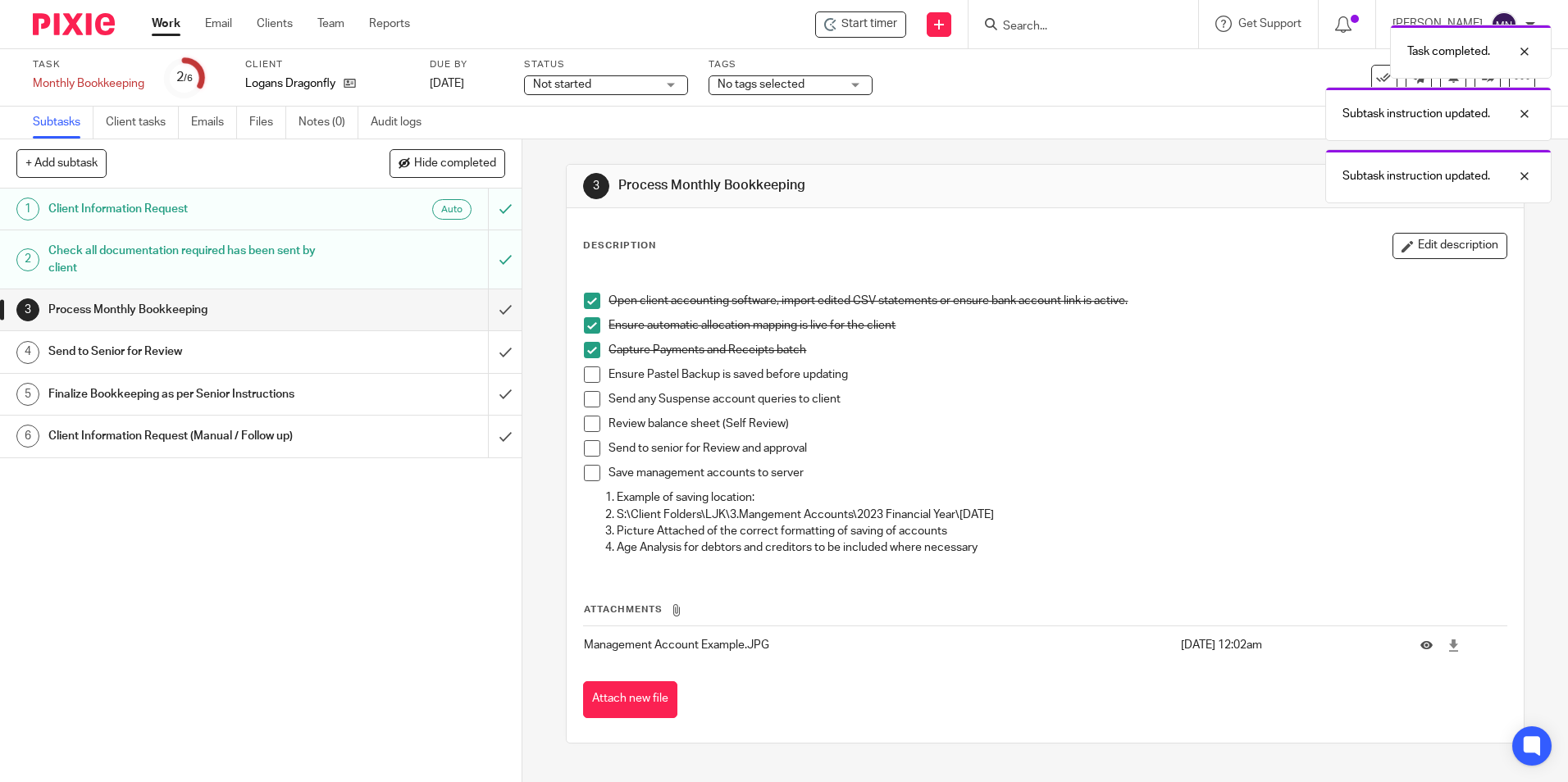
click at [585, 368] on span at bounding box center [592, 375] width 17 height 17
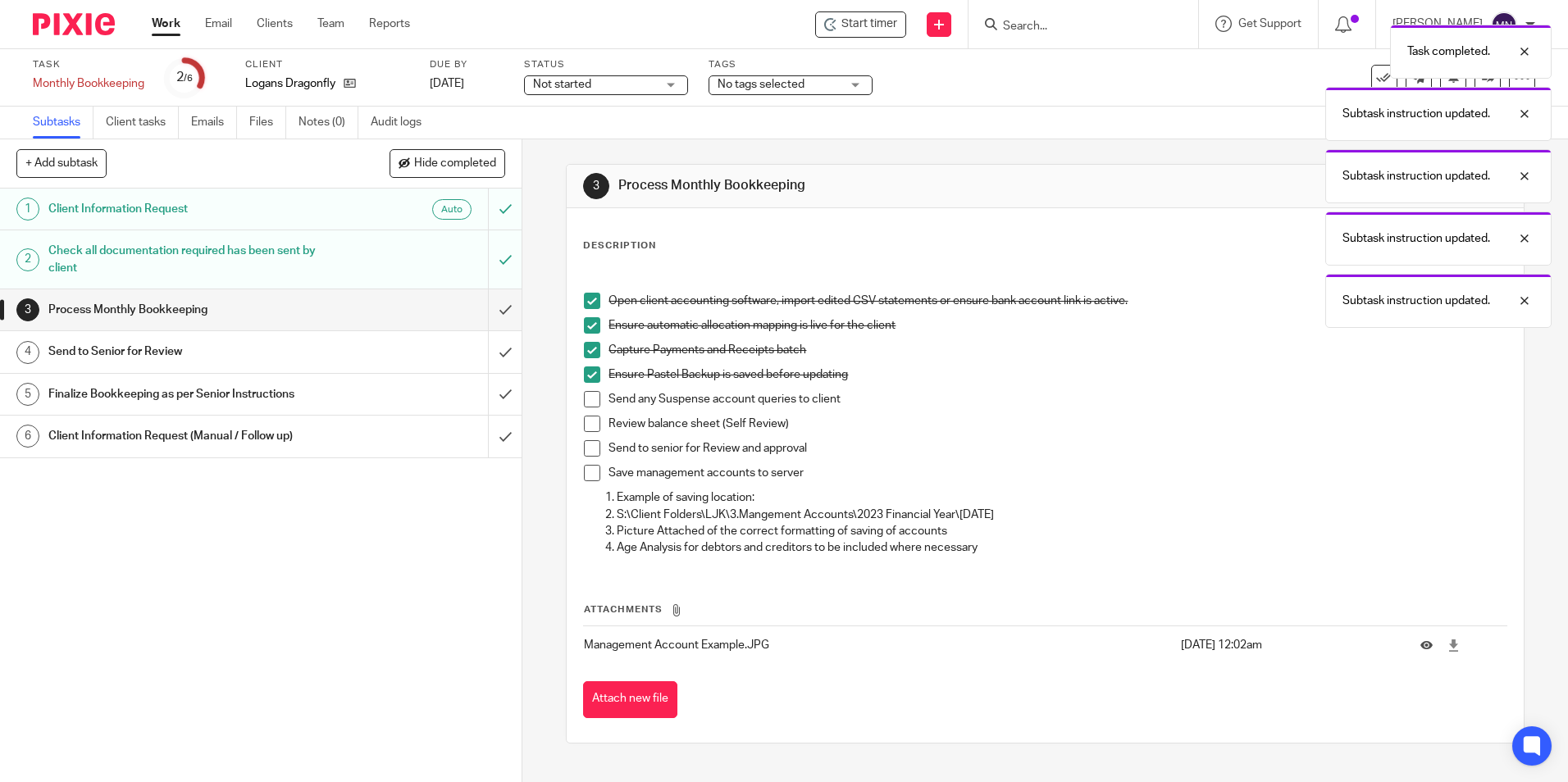
click at [584, 407] on li "Send any Suspense account queries to client" at bounding box center [1044, 404] width 922 height 24
click at [587, 400] on span at bounding box center [592, 400] width 17 height 17
click at [584, 424] on span at bounding box center [592, 424] width 17 height 17
click at [584, 455] on span at bounding box center [592, 448] width 17 height 17
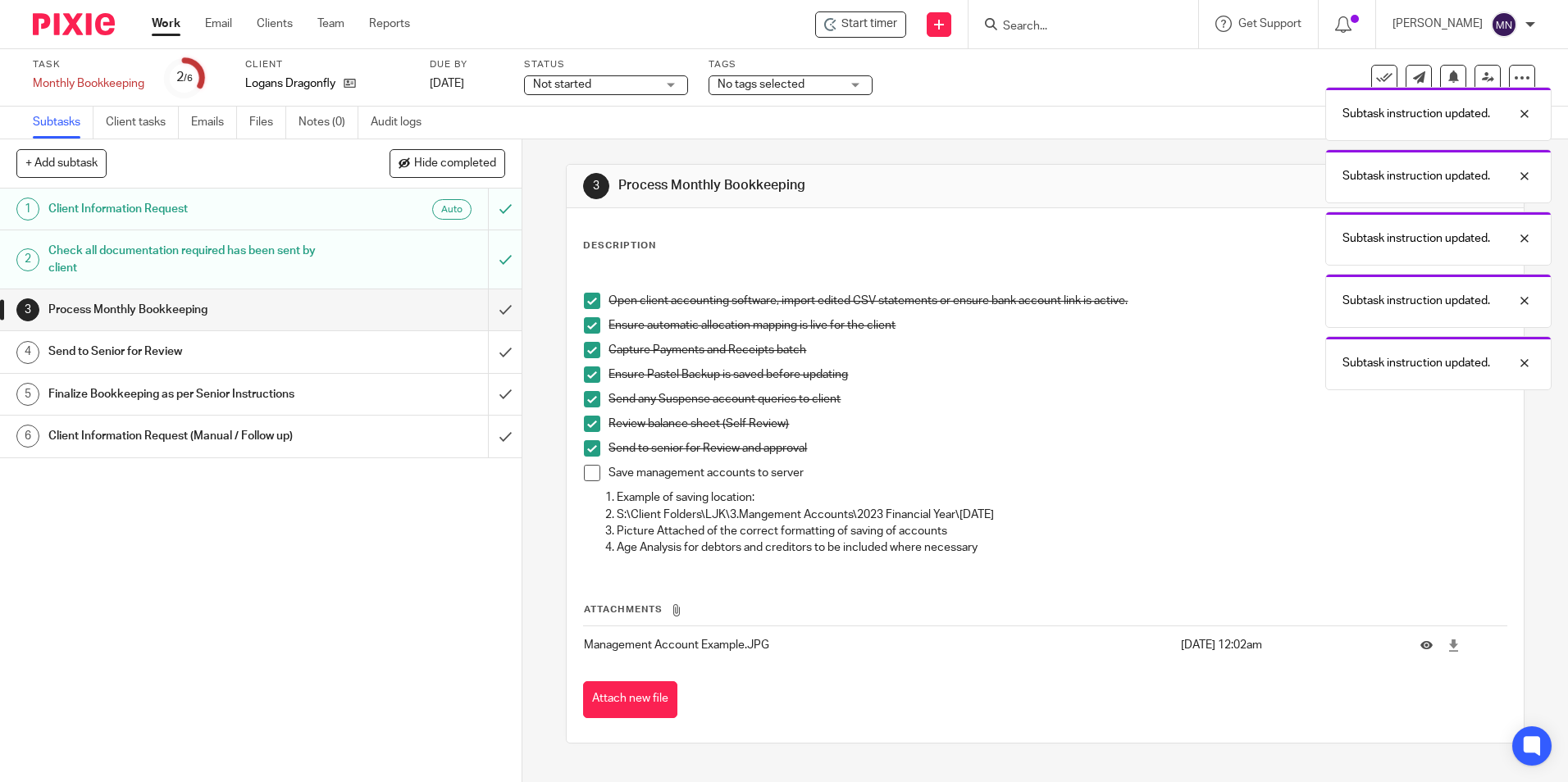
click at [584, 469] on span at bounding box center [592, 473] width 17 height 17
click at [487, 304] on input "submit" at bounding box center [261, 310] width 522 height 41
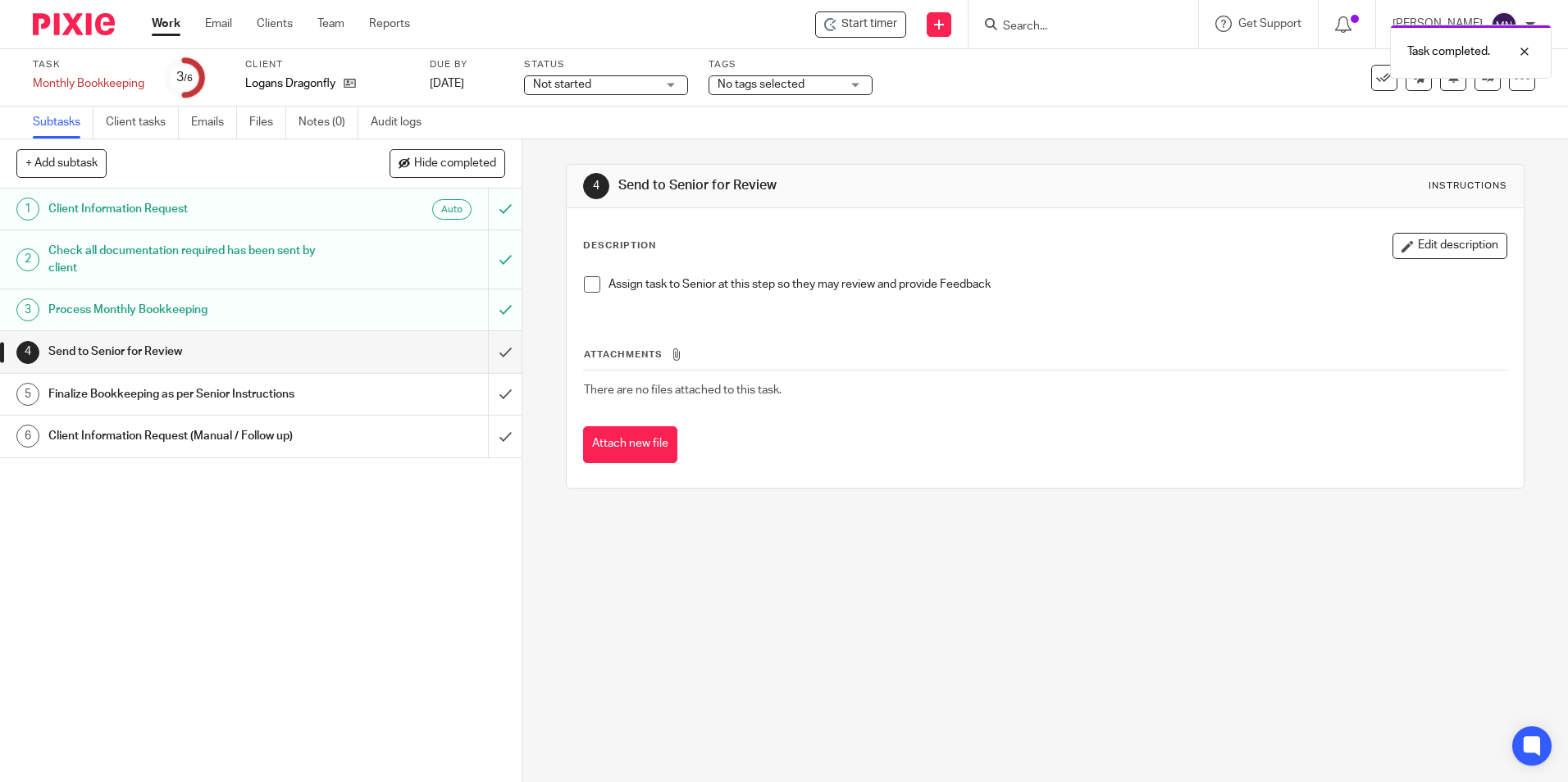
click at [584, 279] on span at bounding box center [592, 284] width 17 height 17
click at [492, 350] on input "submit" at bounding box center [261, 351] width 522 height 41
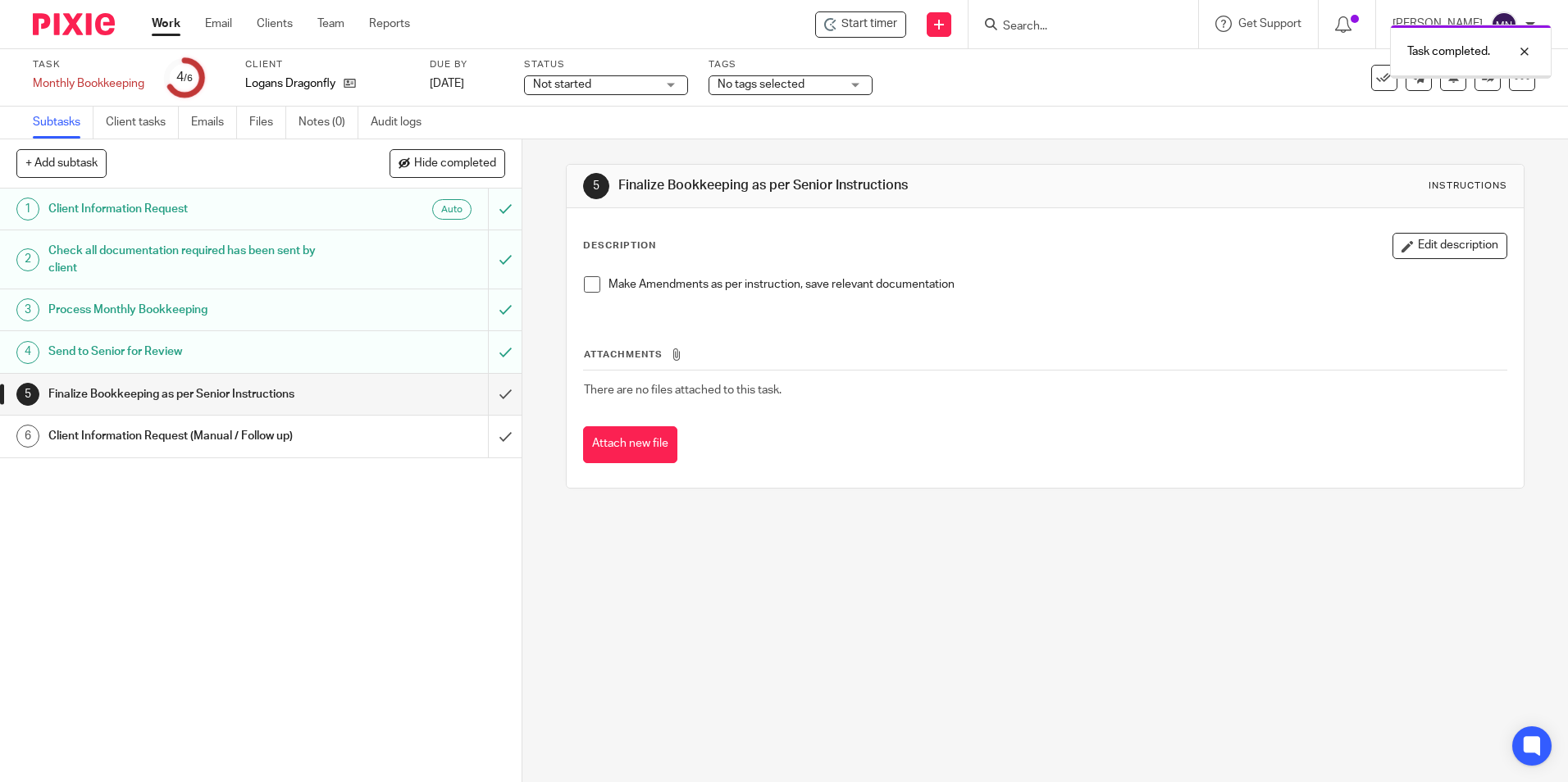
click at [584, 281] on span at bounding box center [592, 284] width 17 height 17
click at [491, 390] on input "submit" at bounding box center [261, 394] width 522 height 41
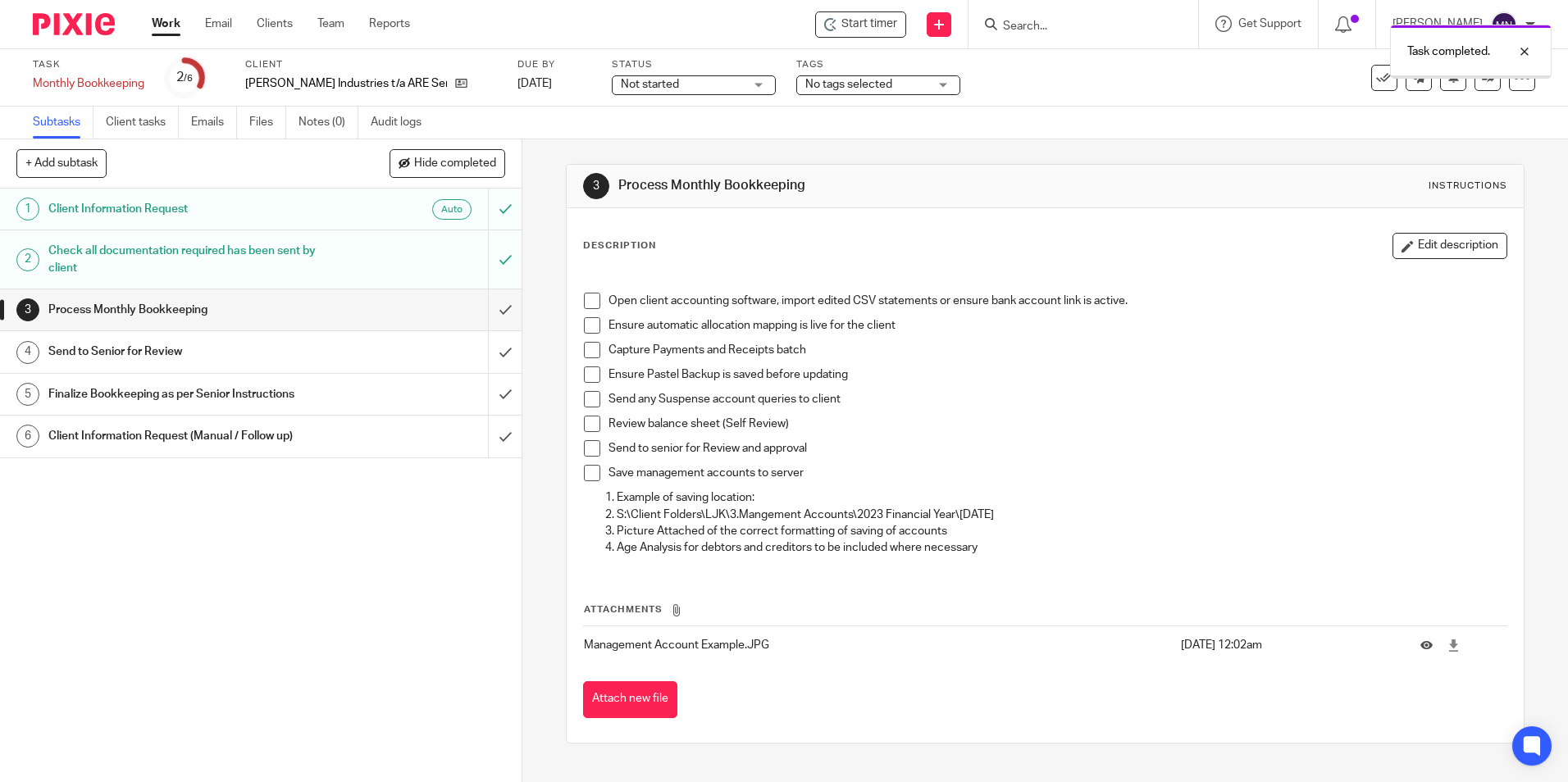
click at [590, 302] on span at bounding box center [592, 301] width 17 height 17
click at [586, 333] on span at bounding box center [592, 325] width 17 height 17
click at [589, 342] on span at bounding box center [592, 350] width 17 height 17
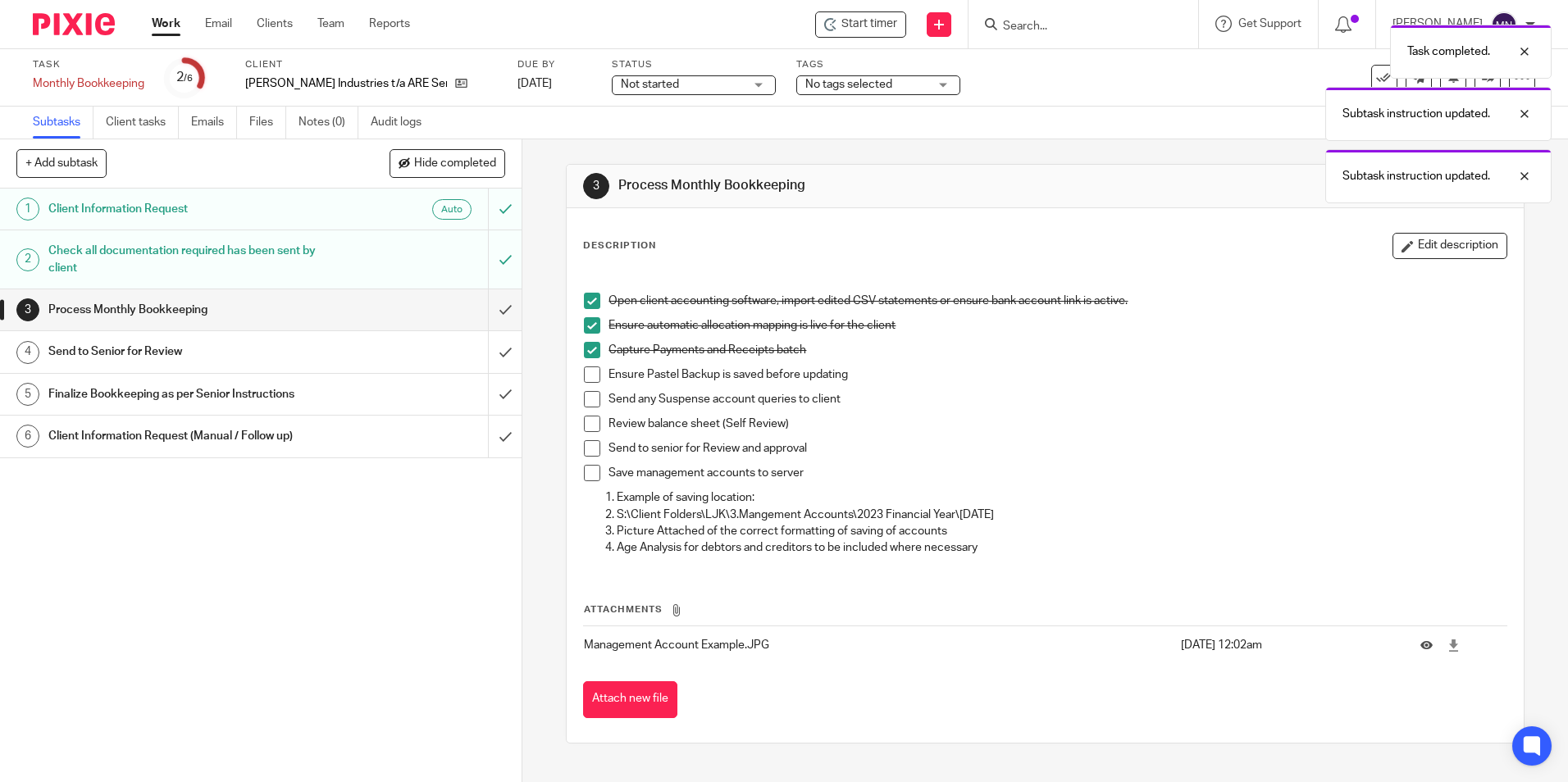
click at [589, 369] on span at bounding box center [592, 375] width 17 height 17
click at [578, 387] on div "Open client accounting software, import edited CSV statements or ensure bank ac…" at bounding box center [1045, 418] width 938 height 300
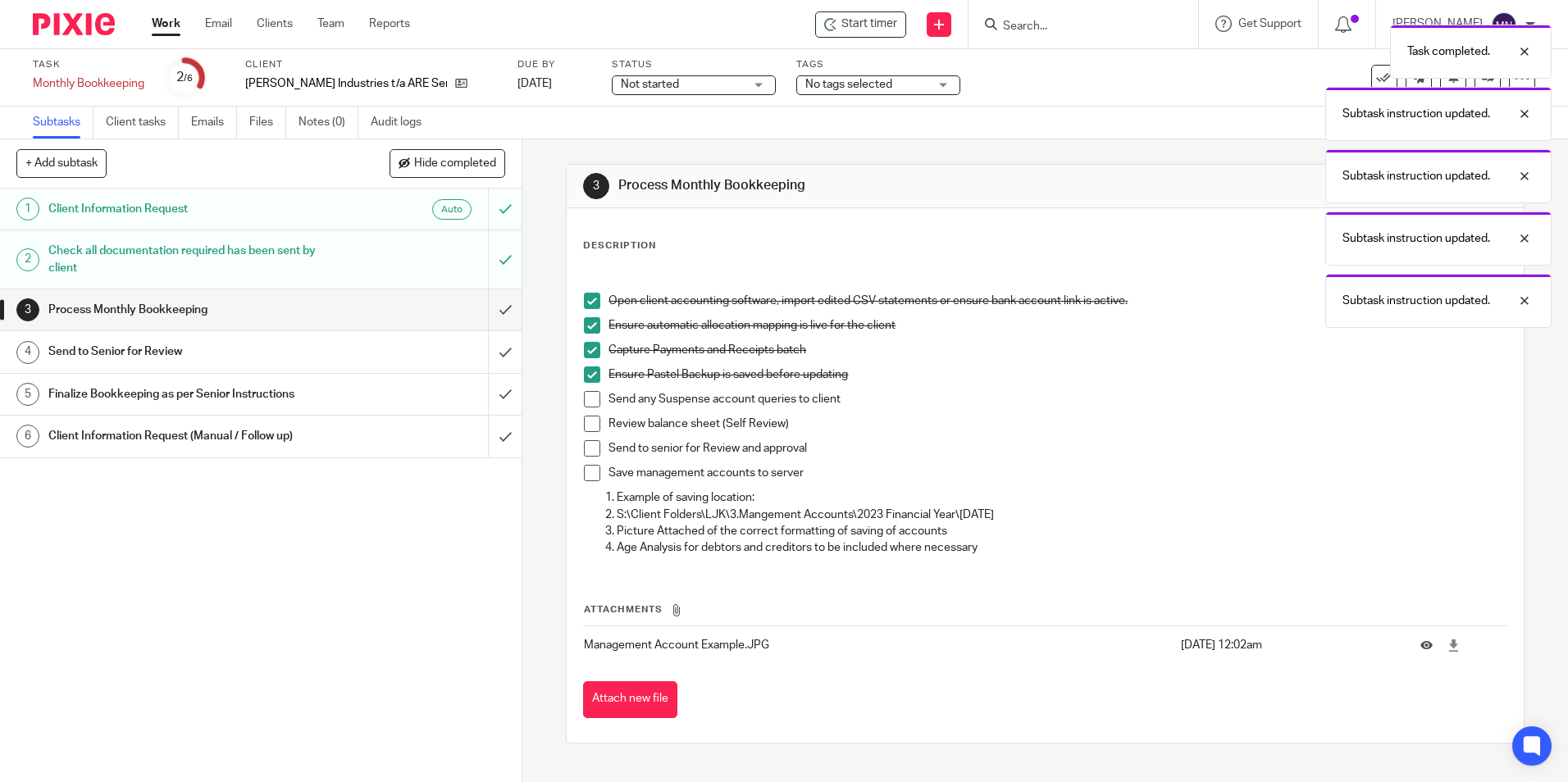
click at [588, 405] on span at bounding box center [592, 400] width 17 height 17
click at [586, 415] on li "Send any Suspense account queries to client" at bounding box center [1044, 404] width 922 height 24
click at [586, 424] on span at bounding box center [592, 424] width 17 height 17
click at [585, 439] on li "Review balance sheet (Self Review)" at bounding box center [1044, 428] width 922 height 24
click at [589, 453] on span at bounding box center [592, 448] width 17 height 17
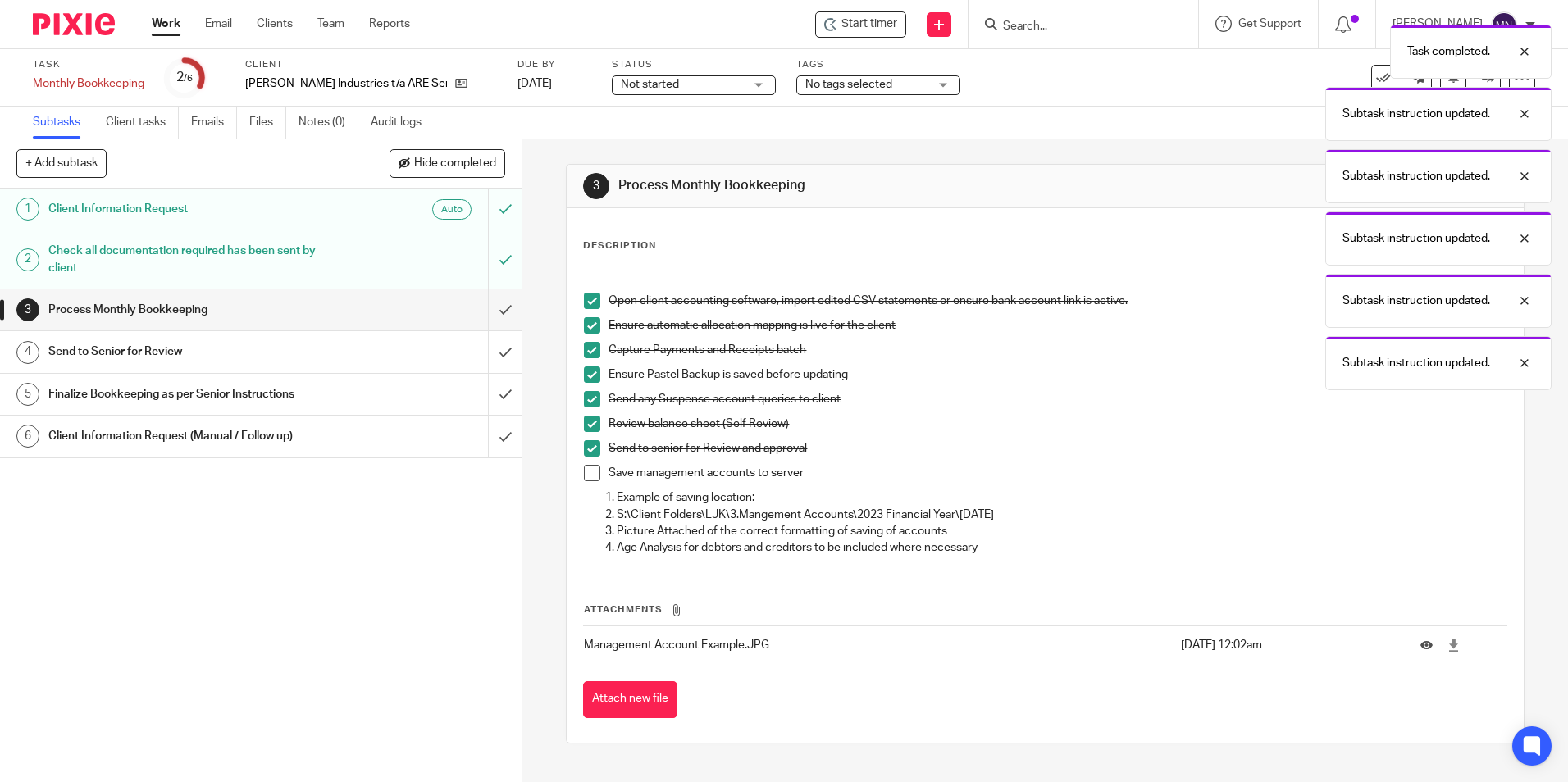
click at [584, 469] on span at bounding box center [592, 473] width 17 height 17
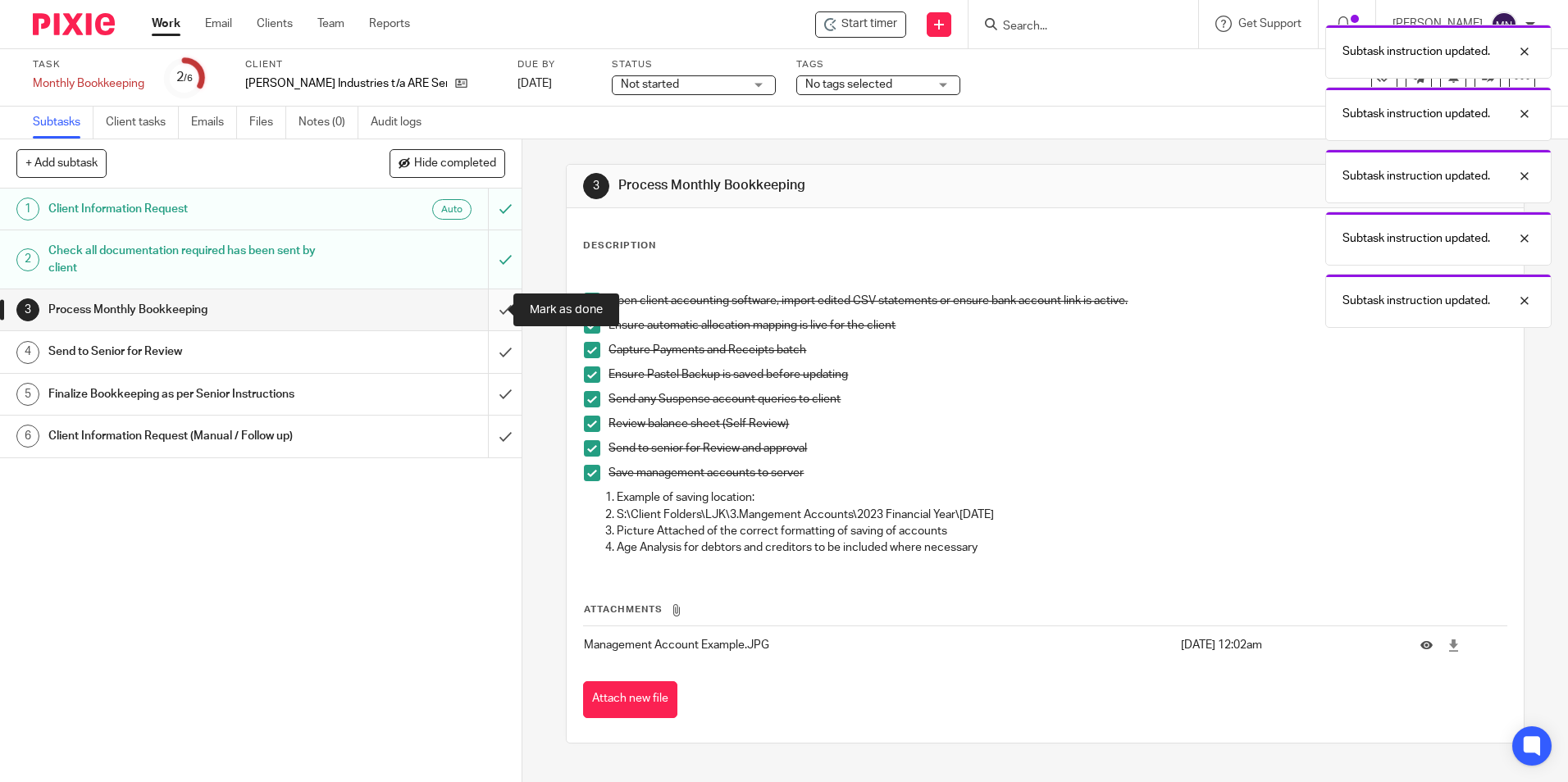
click at [493, 316] on input "submit" at bounding box center [261, 310] width 522 height 41
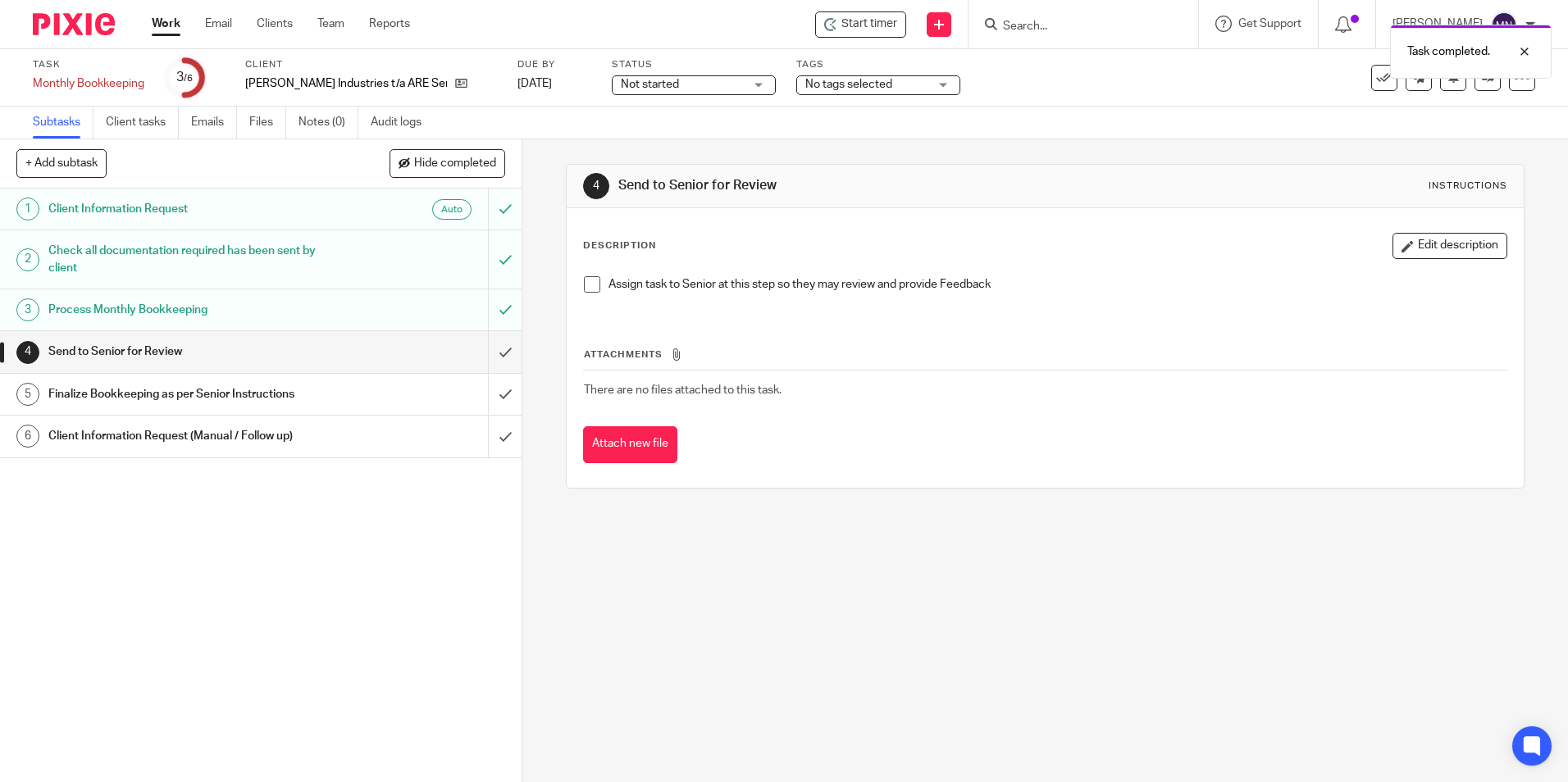
click at [584, 281] on span at bounding box center [592, 284] width 17 height 17
click at [492, 349] on input "submit" at bounding box center [261, 351] width 522 height 41
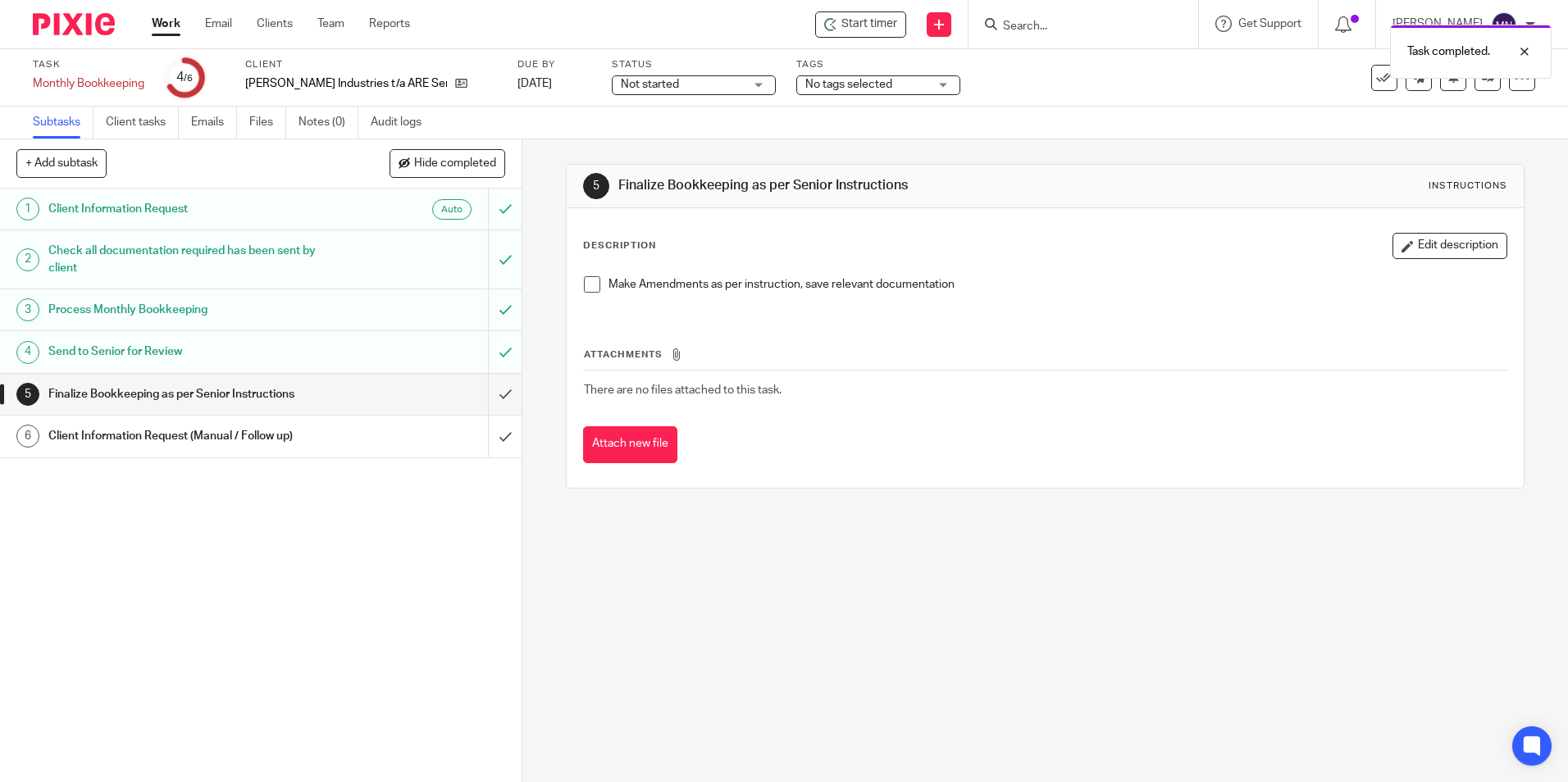
click at [585, 278] on span at bounding box center [592, 284] width 17 height 17
click at [493, 392] on input "submit" at bounding box center [261, 394] width 522 height 41
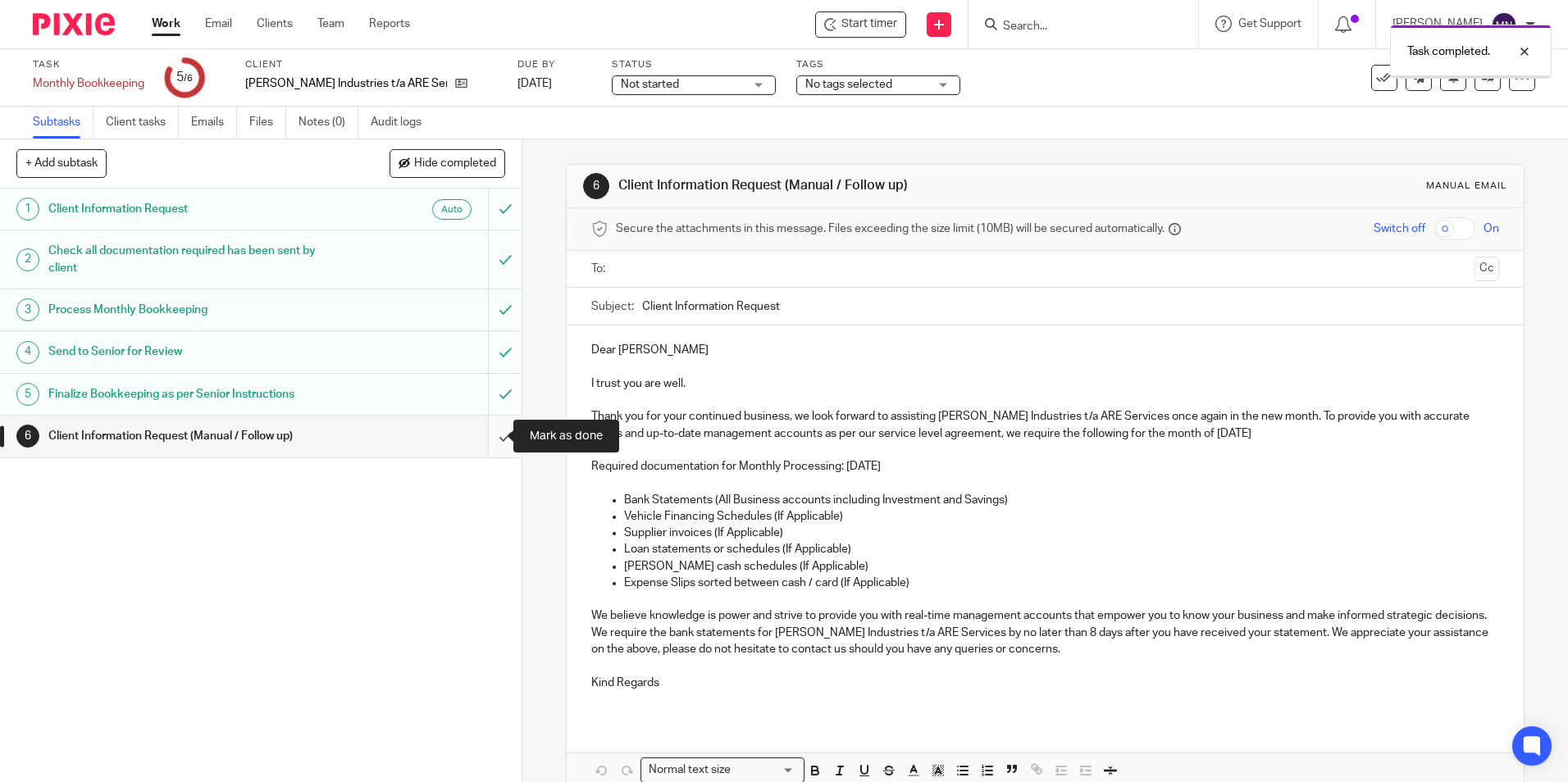
click at [499, 434] on input "submit" at bounding box center [261, 436] width 522 height 41
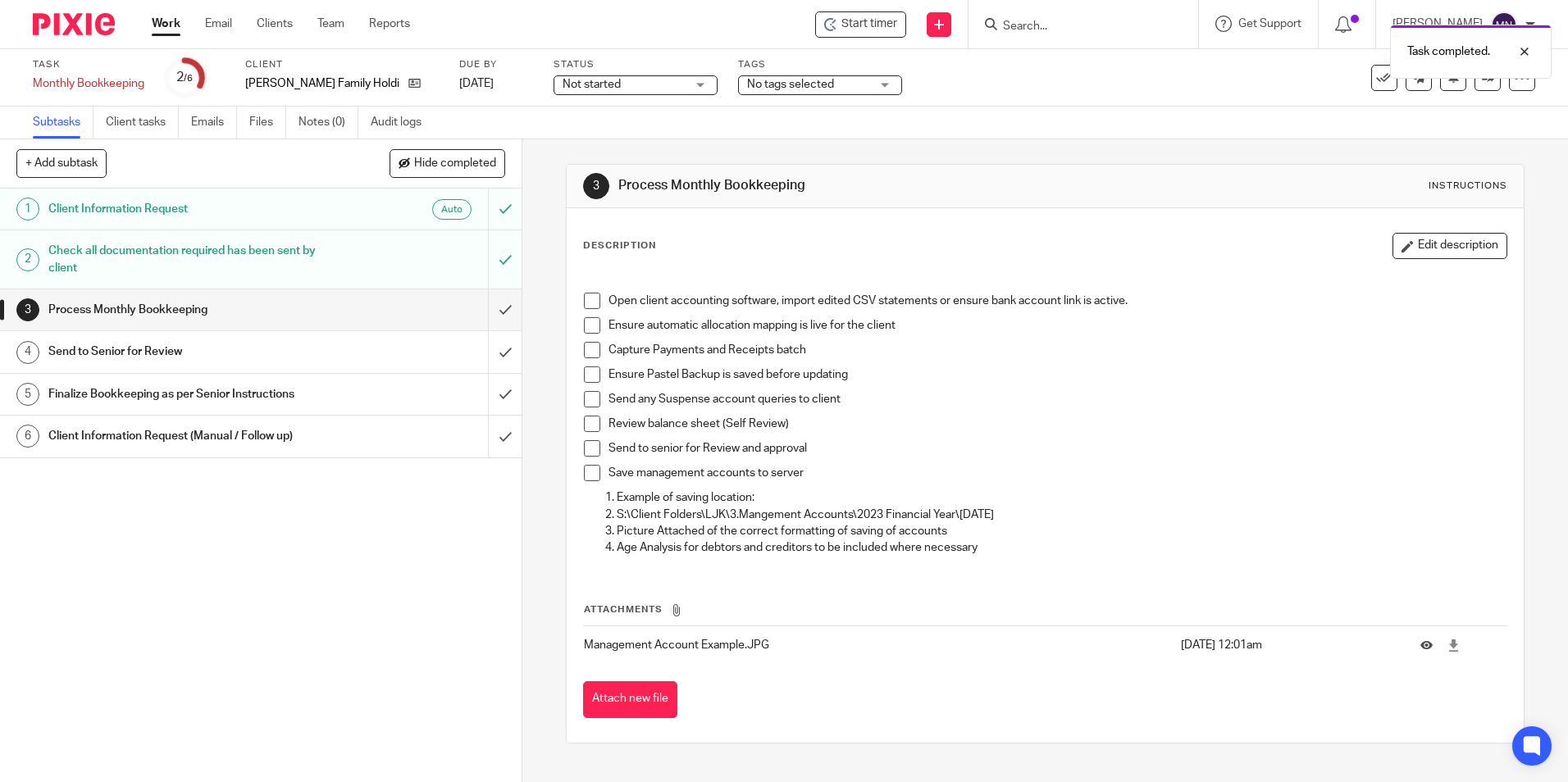
click at [588, 295] on span at bounding box center [592, 301] width 17 height 17
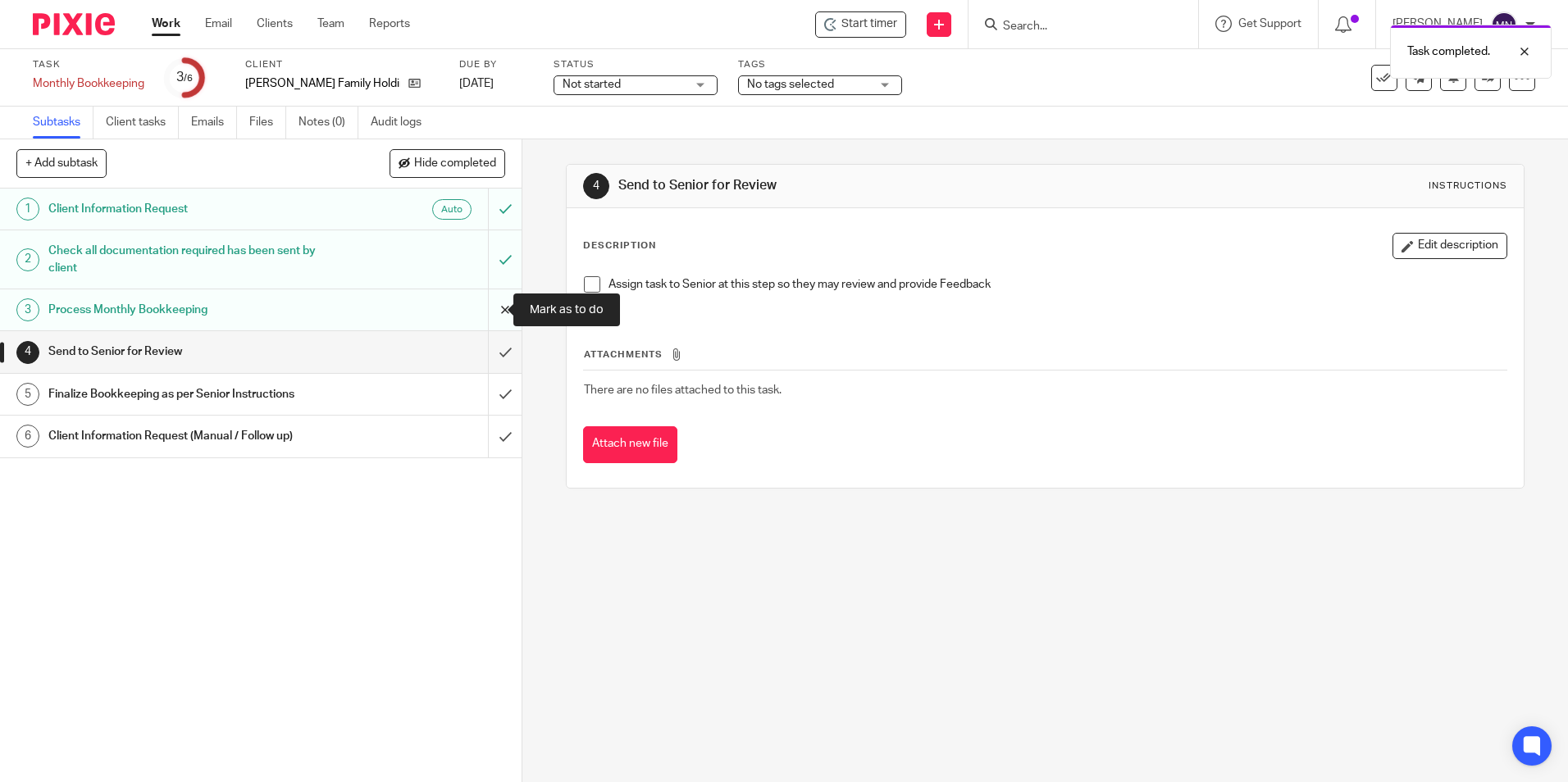
click at [489, 293] on input "submit" at bounding box center [261, 310] width 522 height 41
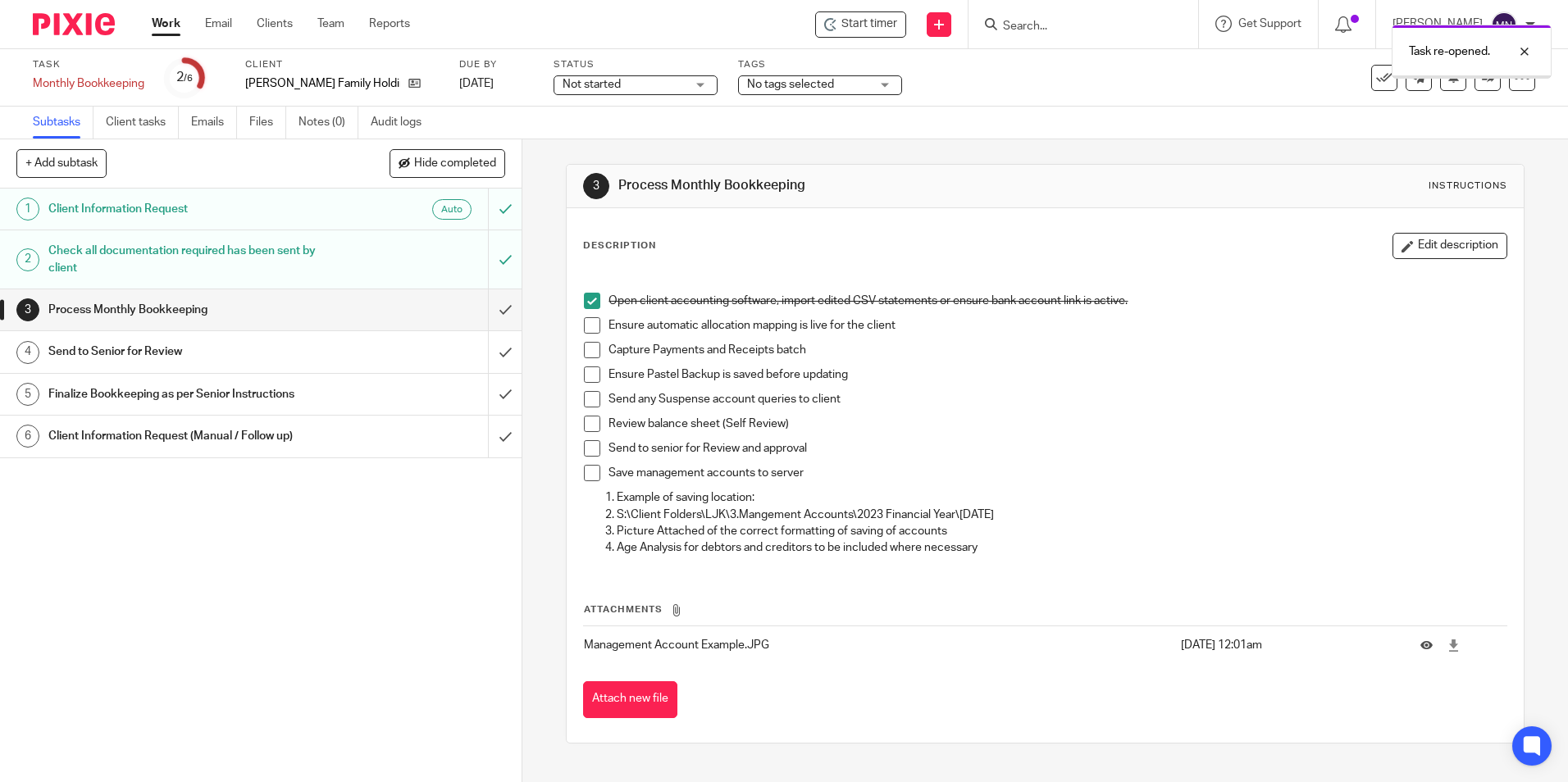
click at [595, 322] on span at bounding box center [592, 325] width 17 height 17
click at [584, 345] on span at bounding box center [592, 350] width 17 height 17
click at [589, 372] on span at bounding box center [592, 375] width 17 height 17
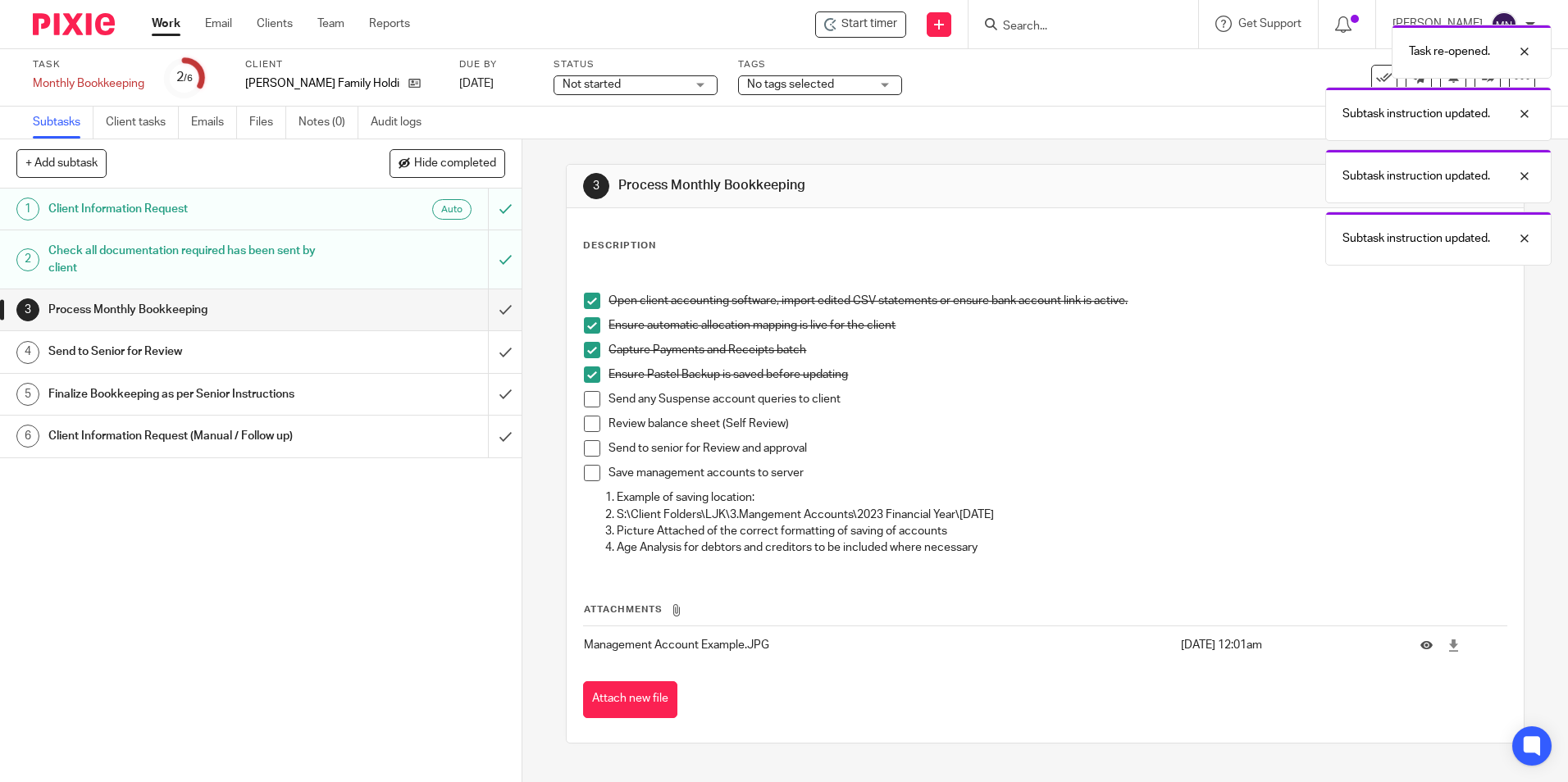
click at [585, 399] on span at bounding box center [592, 400] width 17 height 17
click at [584, 414] on li "Send any Suspense account queries to client" at bounding box center [1044, 404] width 922 height 24
click at [584, 419] on span at bounding box center [592, 424] width 17 height 17
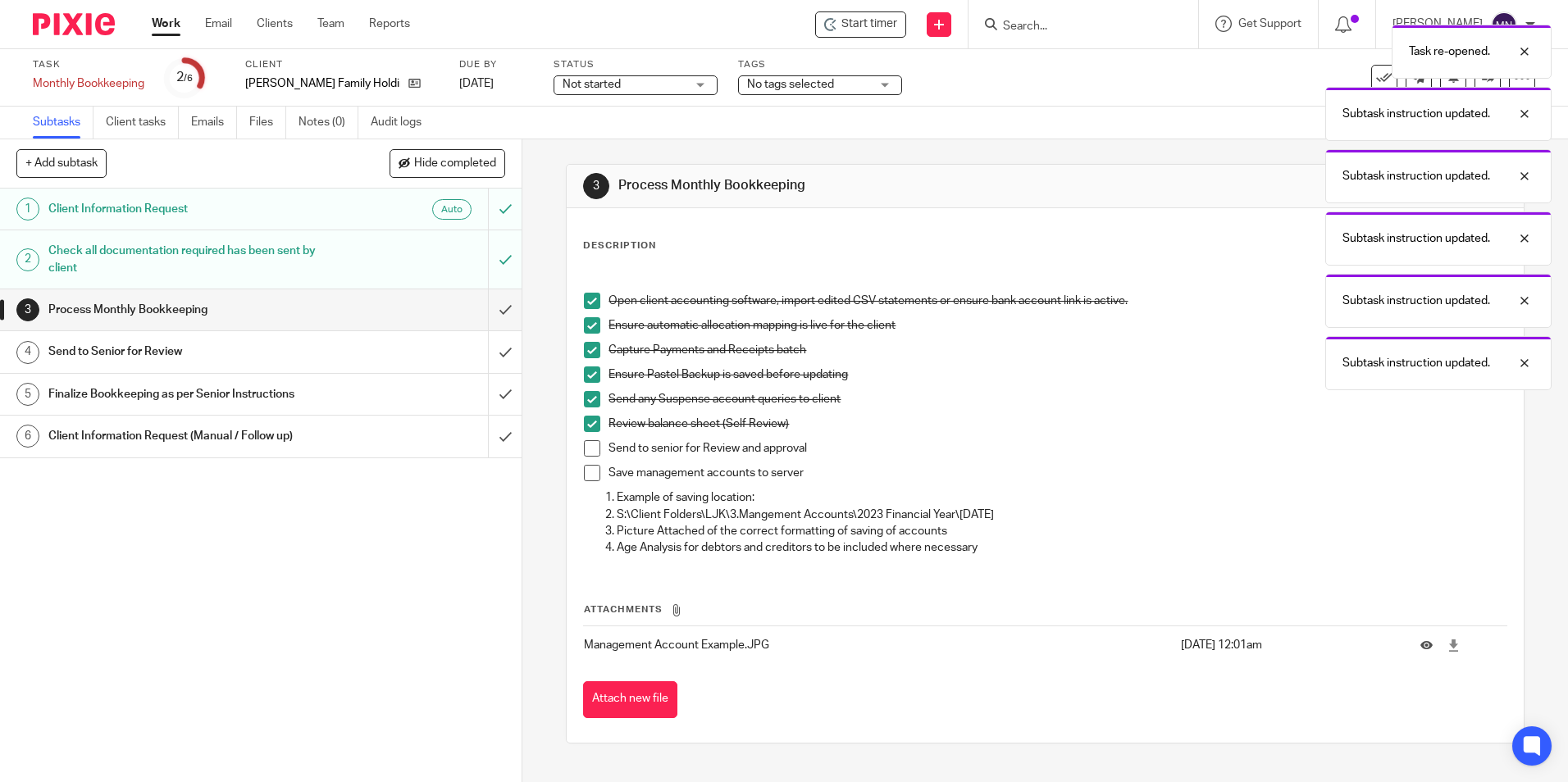
drag, startPoint x: 588, startPoint y: 446, endPoint x: 581, endPoint y: 456, distance: 12.2
click at [588, 447] on span at bounding box center [592, 448] width 17 height 17
click at [584, 475] on span at bounding box center [592, 473] width 17 height 17
click at [491, 301] on input "submit" at bounding box center [261, 310] width 522 height 41
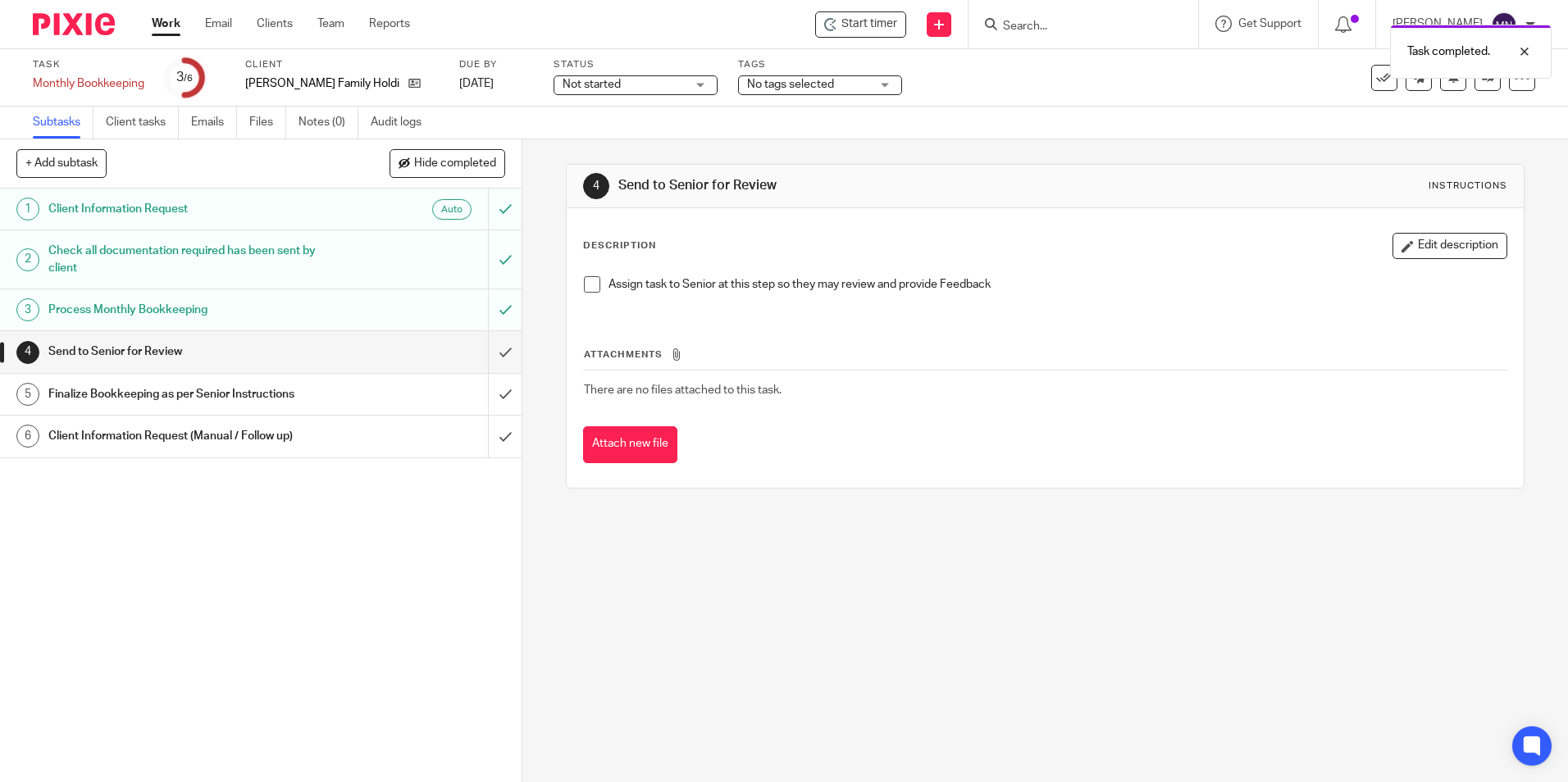
click at [584, 280] on span at bounding box center [592, 284] width 17 height 17
click at [494, 354] on input "submit" at bounding box center [261, 351] width 522 height 41
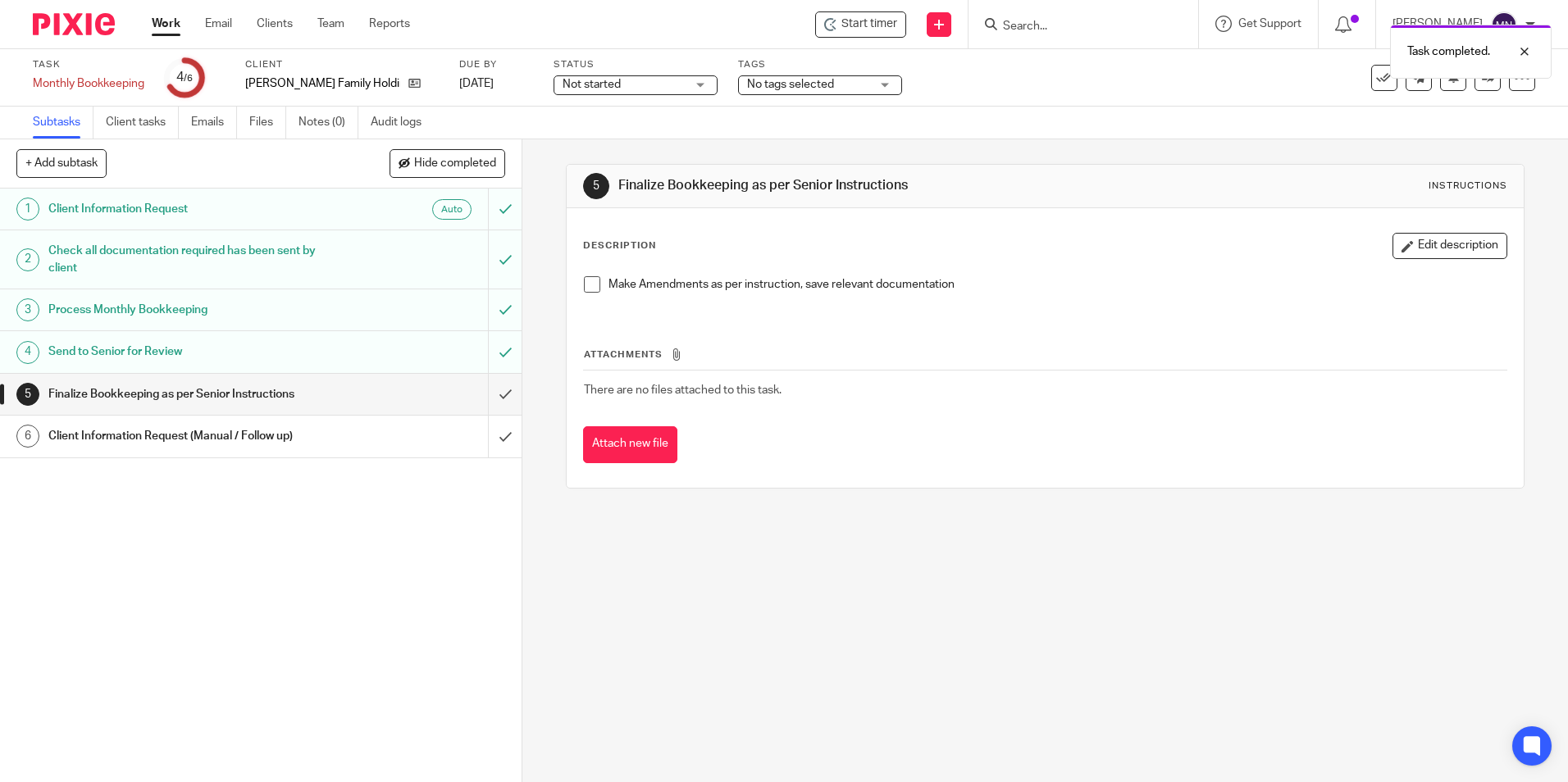
click at [591, 288] on span at bounding box center [592, 284] width 17 height 17
click at [483, 391] on input "submit" at bounding box center [261, 394] width 522 height 41
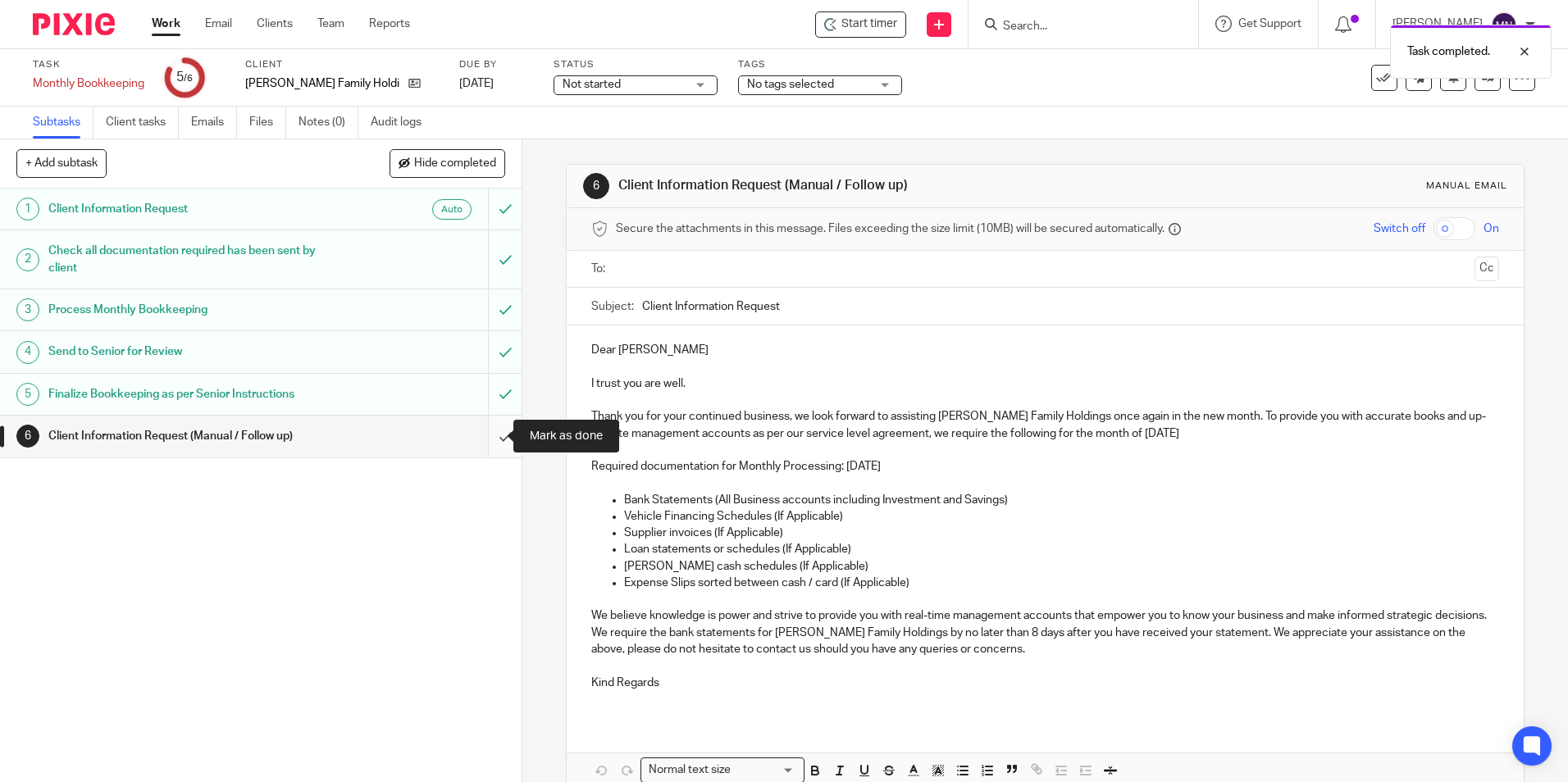
click at [481, 439] on input "submit" at bounding box center [261, 436] width 522 height 41
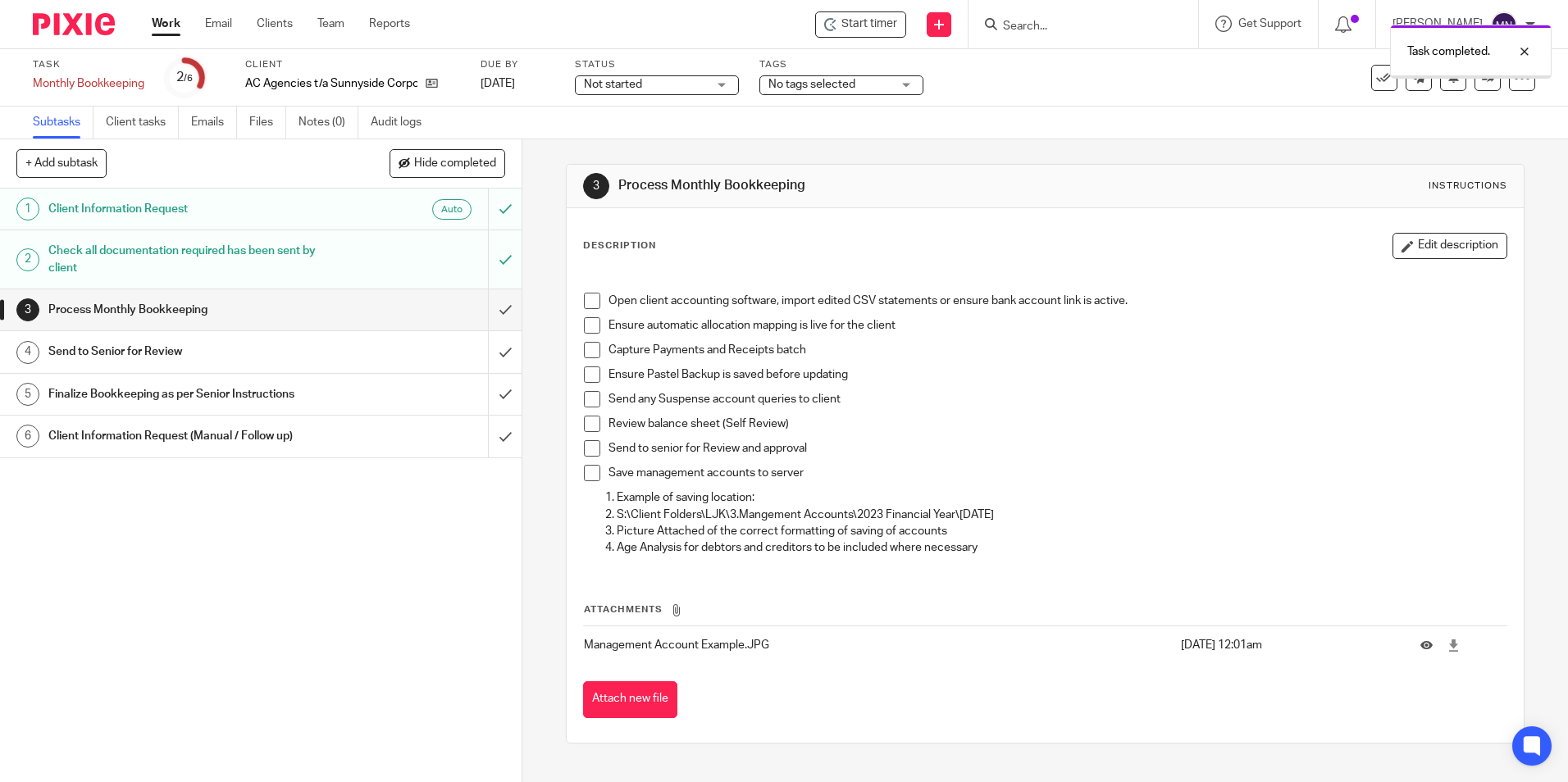
click at [584, 296] on span at bounding box center [592, 301] width 17 height 17
click at [584, 309] on span at bounding box center [592, 301] width 17 height 17
click at [587, 323] on span at bounding box center [592, 325] width 17 height 17
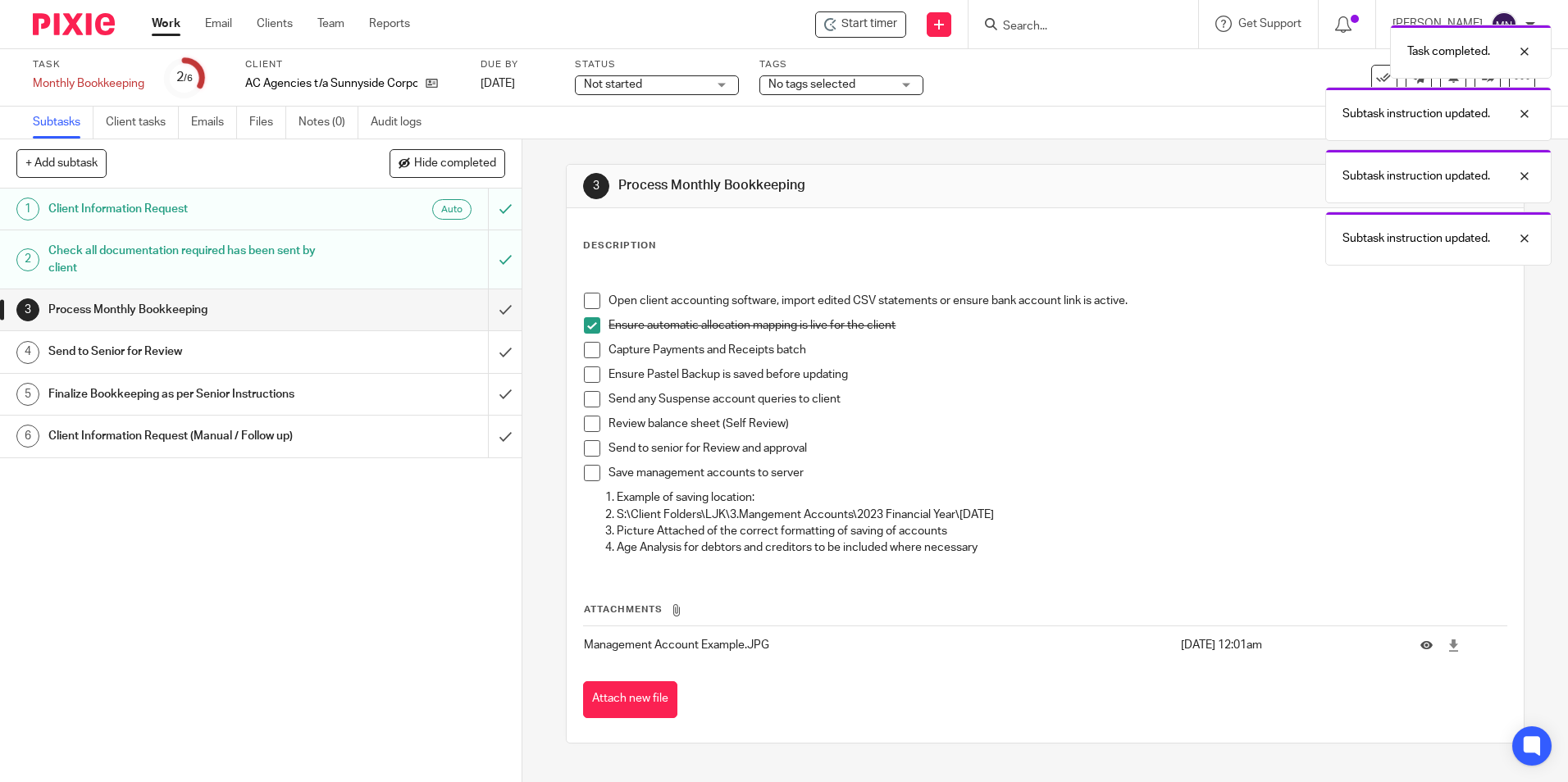
click at [584, 294] on span at bounding box center [592, 301] width 17 height 17
click at [584, 345] on span at bounding box center [592, 350] width 17 height 17
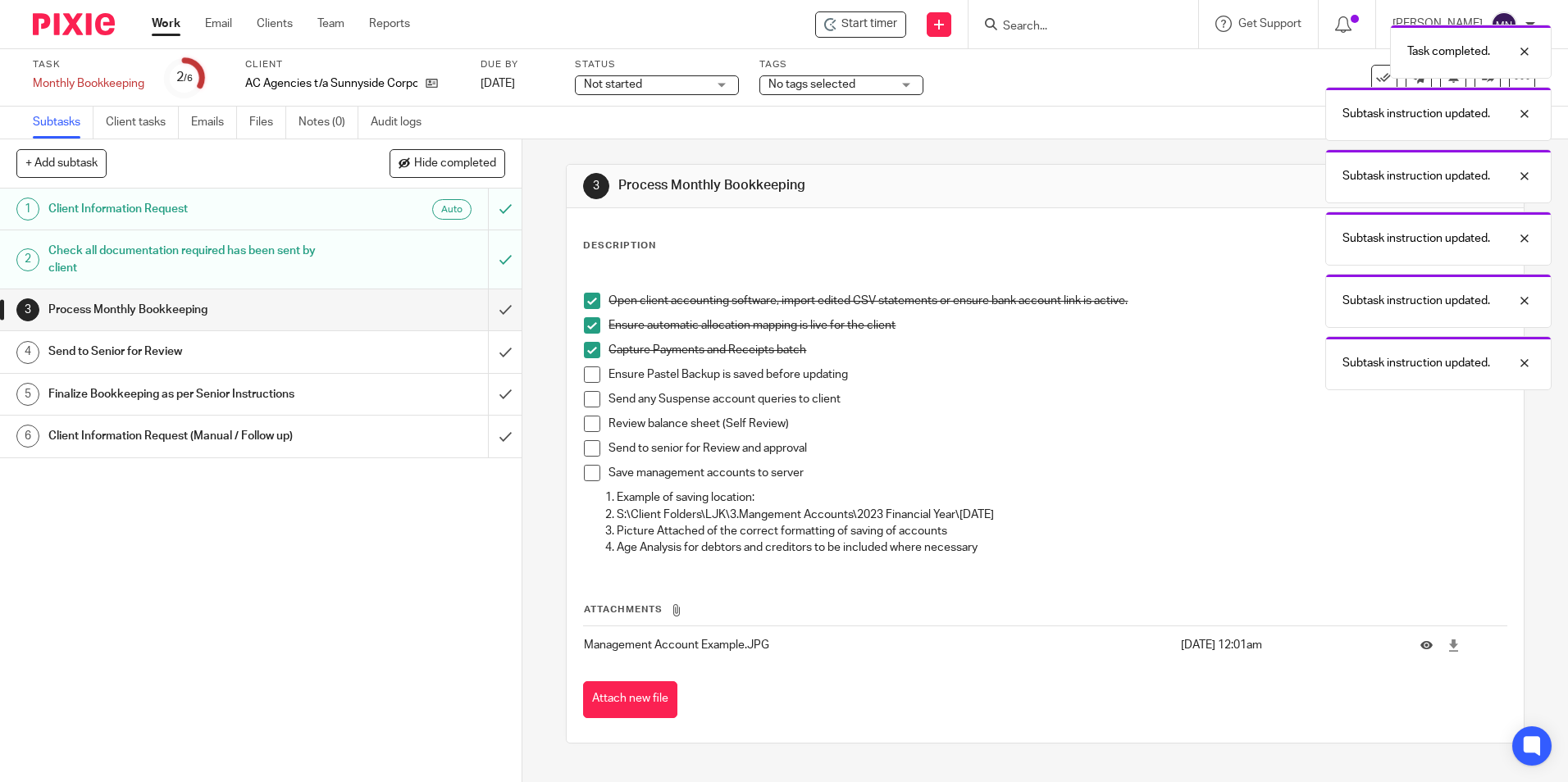
click at [592, 388] on li "Ensure Pastel Backup is saved before updating" at bounding box center [1044, 378] width 922 height 24
click at [587, 377] on span at bounding box center [592, 375] width 17 height 17
drag, startPoint x: 589, startPoint y: 397, endPoint x: 587, endPoint y: 408, distance: 11.2
click at [589, 399] on span at bounding box center [592, 400] width 17 height 17
click at [587, 425] on span at bounding box center [592, 424] width 17 height 17
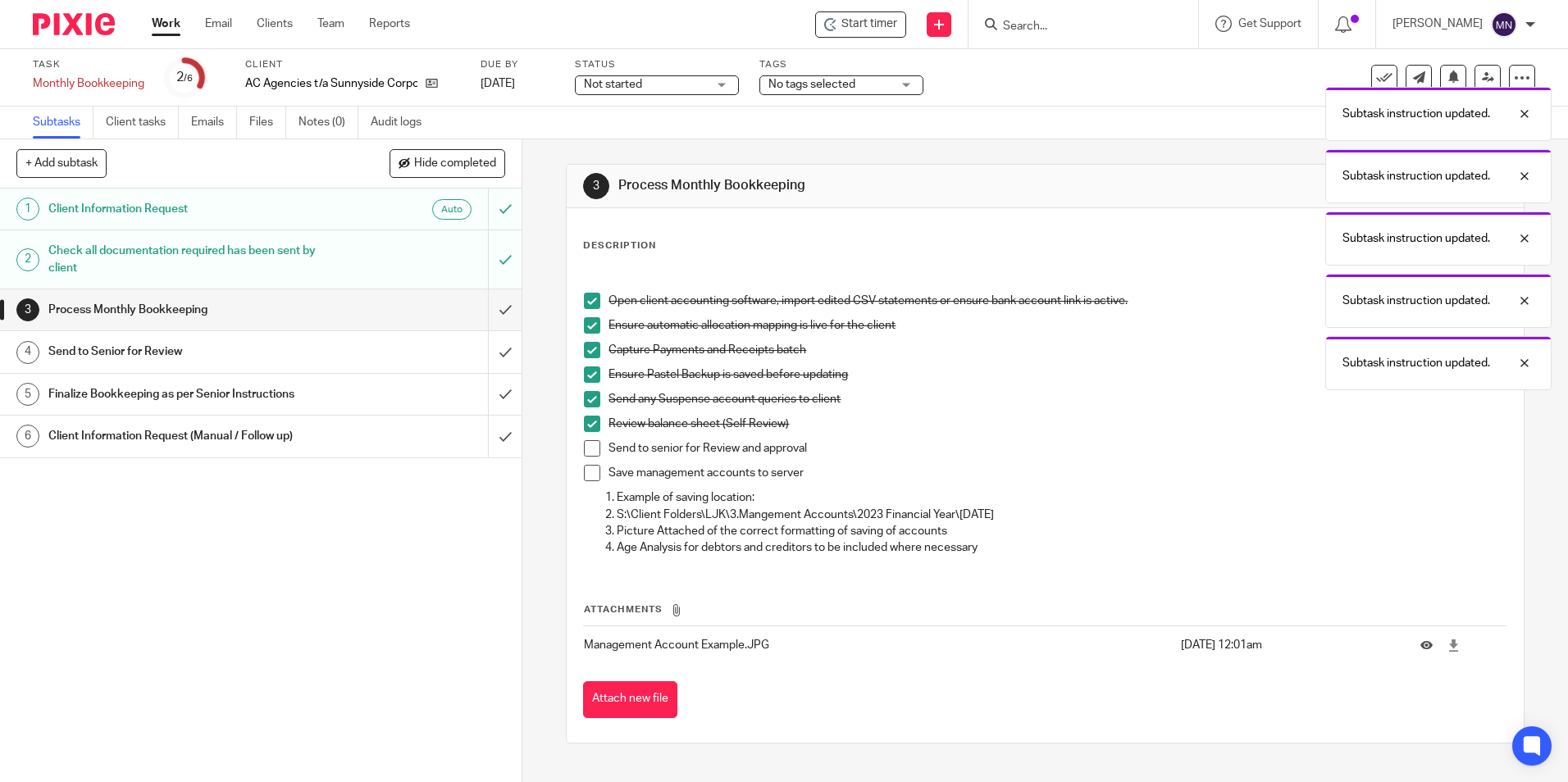
click at [586, 447] on span at bounding box center [592, 448] width 17 height 17
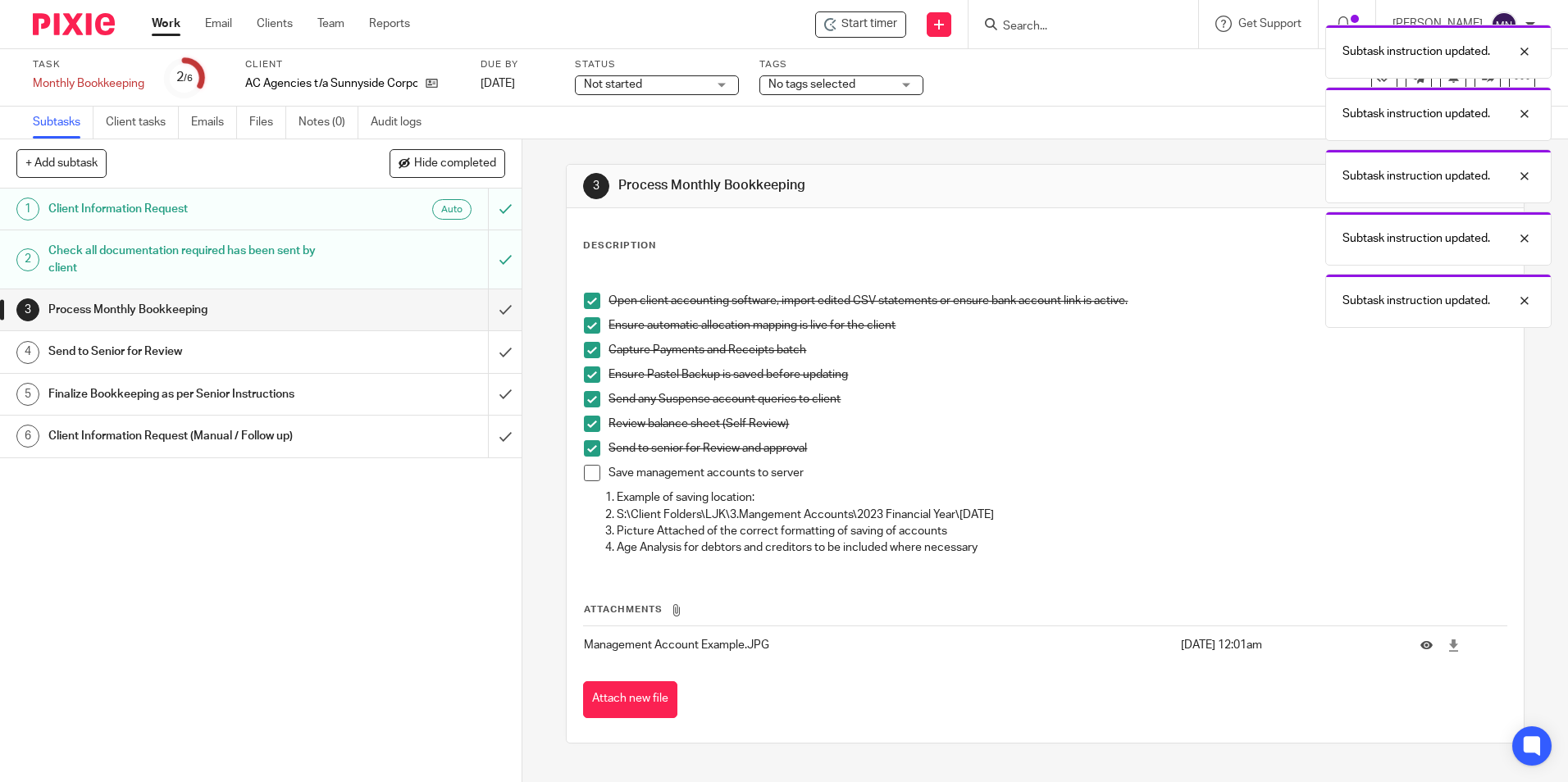
click at [596, 467] on li "Save management accounts to server" at bounding box center [1044, 477] width 922 height 24
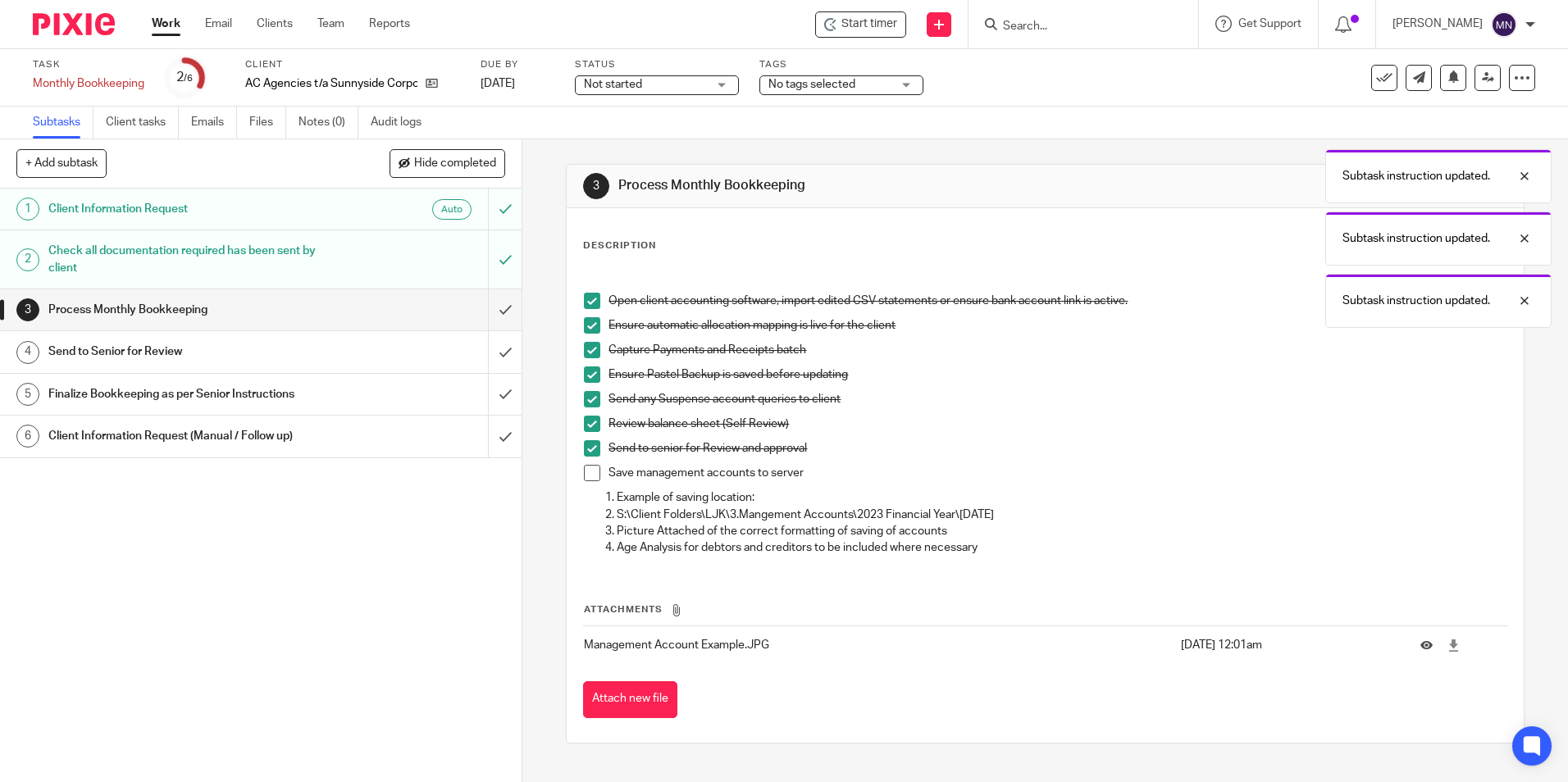
click at [587, 461] on li "Send to senior for Review and approval" at bounding box center [1044, 452] width 922 height 24
click at [588, 476] on span at bounding box center [592, 473] width 17 height 17
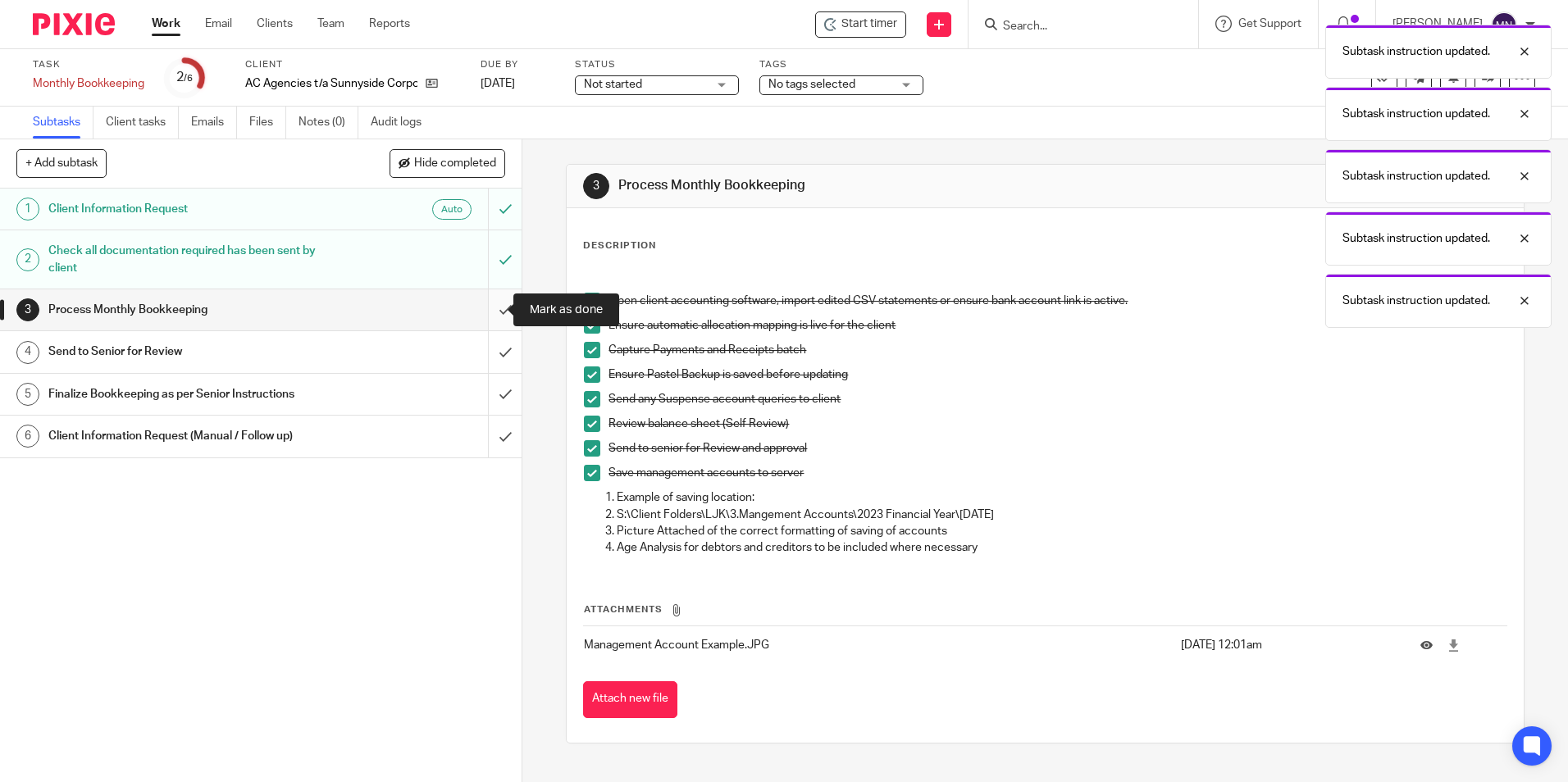
click at [495, 303] on input "submit" at bounding box center [261, 310] width 522 height 41
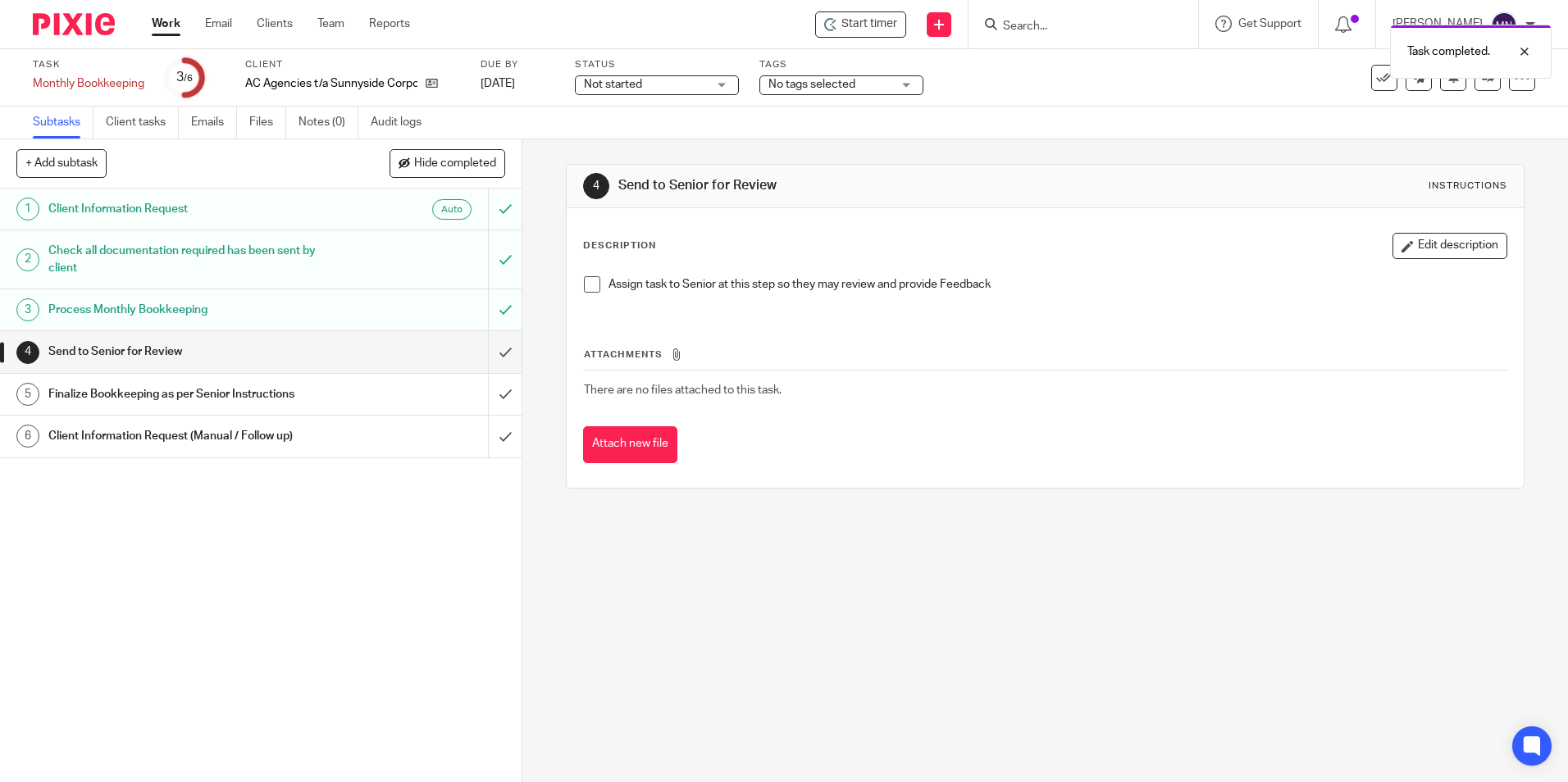
click at [590, 280] on span at bounding box center [592, 284] width 17 height 17
click at [491, 343] on input "submit" at bounding box center [261, 351] width 522 height 41
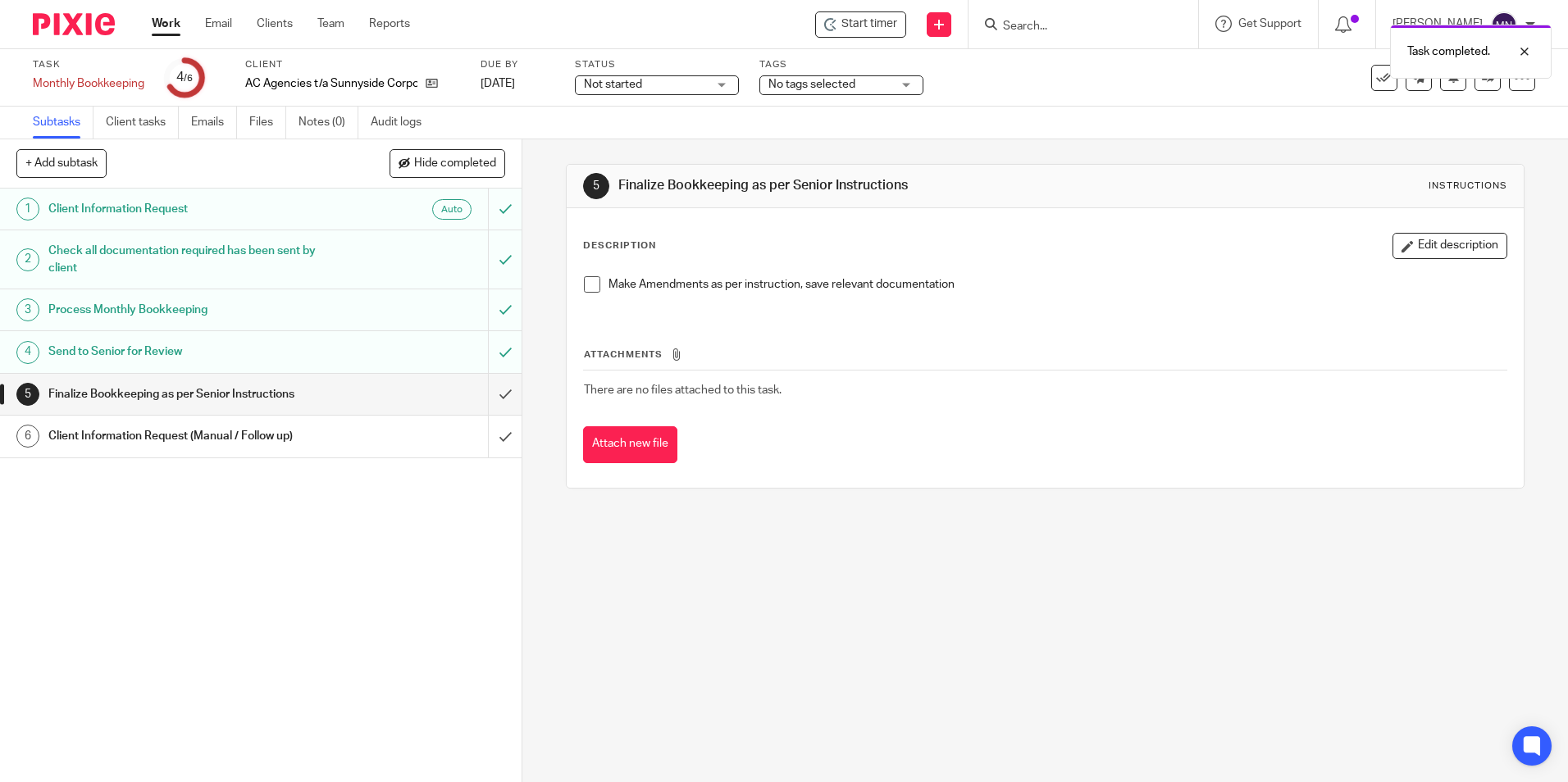
click at [591, 287] on span at bounding box center [592, 284] width 17 height 17
click at [481, 391] on input "submit" at bounding box center [261, 394] width 522 height 41
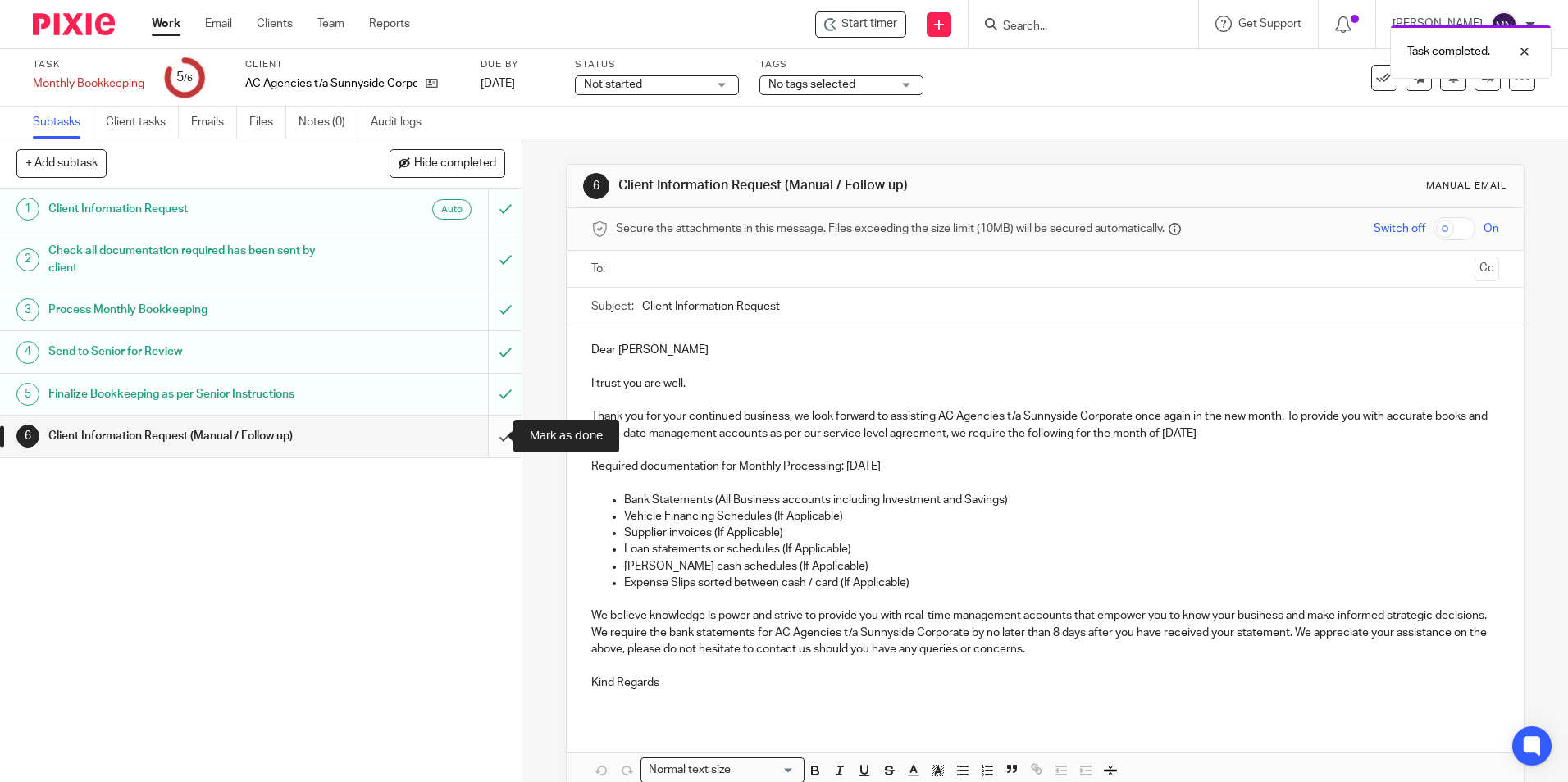
click at [499, 432] on input "submit" at bounding box center [261, 436] width 522 height 41
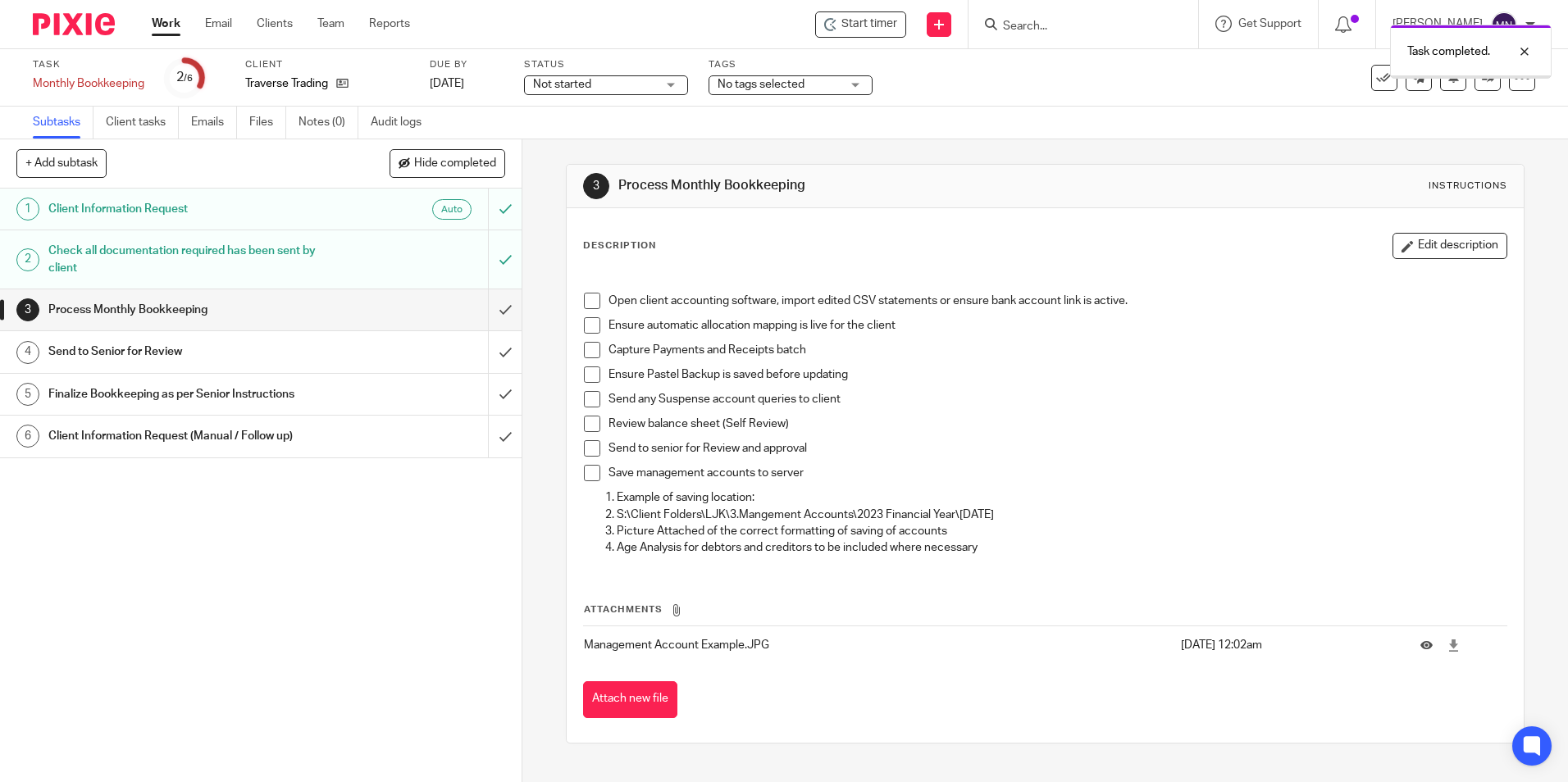
click at [599, 302] on li "Open client accounting software, import edited CSV statements or ensure bank ac…" at bounding box center [1044, 305] width 922 height 24
click at [576, 302] on div "Open client accounting software, import edited CSV statements or ensure bank ac…" at bounding box center [1045, 418] width 938 height 300
click at [588, 321] on span at bounding box center [592, 325] width 17 height 17
click at [590, 300] on span at bounding box center [592, 301] width 17 height 17
click at [576, 353] on div "Open client accounting software, import edited CSV statements or ensure bank ac…" at bounding box center [1045, 418] width 938 height 300
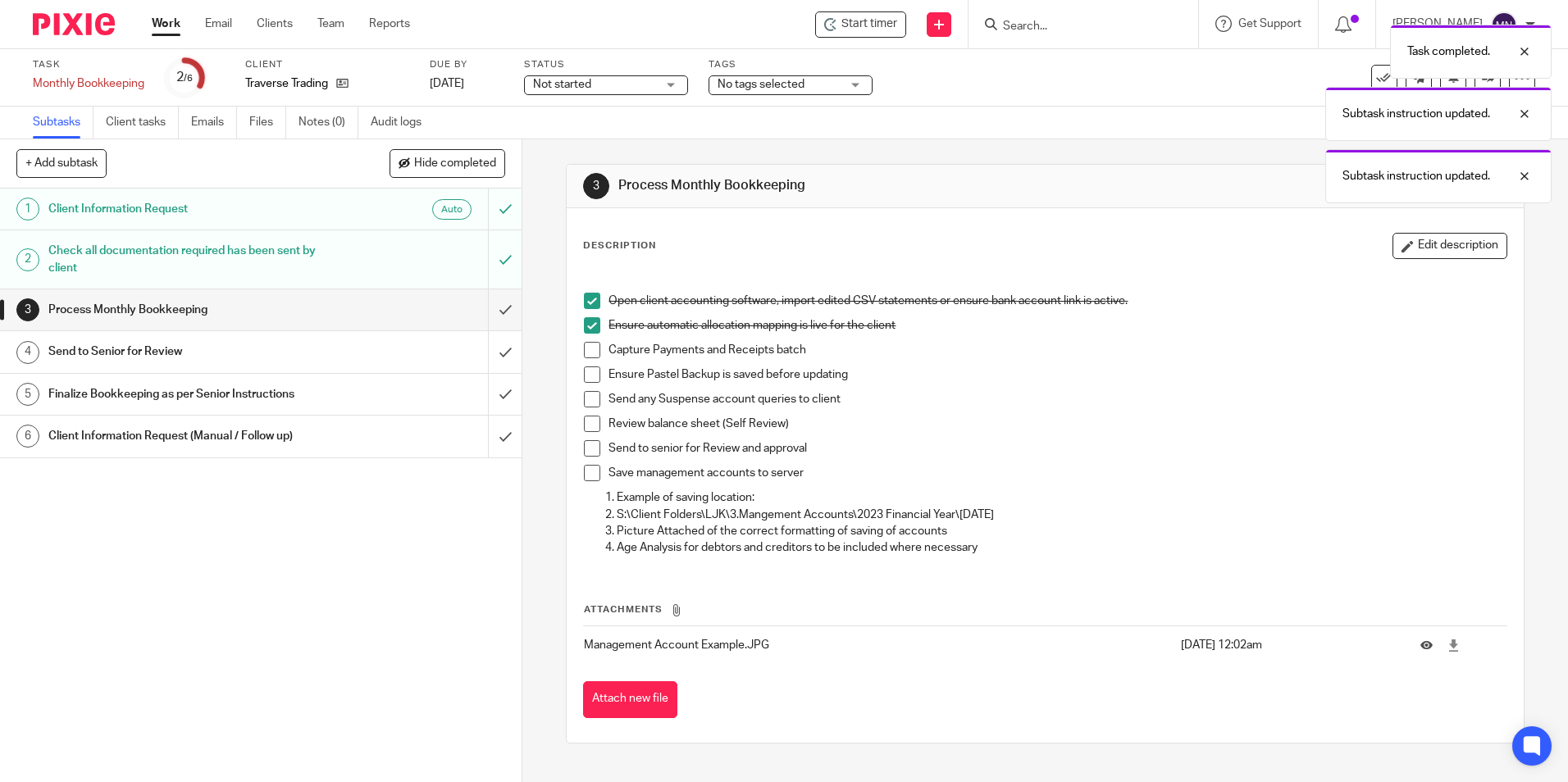
click at [591, 354] on span at bounding box center [592, 350] width 17 height 17
click at [585, 373] on span at bounding box center [592, 375] width 17 height 17
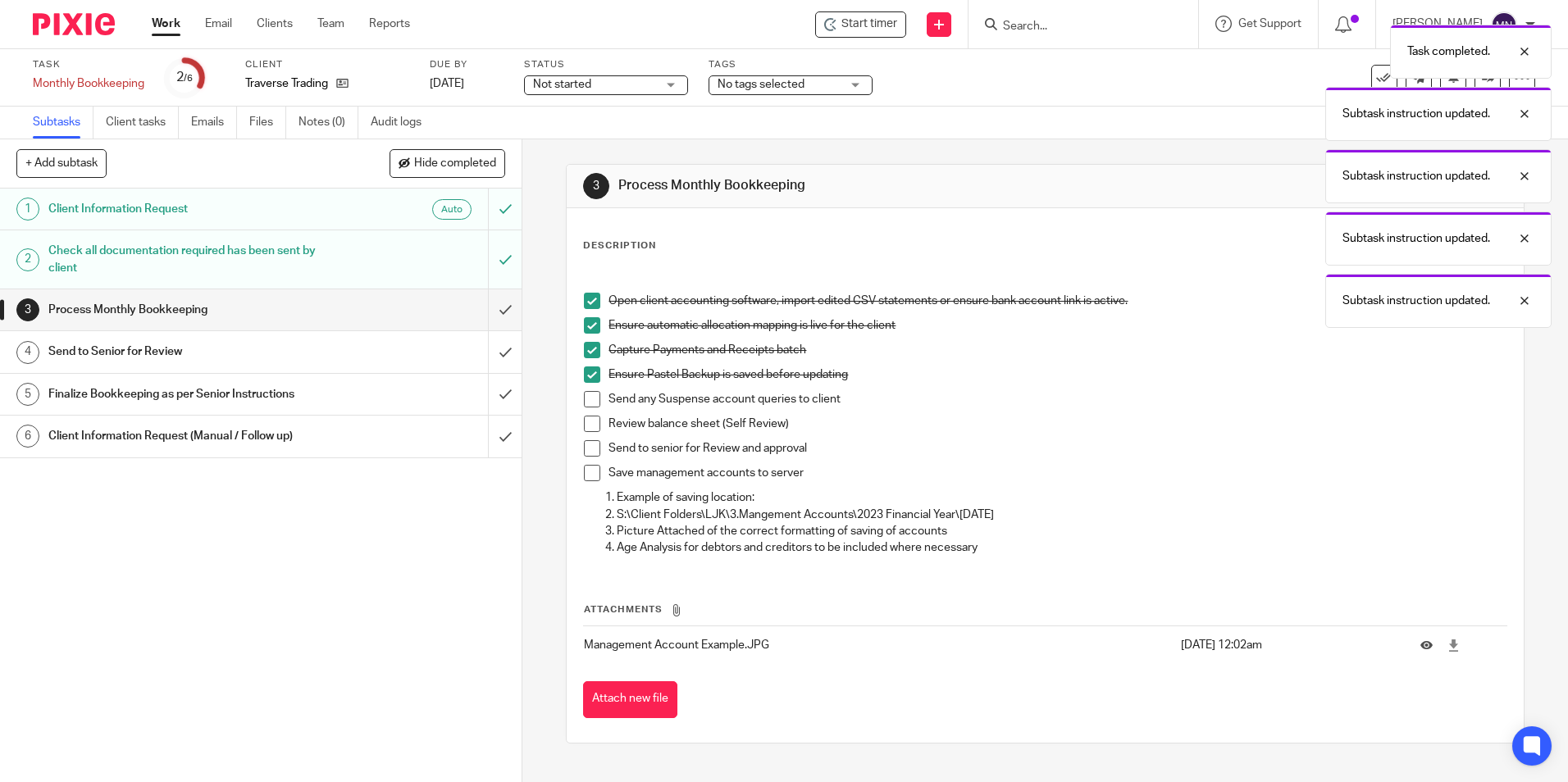
click at [590, 407] on span at bounding box center [592, 400] width 17 height 17
click at [584, 417] on span at bounding box center [592, 424] width 17 height 17
click at [588, 440] on li "Review balance sheet (Self Review)" at bounding box center [1044, 428] width 922 height 24
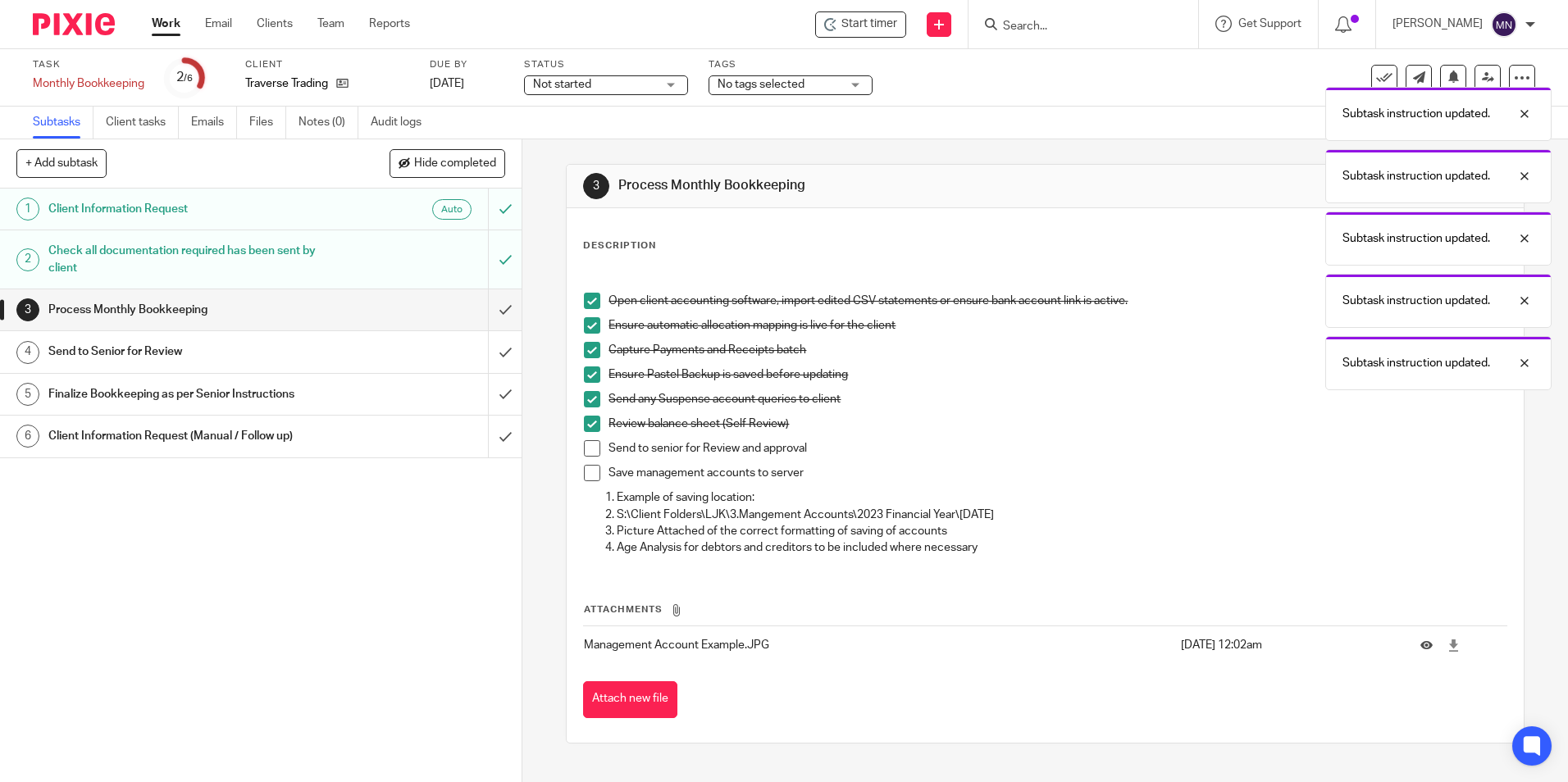
click at [587, 446] on span at bounding box center [592, 448] width 17 height 17
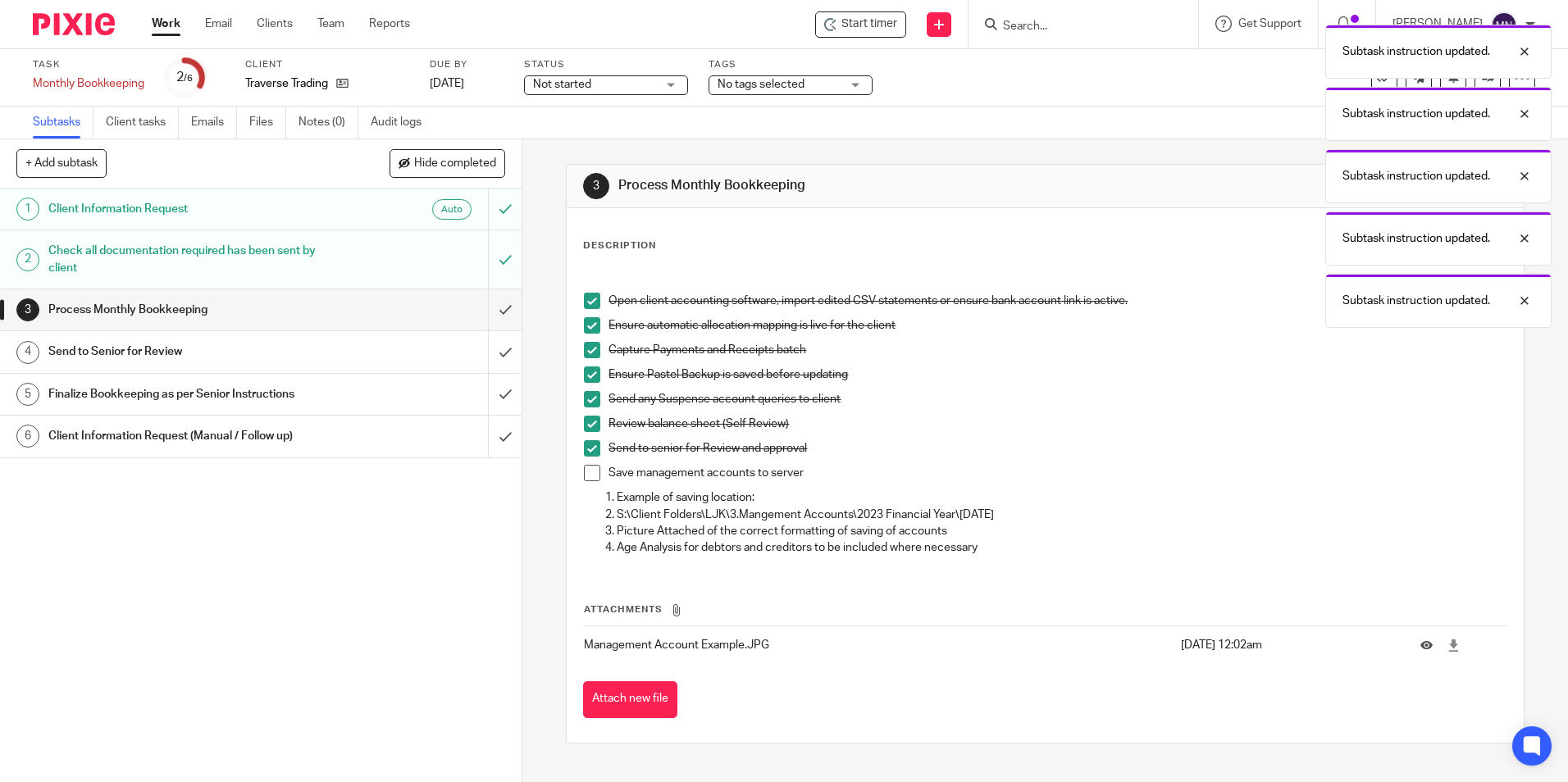
click at [586, 468] on span at bounding box center [592, 473] width 17 height 17
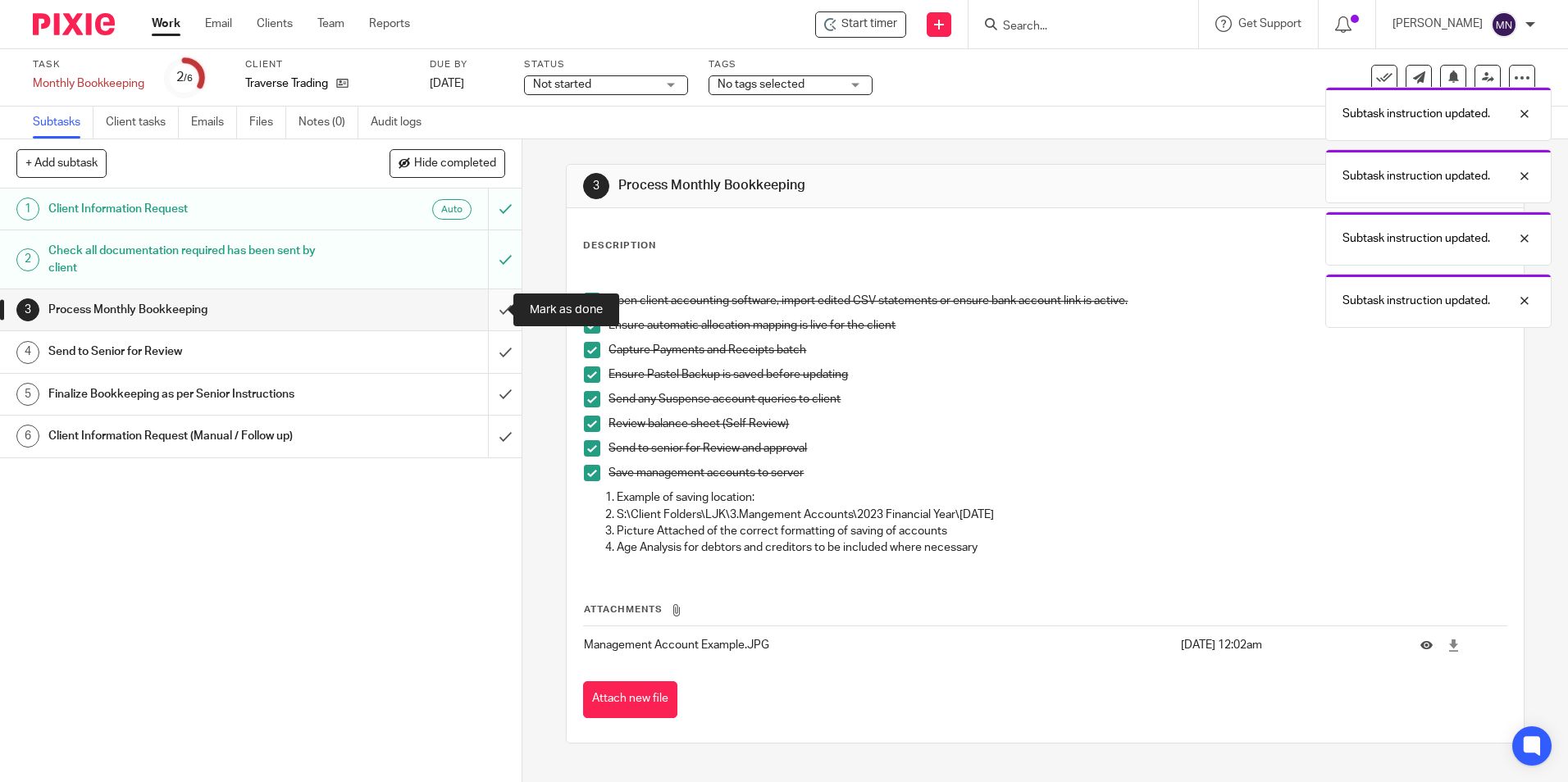
click at [497, 307] on input "submit" at bounding box center [261, 310] width 522 height 41
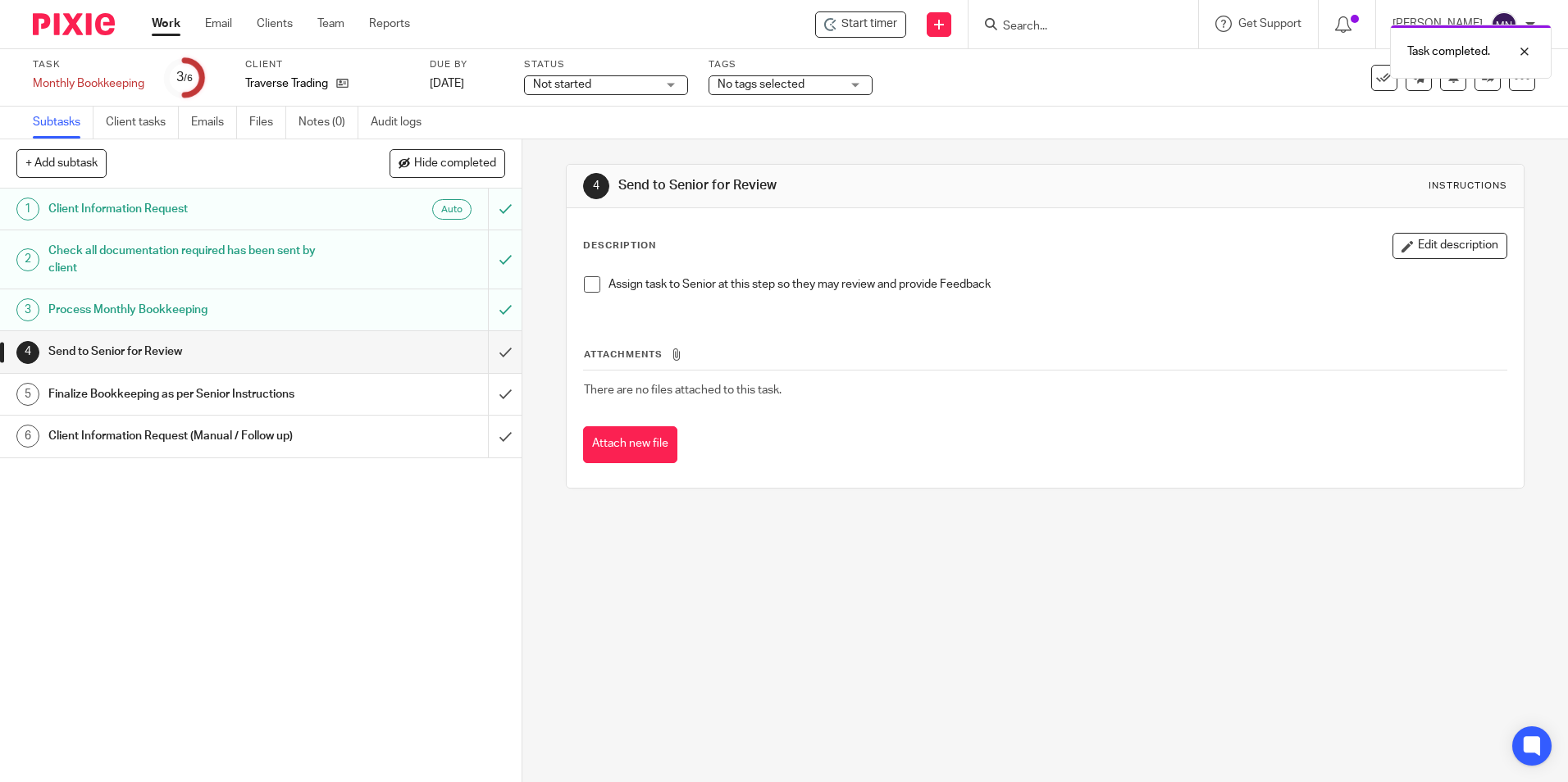
click at [587, 269] on div "Assign task to Senior at this step so they may review and provide Feedback" at bounding box center [1045, 291] width 938 height 45
click at [585, 269] on div "Assign task to Senior at this step so they may review and provide Feedback" at bounding box center [1045, 291] width 938 height 45
click at [585, 285] on span at bounding box center [592, 284] width 17 height 17
click at [494, 342] on input "submit" at bounding box center [261, 351] width 522 height 41
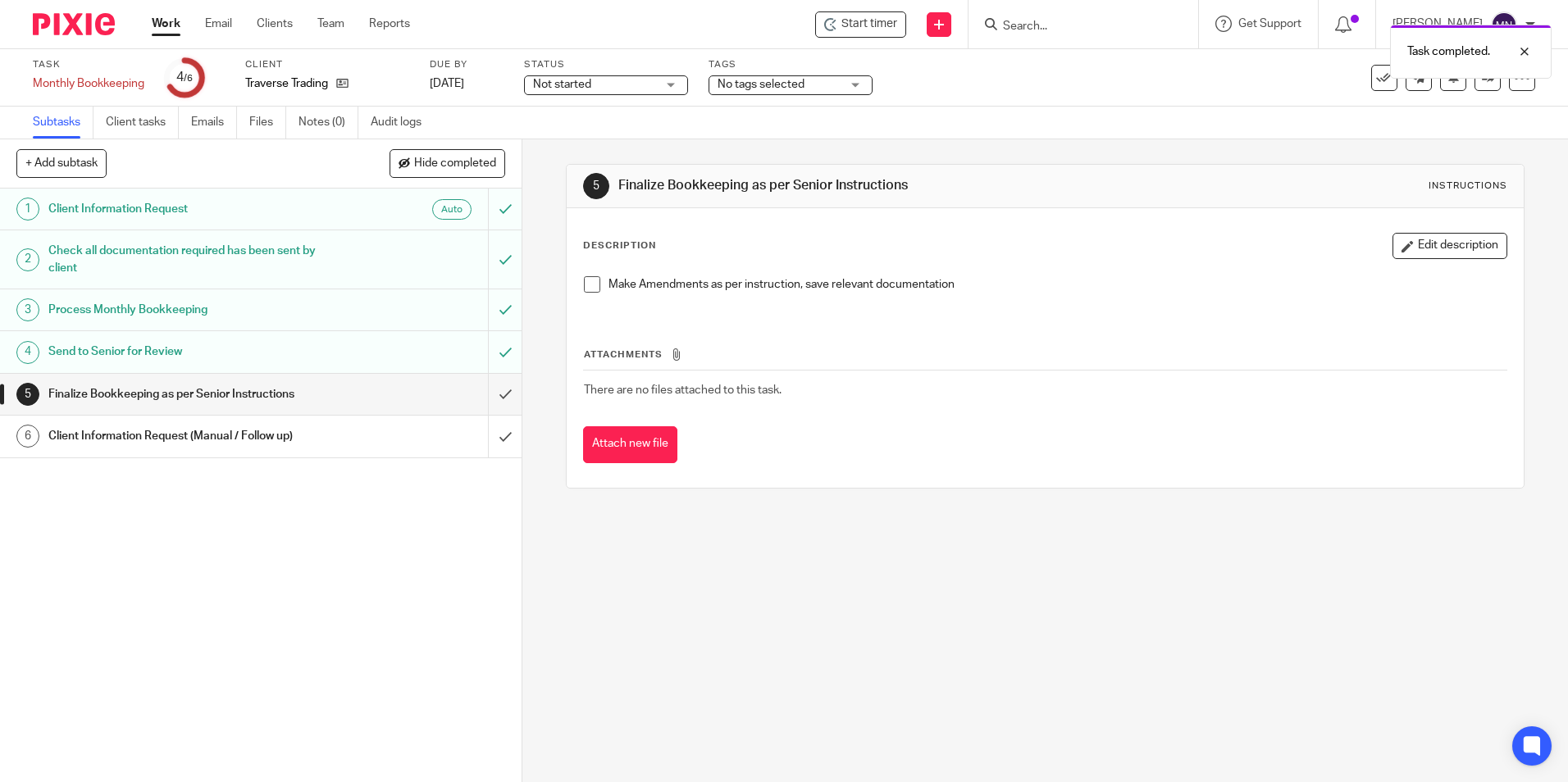
click at [585, 283] on span at bounding box center [592, 284] width 17 height 17
click at [502, 396] on input "submit" at bounding box center [261, 394] width 522 height 41
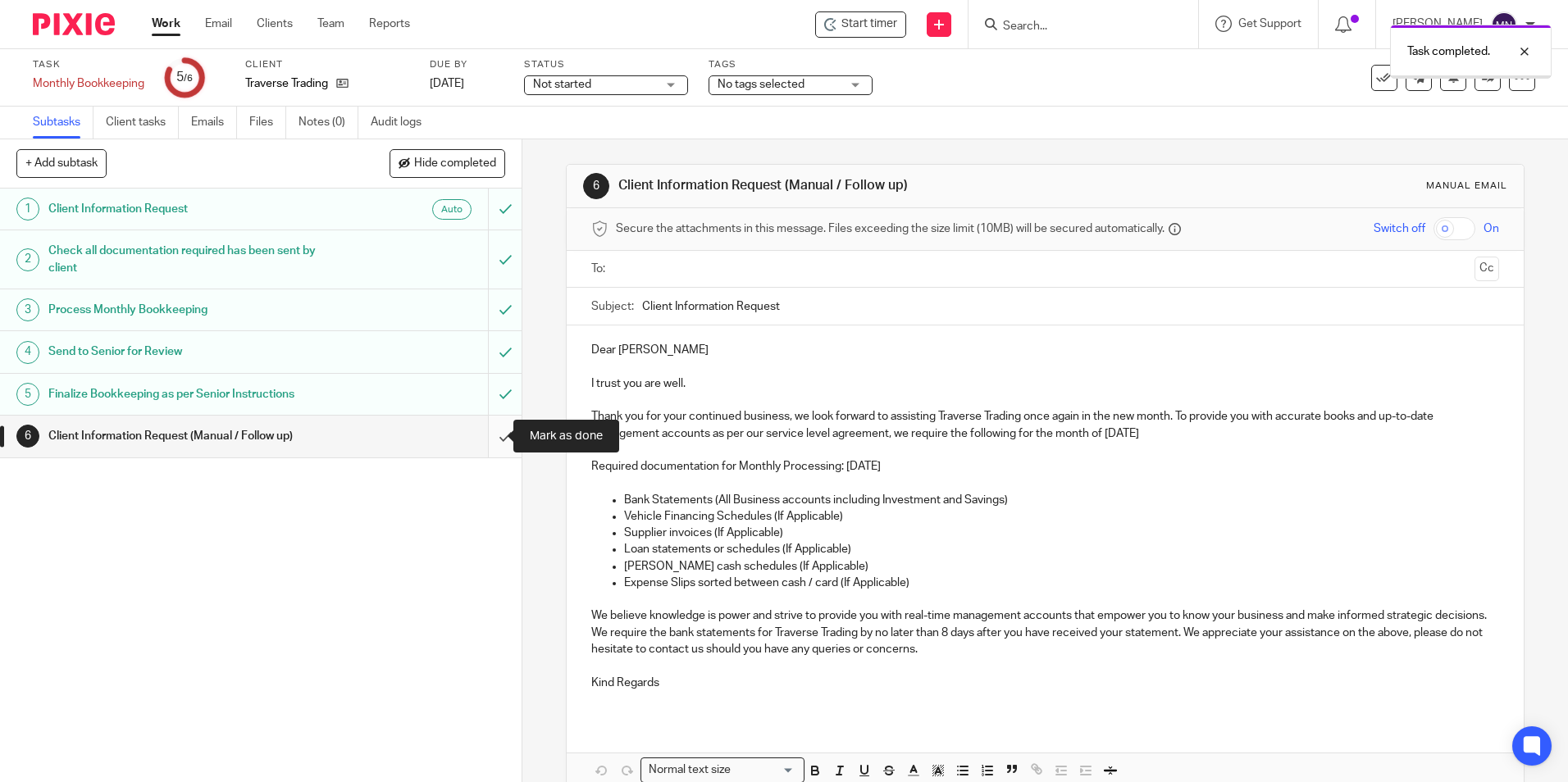
click at [497, 439] on input "submit" at bounding box center [261, 436] width 522 height 41
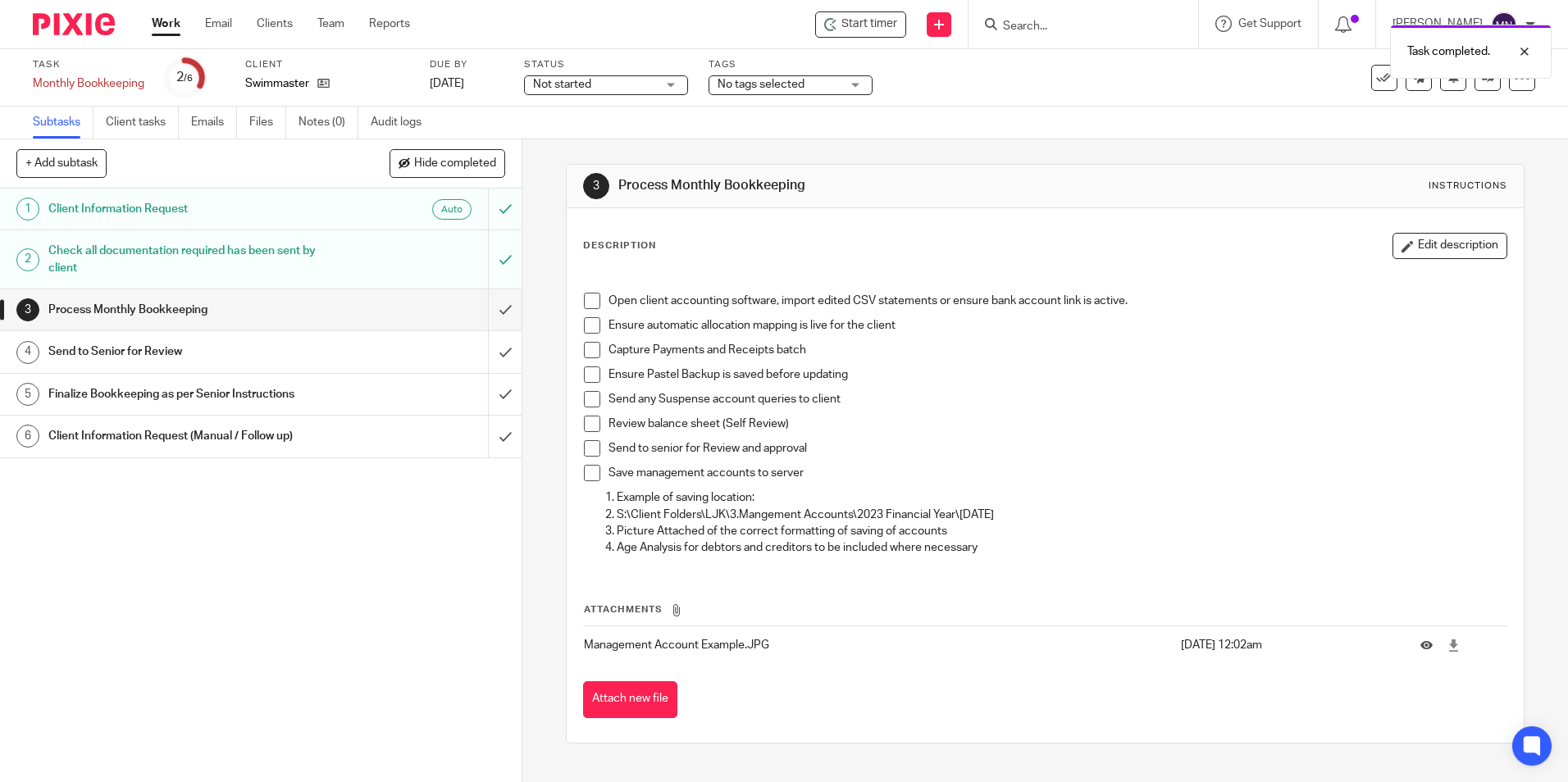
drag, startPoint x: 598, startPoint y: 304, endPoint x: 590, endPoint y: 301, distance: 8.5
click at [598, 305] on li "Open client accounting software, import edited CSV statements or ensure bank ac…" at bounding box center [1044, 305] width 922 height 24
drag, startPoint x: 586, startPoint y: 292, endPoint x: 585, endPoint y: 300, distance: 8.1
click at [585, 295] on div "Open client accounting software, import edited CSV statements or ensure bank ac…" at bounding box center [1045, 418] width 938 height 300
click at [584, 323] on span at bounding box center [592, 325] width 17 height 17
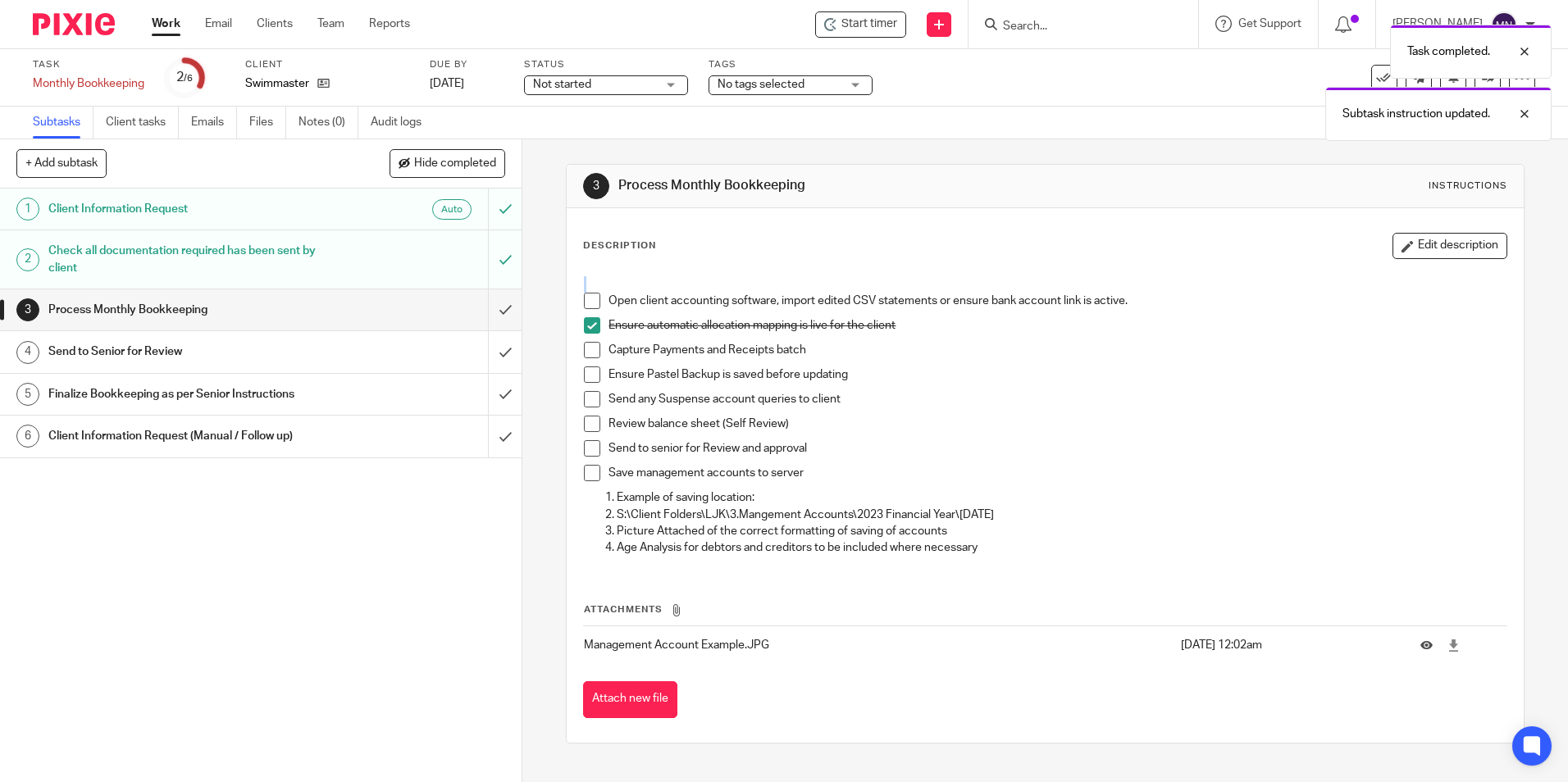
click at [586, 304] on span at bounding box center [592, 301] width 17 height 17
click at [587, 371] on span at bounding box center [592, 375] width 17 height 17
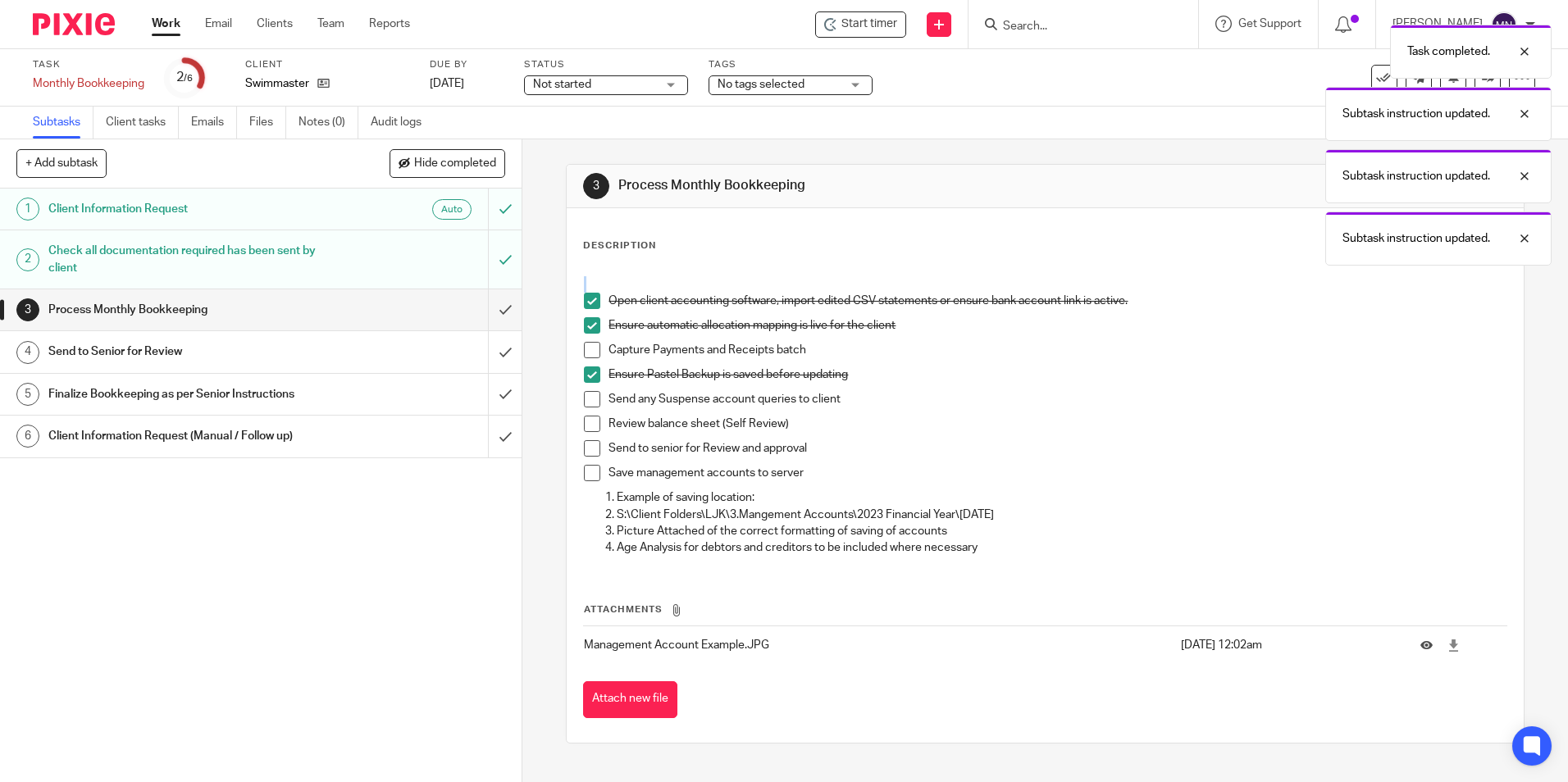
click at [584, 349] on span at bounding box center [592, 350] width 17 height 17
click at [578, 401] on div "Open client accounting software, import edited CSV statements or ensure bank ac…" at bounding box center [1045, 418] width 938 height 300
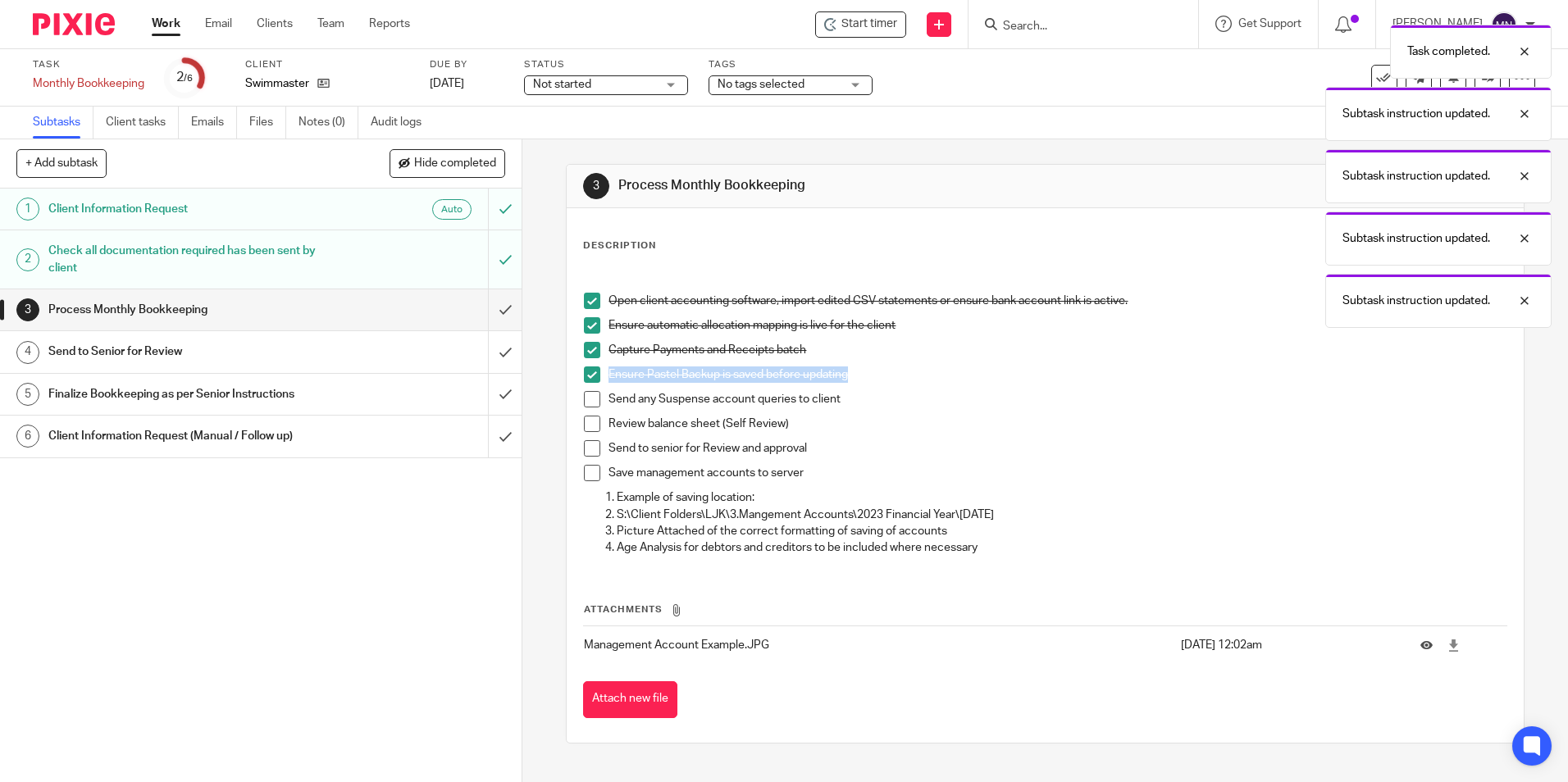
click at [584, 424] on span at bounding box center [592, 424] width 17 height 17
click at [590, 406] on span at bounding box center [592, 400] width 17 height 17
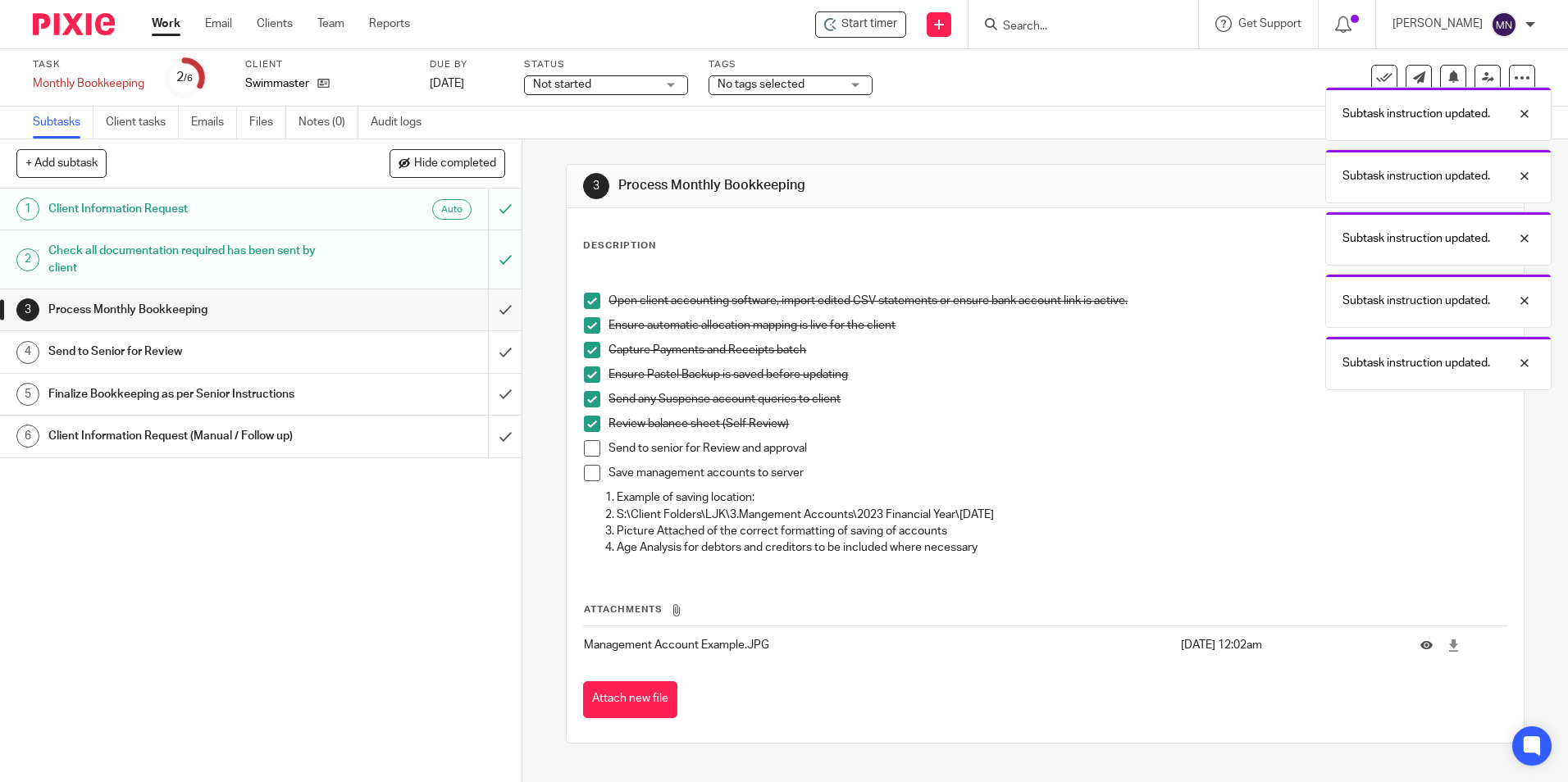
click at [584, 446] on span at bounding box center [592, 448] width 17 height 17
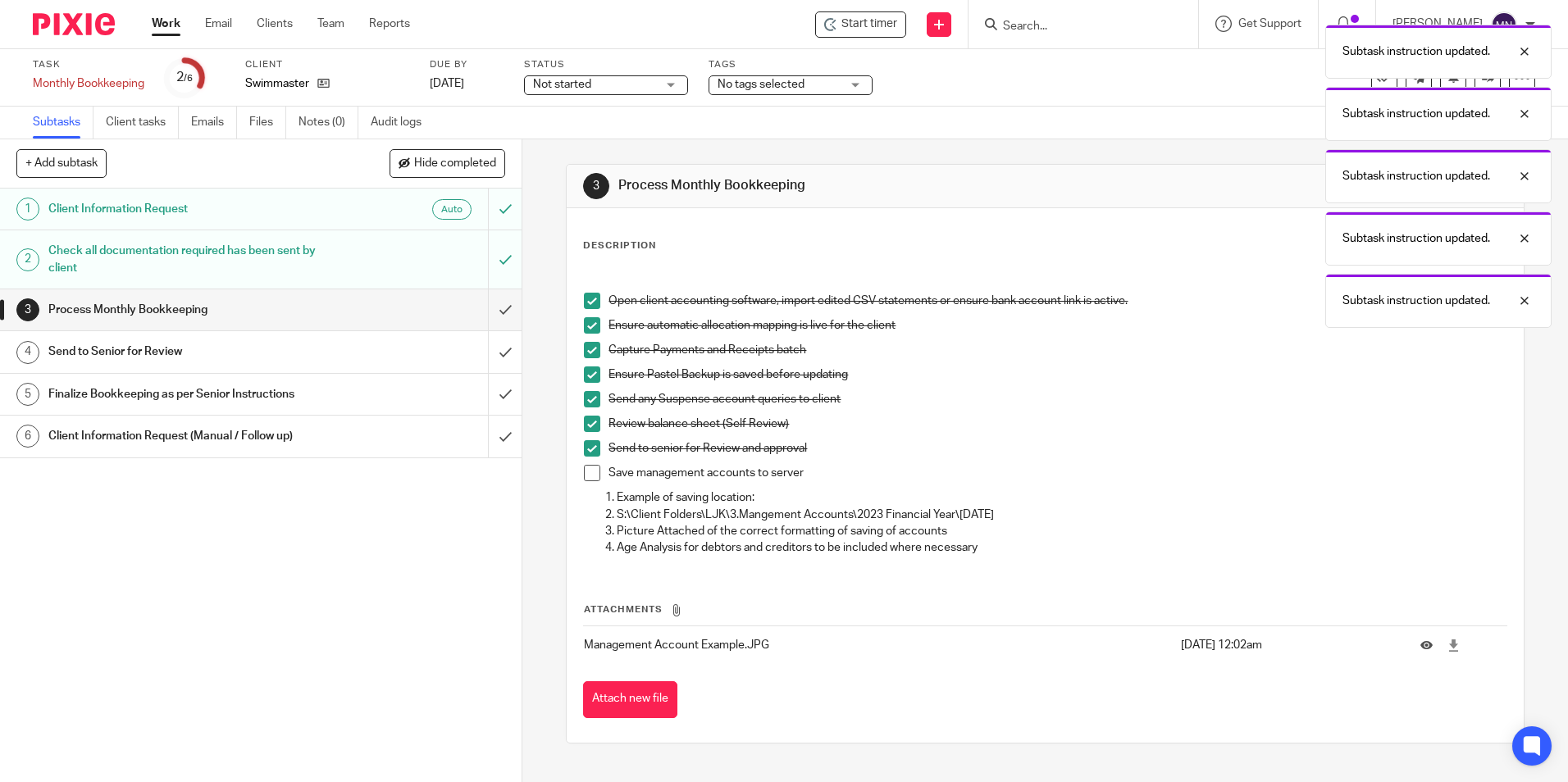
click at [585, 470] on span at bounding box center [592, 473] width 17 height 17
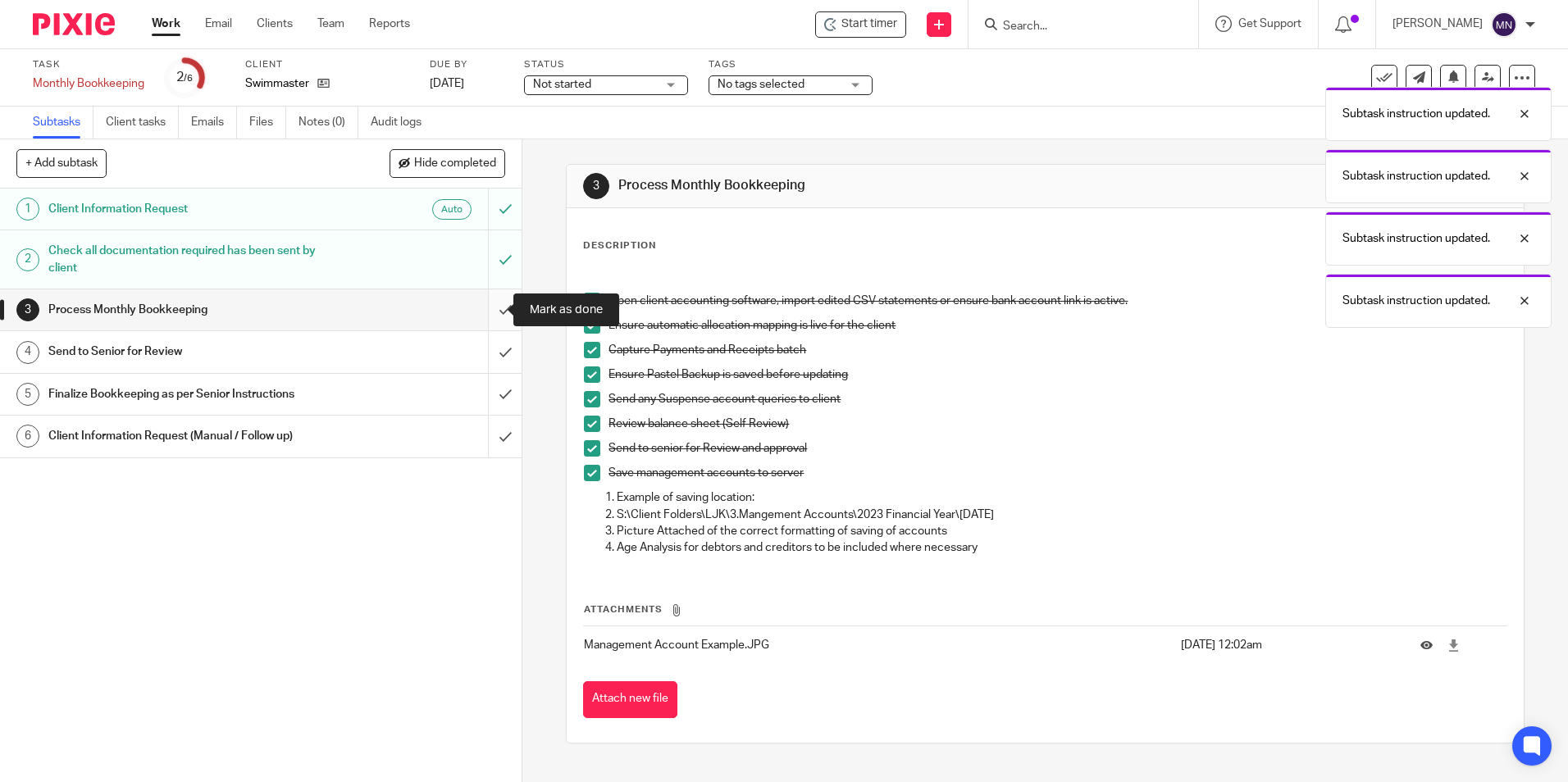
click at [494, 309] on input "submit" at bounding box center [261, 310] width 522 height 41
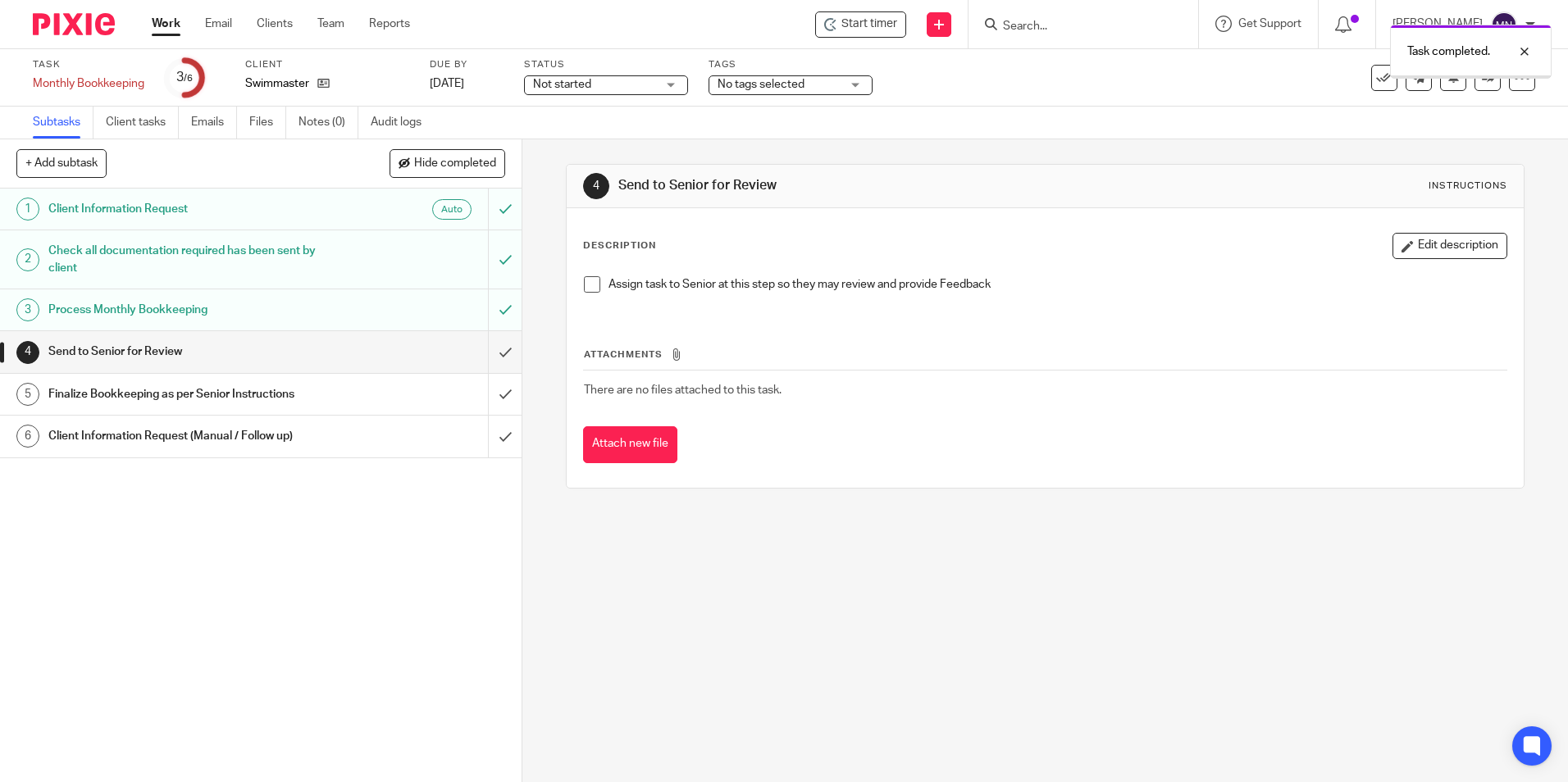
click at [584, 282] on span at bounding box center [592, 284] width 17 height 17
click at [498, 351] on input "submit" at bounding box center [261, 351] width 522 height 41
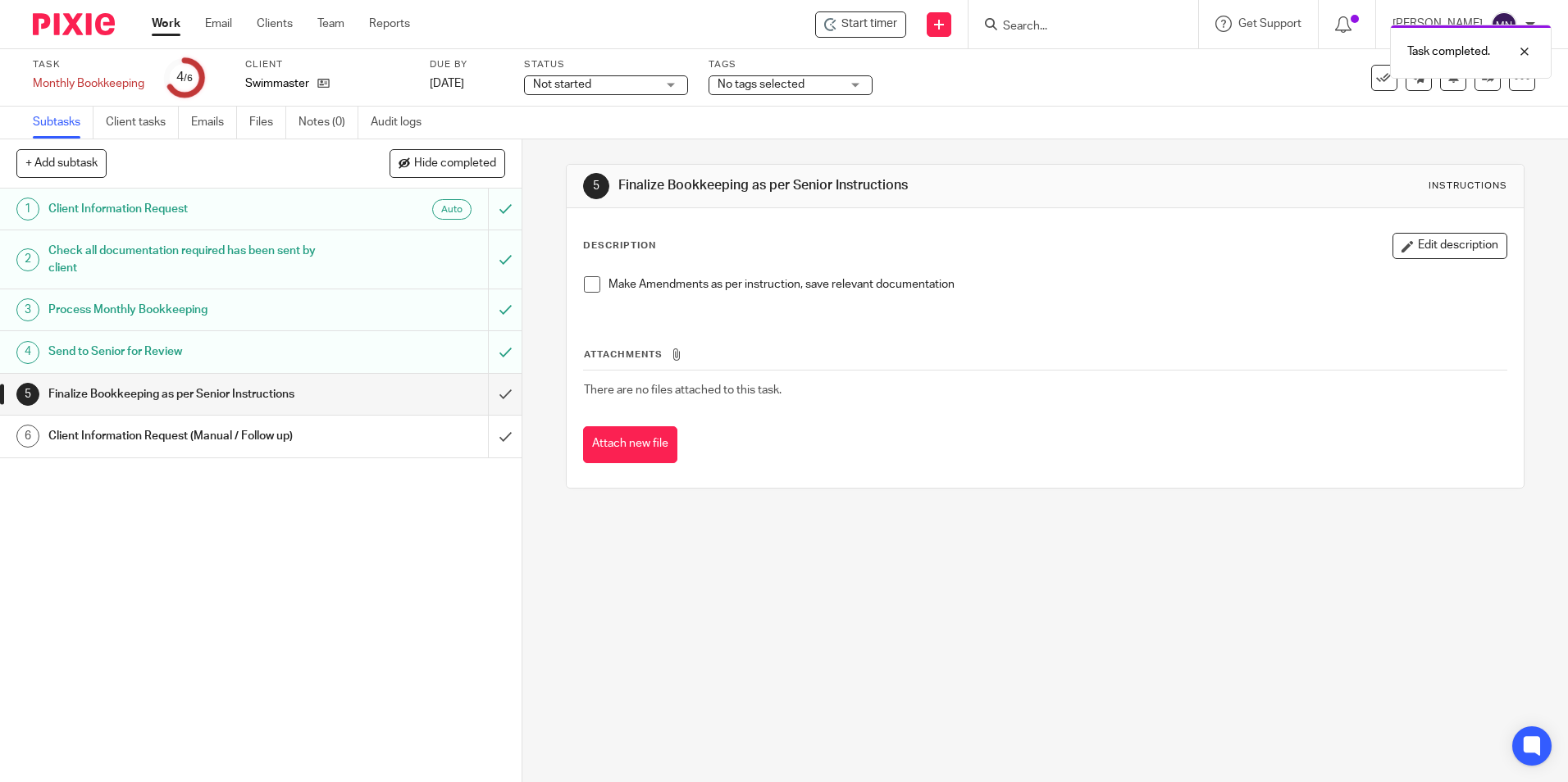
click at [590, 290] on span at bounding box center [592, 284] width 17 height 17
click at [499, 392] on input "submit" at bounding box center [261, 394] width 522 height 41
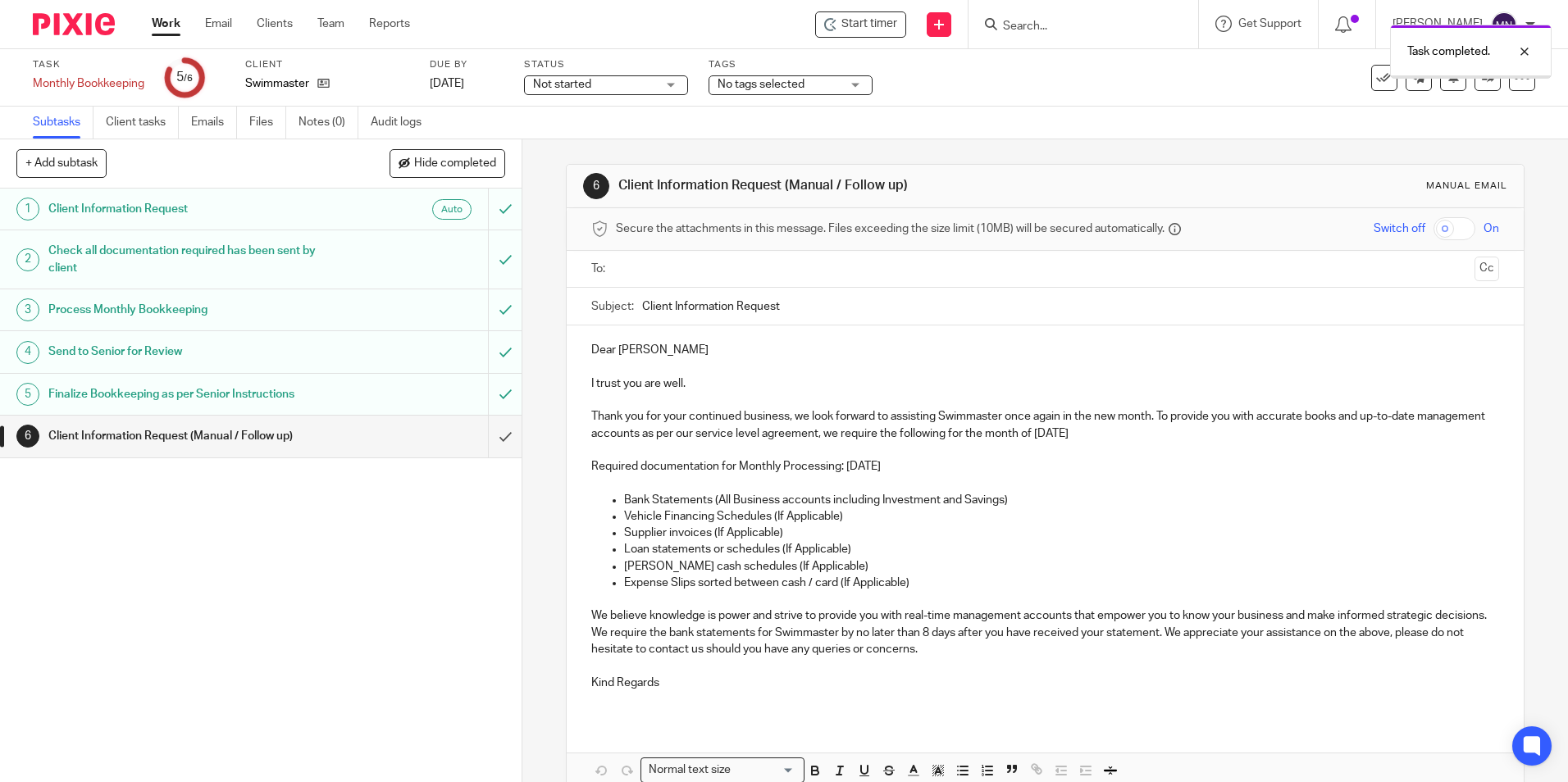
click at [301, 184] on div "+ Add subtask Hide completed Cancel + Add" at bounding box center [261, 164] width 522 height 49
drag, startPoint x: 485, startPoint y: 460, endPoint x: 488, endPoint y: 447, distance: 13.3
click at [485, 459] on div "1 Client Information Request Auto 2 Check all documentation required has been s…" at bounding box center [261, 485] width 522 height 594
click at [488, 447] on input "submit" at bounding box center [261, 436] width 522 height 41
